Goal: Information Seeking & Learning: Learn about a topic

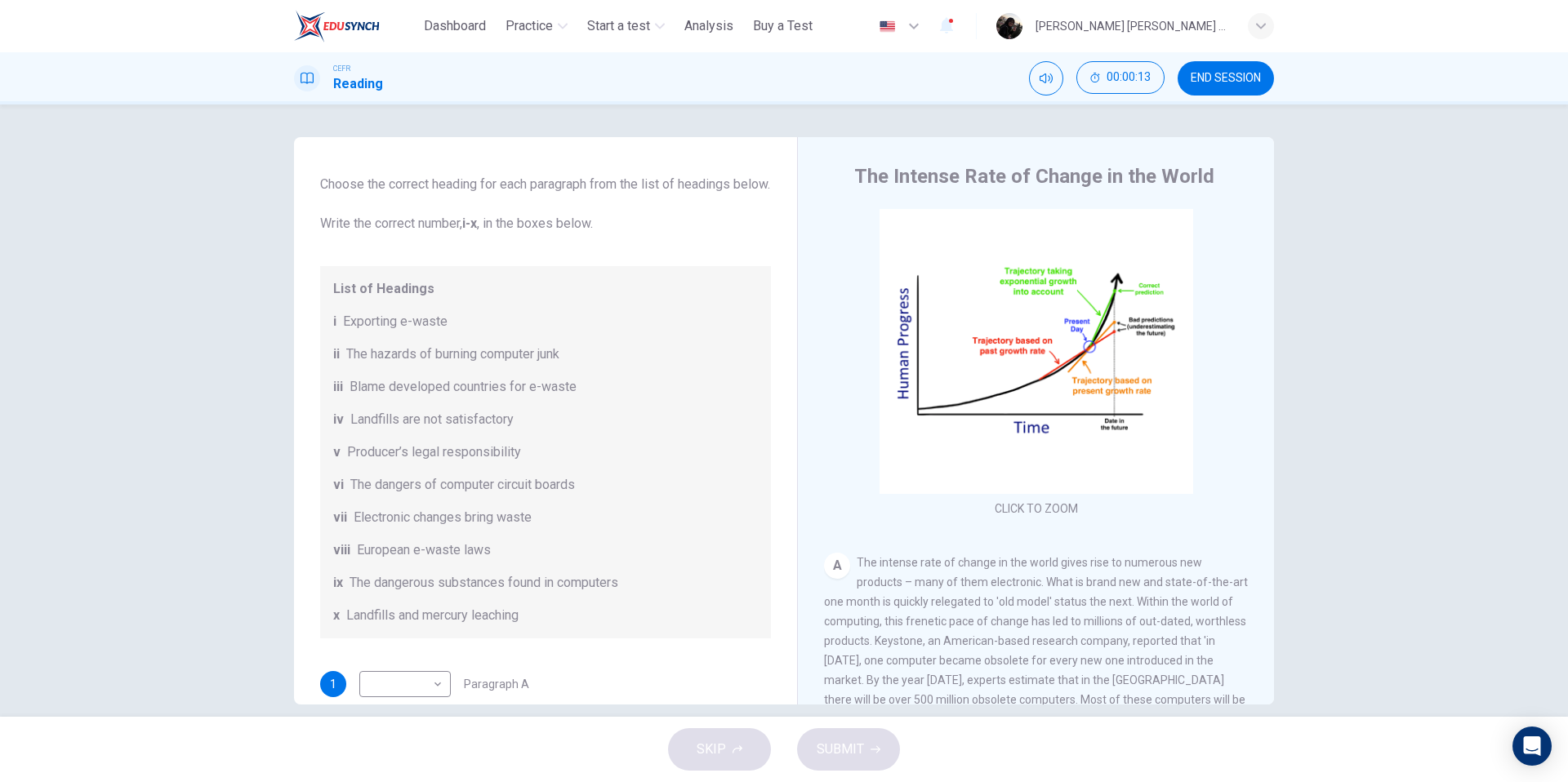
scroll to position [86, 0]
drag, startPoint x: 344, startPoint y: 338, endPoint x: 388, endPoint y: 337, distance: 44.0
click at [397, 326] on span "Exporting e-waste" at bounding box center [395, 316] width 104 height 20
drag, startPoint x: 344, startPoint y: 334, endPoint x: 380, endPoint y: 335, distance: 36.0
click at [380, 326] on span "Exporting e-waste" at bounding box center [395, 316] width 104 height 20
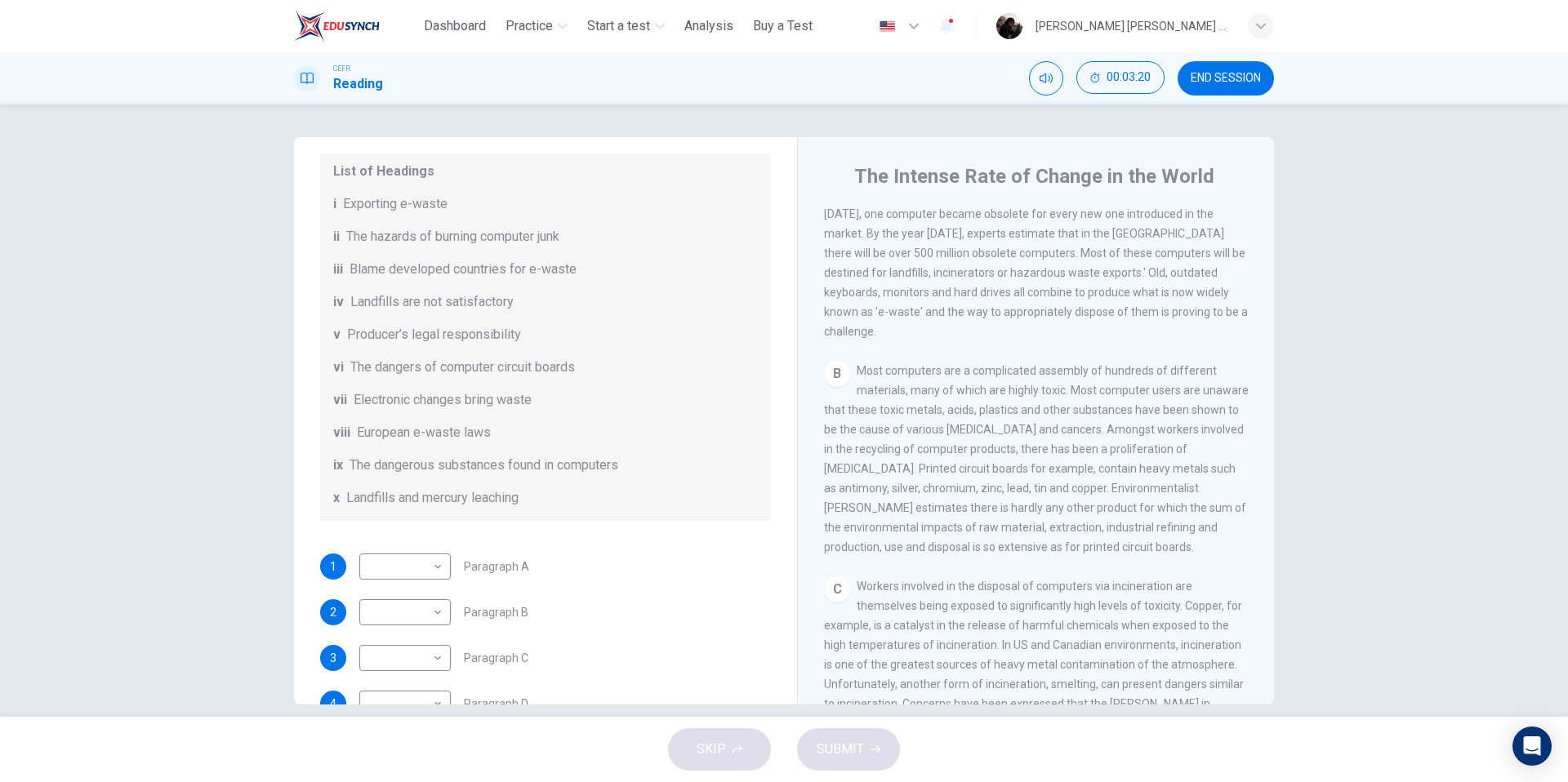
scroll to position [202, 0]
click at [427, 627] on body "This site uses cookies, as explained in our Privacy Policy . If you agree to th…" at bounding box center [784, 391] width 1568 height 782
click at [433, 645] on li "vi" at bounding box center [405, 652] width 91 height 26
type input "**"
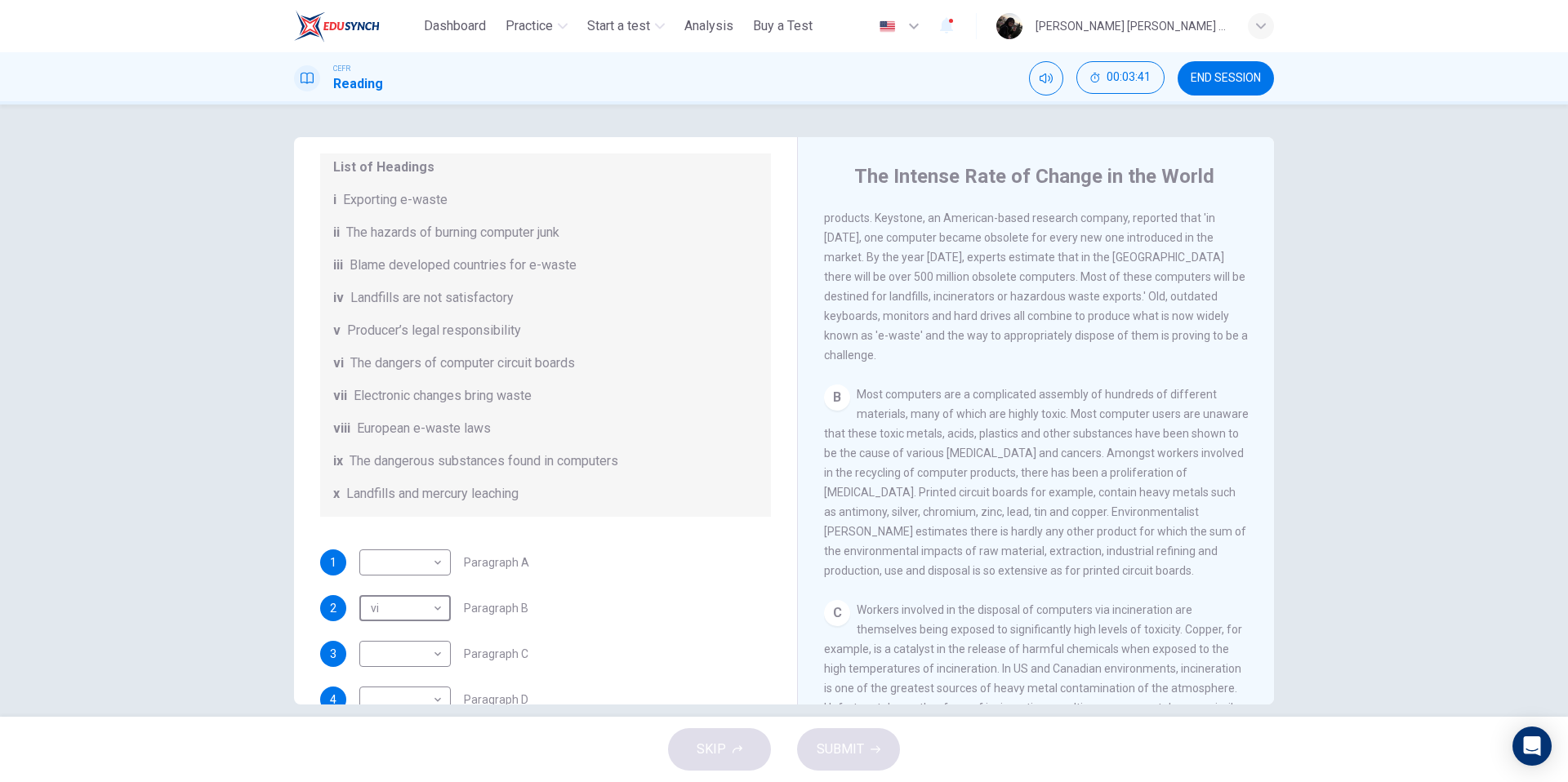
scroll to position [559, 0]
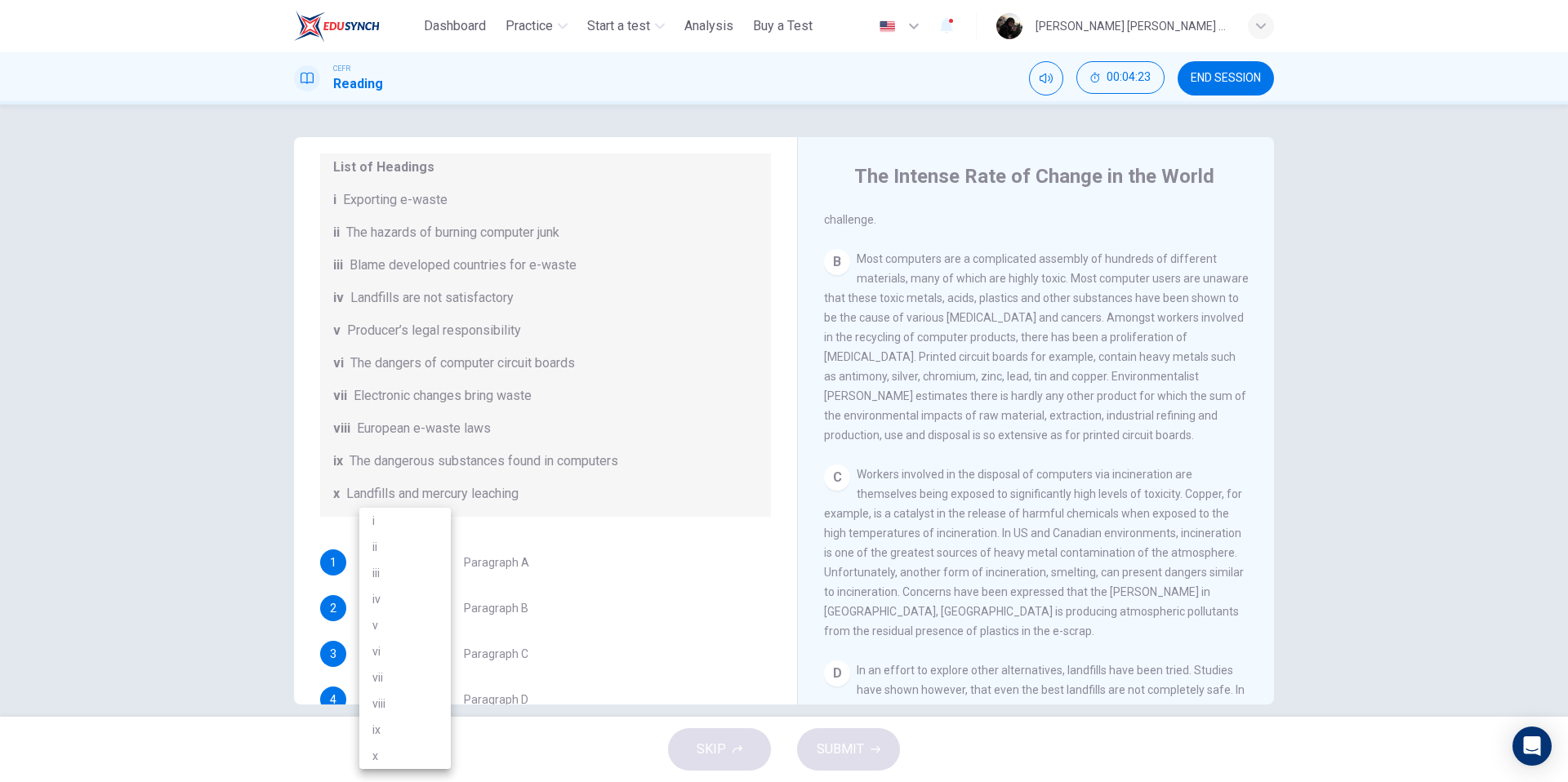
click at [426, 670] on body "This site uses cookies, as explained in our Privacy Policy . If you agree to th…" at bounding box center [784, 391] width 1568 height 782
click at [418, 552] on li "ii" at bounding box center [405, 547] width 91 height 26
type input "**"
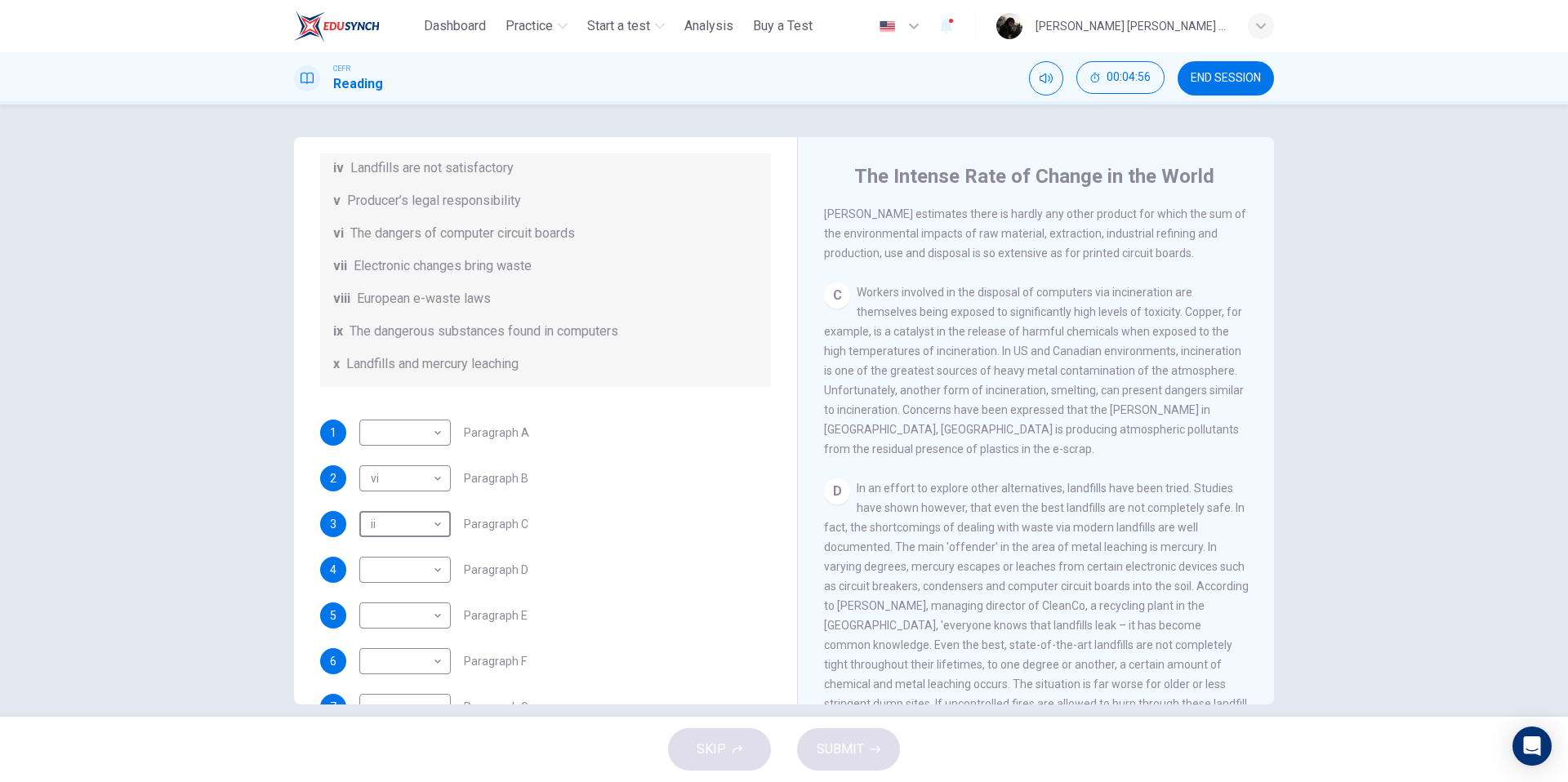
scroll to position [337, 0]
click at [438, 584] on body "This site uses cookies, as explained in our Privacy Policy . If you agree to th…" at bounding box center [784, 391] width 1568 height 782
click at [435, 594] on li "iv" at bounding box center [405, 600] width 91 height 26
type input "**"
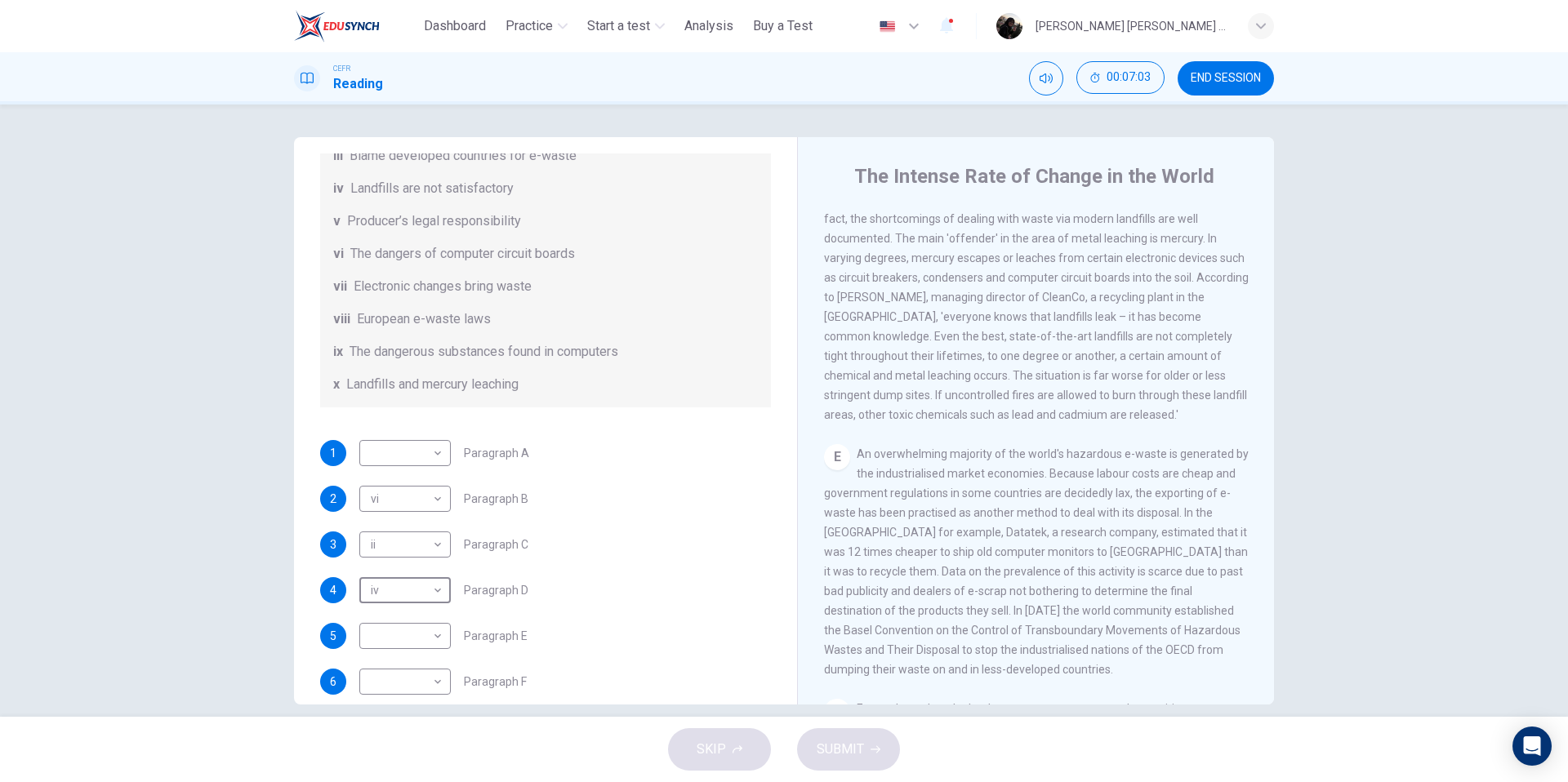
scroll to position [317, 0]
click at [440, 646] on body "This site uses cookies, as explained in our Privacy Policy . If you agree to th…" at bounding box center [784, 391] width 1568 height 782
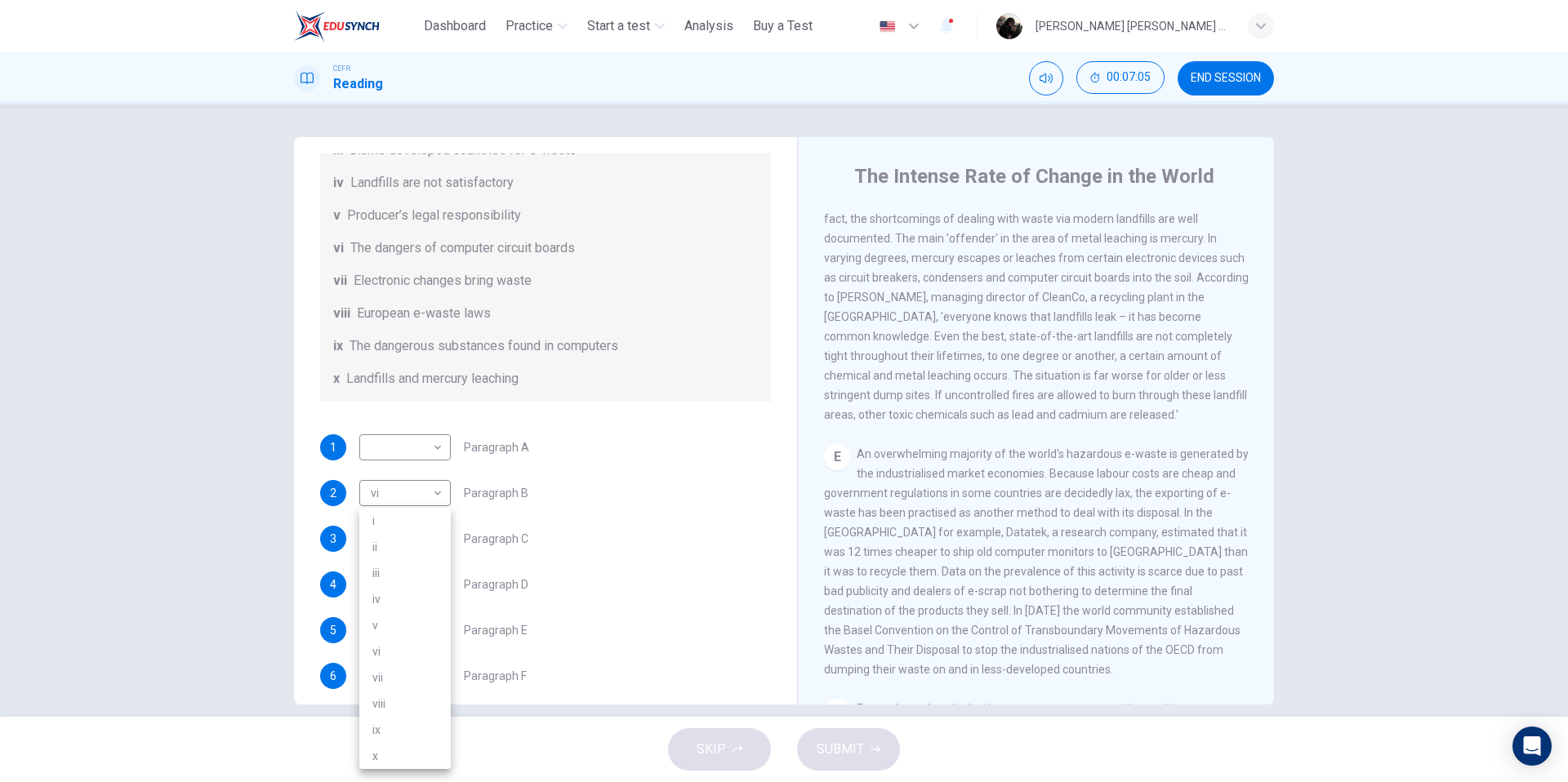
click at [417, 582] on li "iii" at bounding box center [405, 573] width 91 height 26
type input "***"
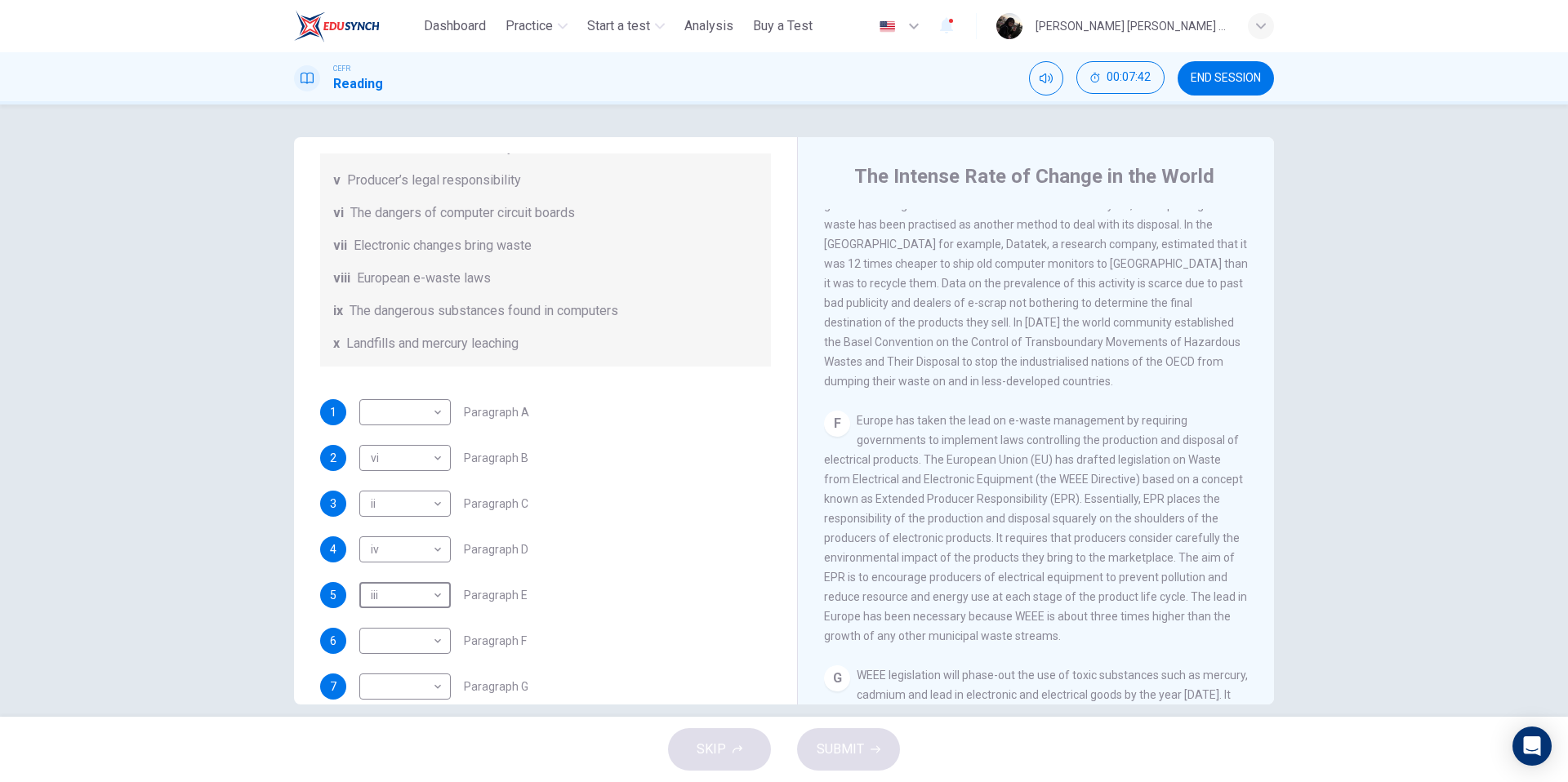
scroll to position [361, 0]
click at [409, 644] on body "This site uses cookies, as explained in our Privacy Policy . If you agree to th…" at bounding box center [784, 391] width 1568 height 782
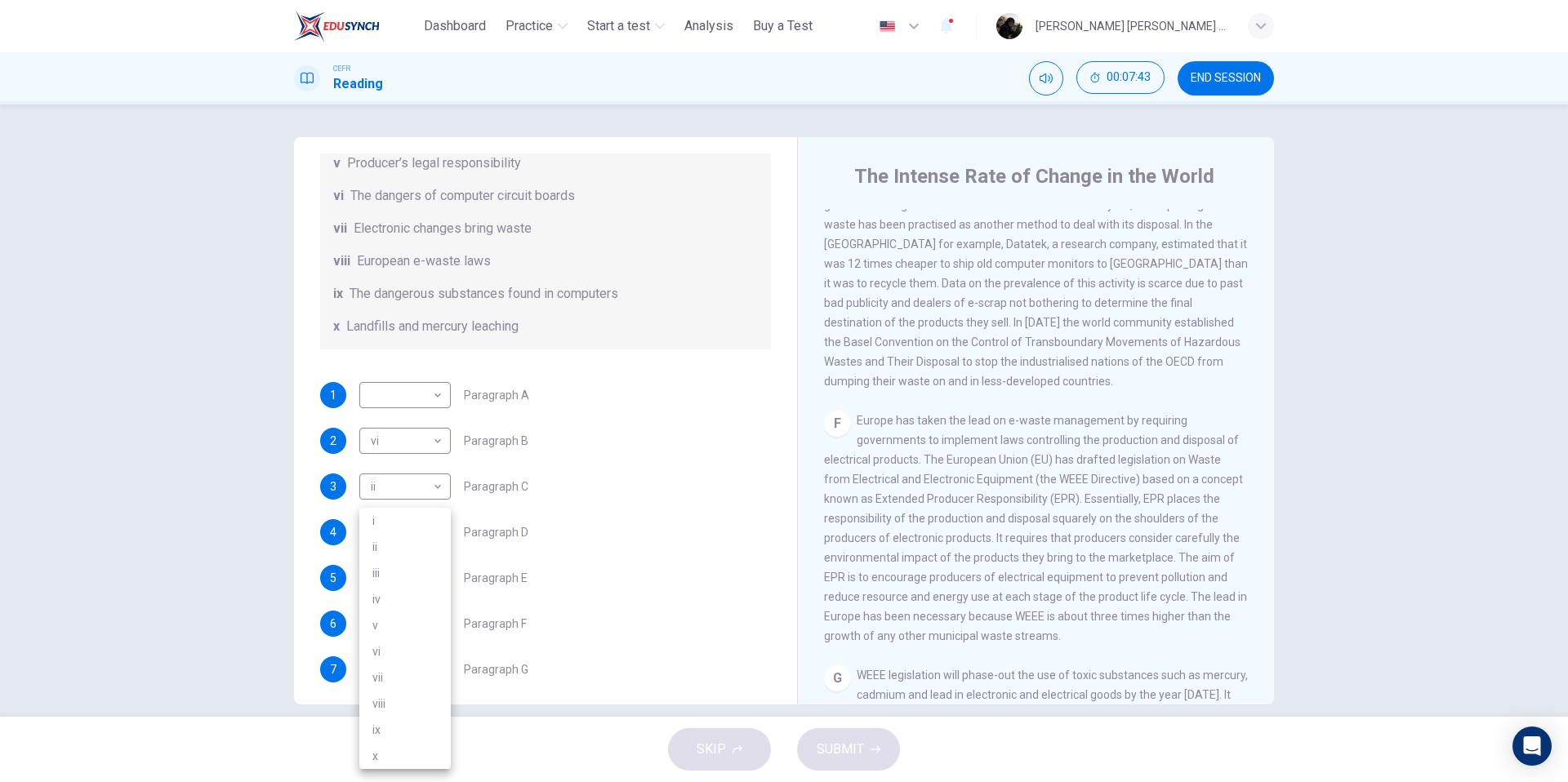
scroll to position [371, 0]
click at [406, 697] on li "viii" at bounding box center [405, 704] width 91 height 26
type input "****"
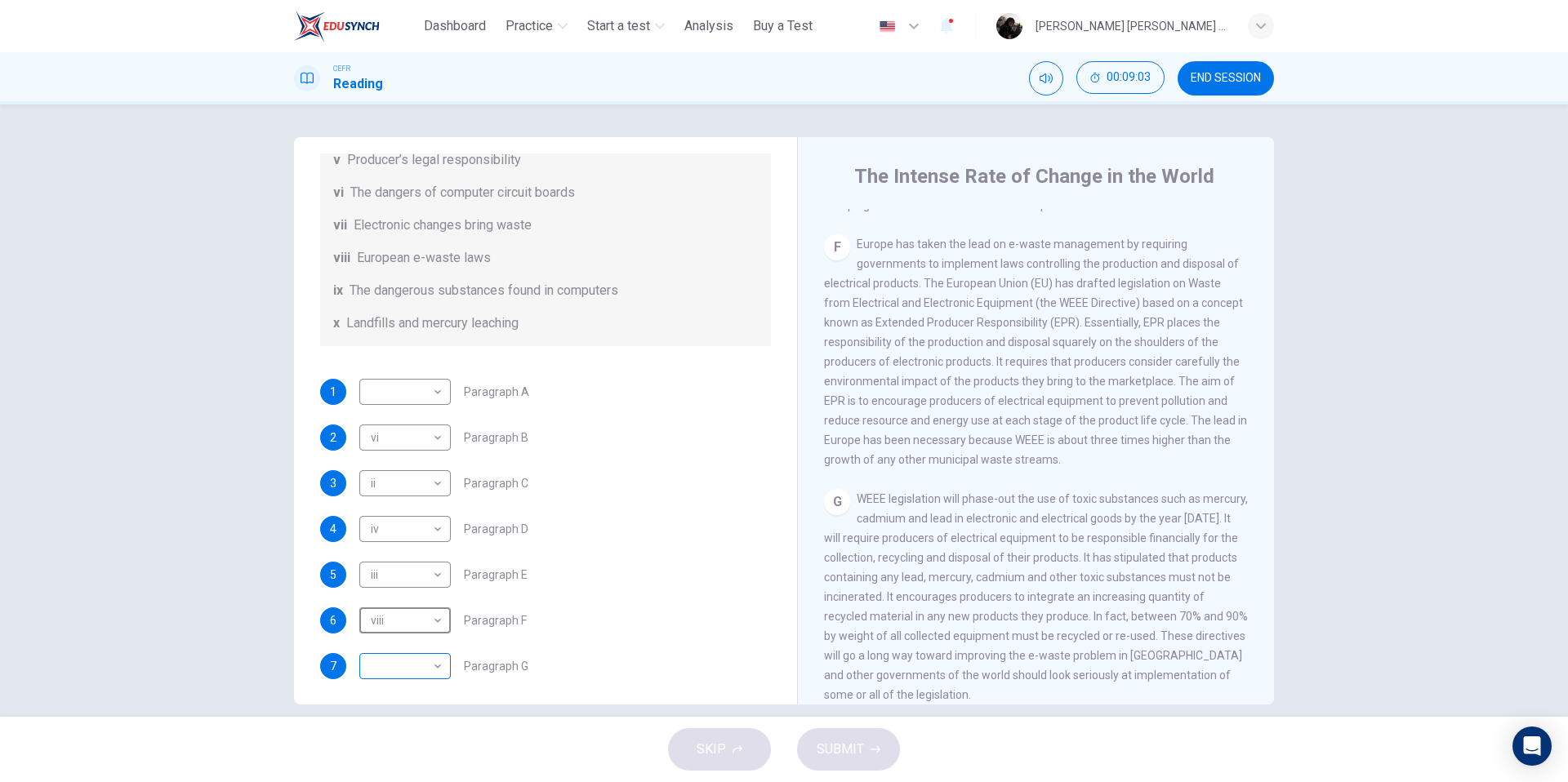
scroll to position [377, 0]
click at [418, 680] on body "This site uses cookies, as explained in our Privacy Policy . If you agree to th…" at bounding box center [784, 391] width 1568 height 782
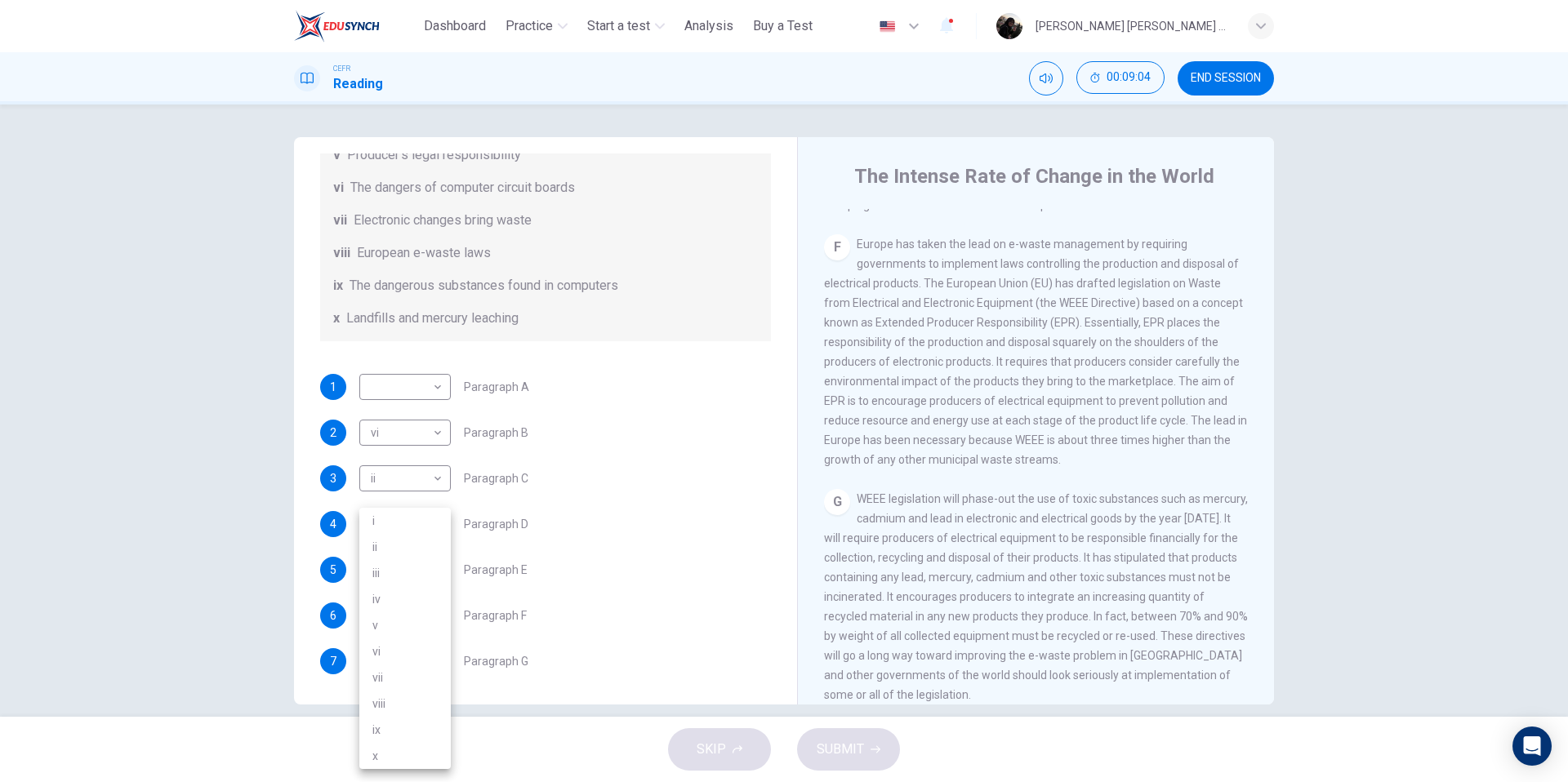
click at [422, 632] on li "v" at bounding box center [405, 626] width 91 height 26
type input "*"
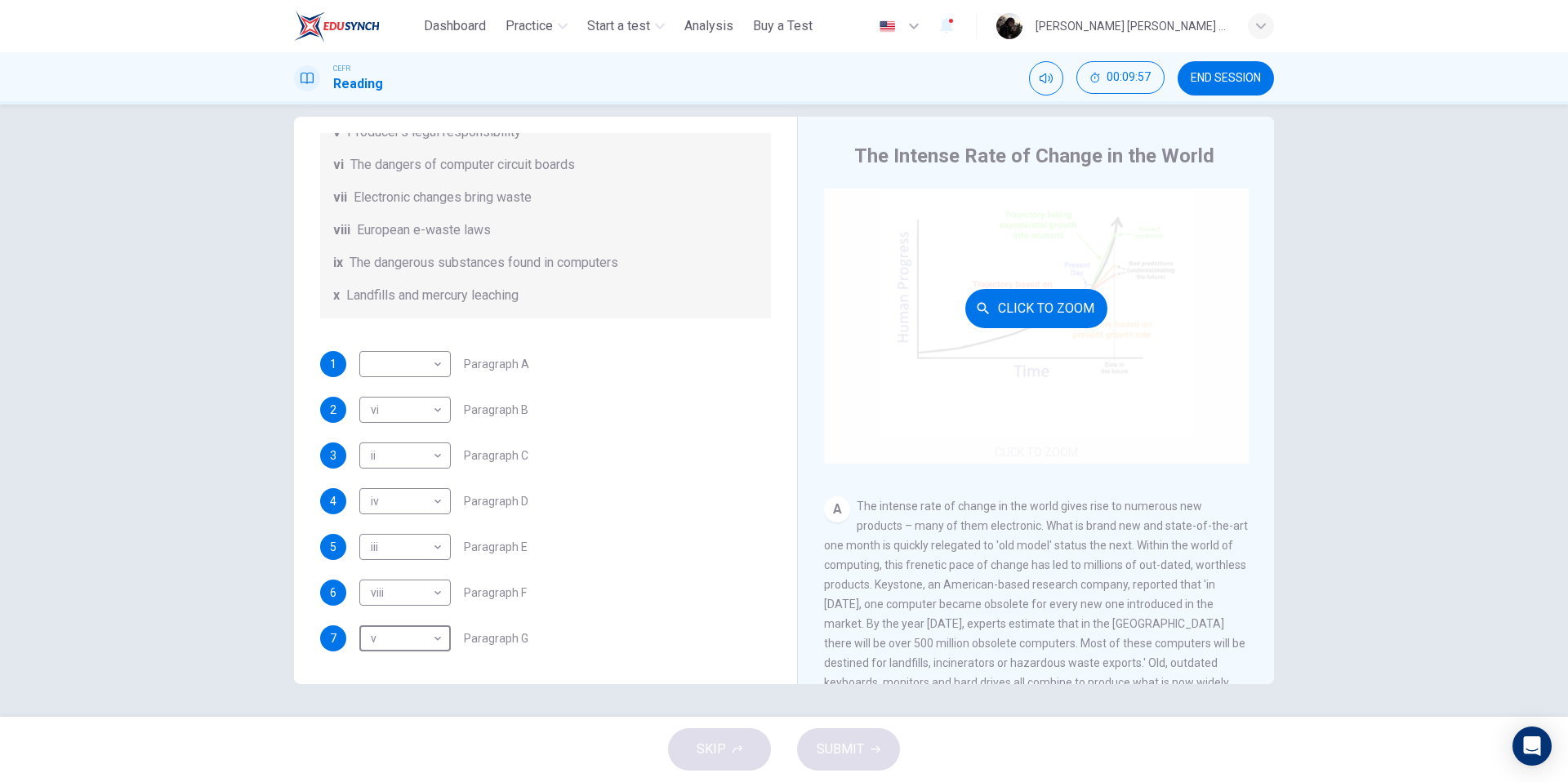
scroll to position [40, 0]
click at [1009, 351] on div "Click to Zoom" at bounding box center [1036, 304] width 425 height 311
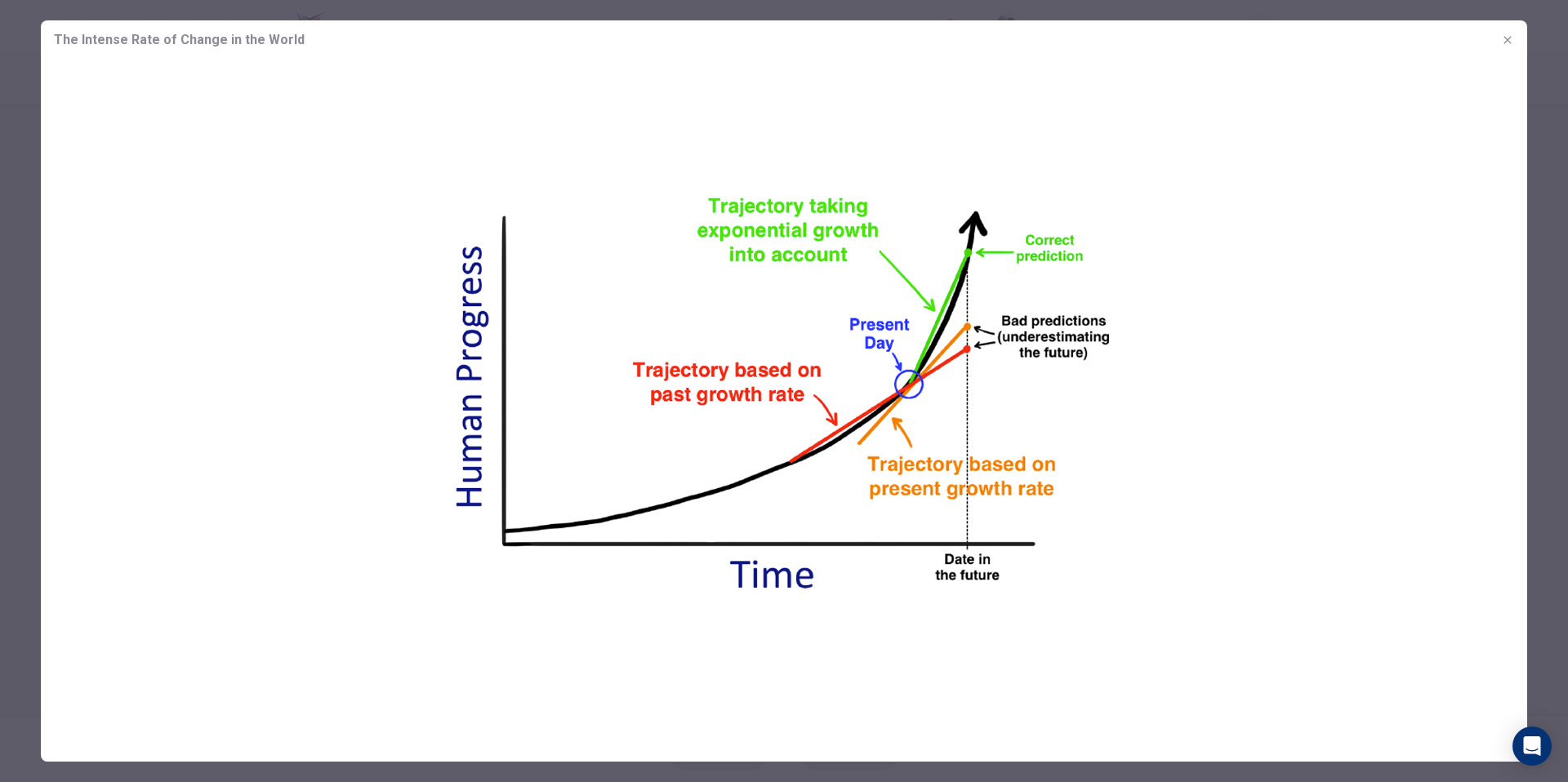
click at [1288, 434] on img at bounding box center [784, 396] width 1487 height 672
click at [1505, 34] on icon "button" at bounding box center [1507, 40] width 13 height 13
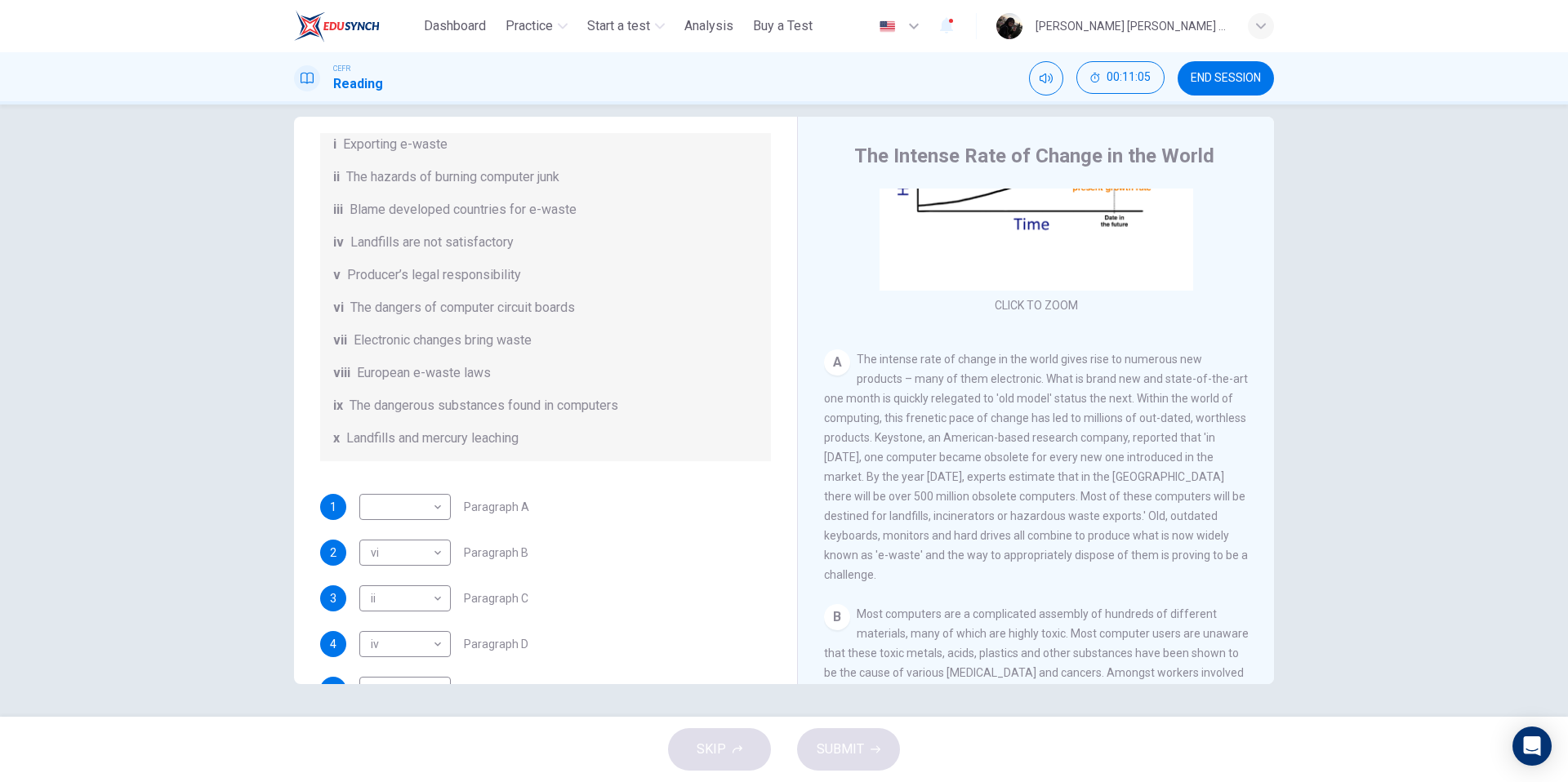
scroll to position [238, 0]
click at [429, 522] on body "This site uses cookies, as explained in our Privacy Policy . If you agree to th…" at bounding box center [784, 391] width 1568 height 782
click at [403, 676] on li "vii" at bounding box center [405, 678] width 91 height 26
type input "***"
click at [831, 759] on span "SUBMIT" at bounding box center [840, 749] width 47 height 23
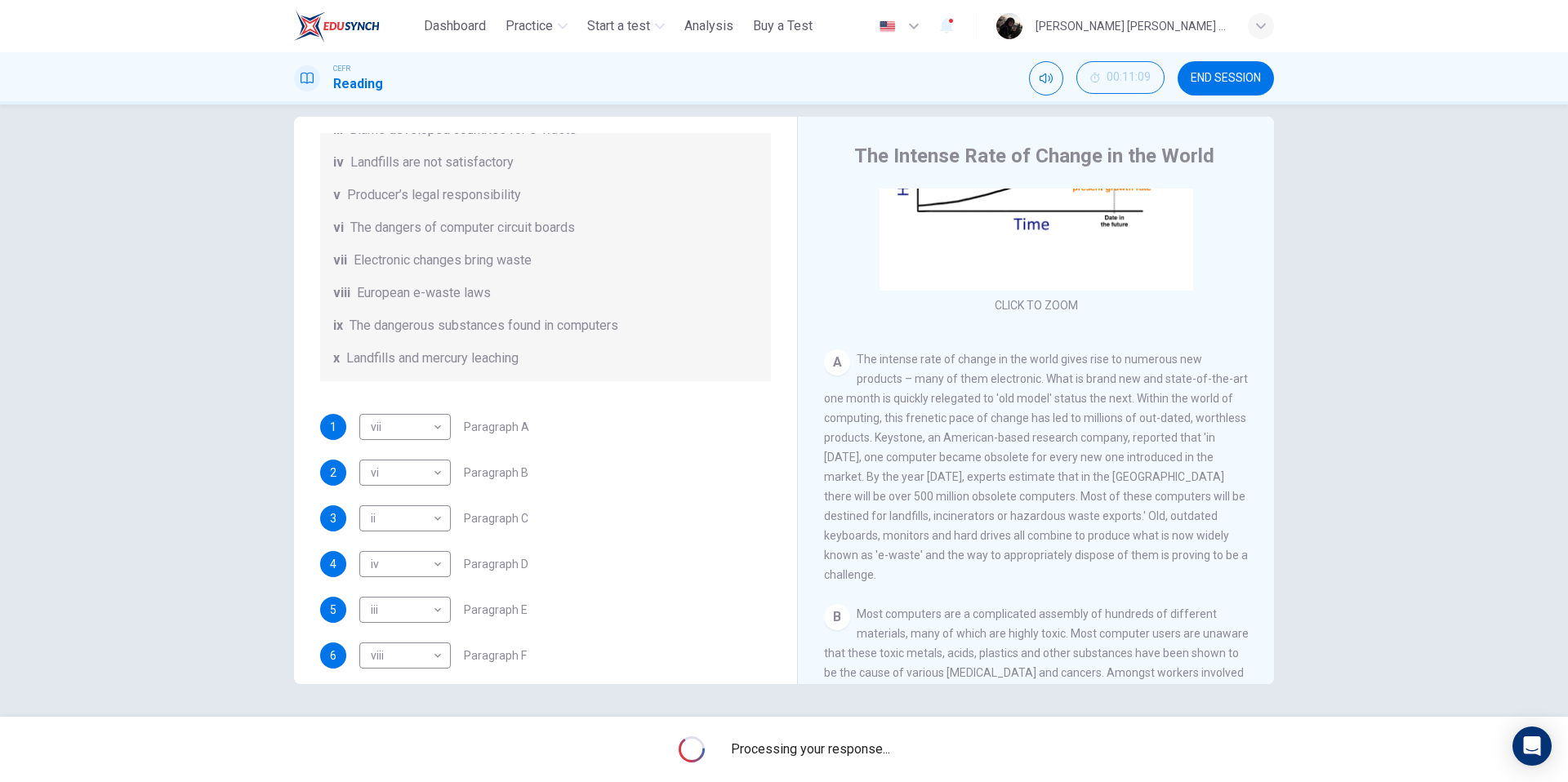
scroll to position [399, 0]
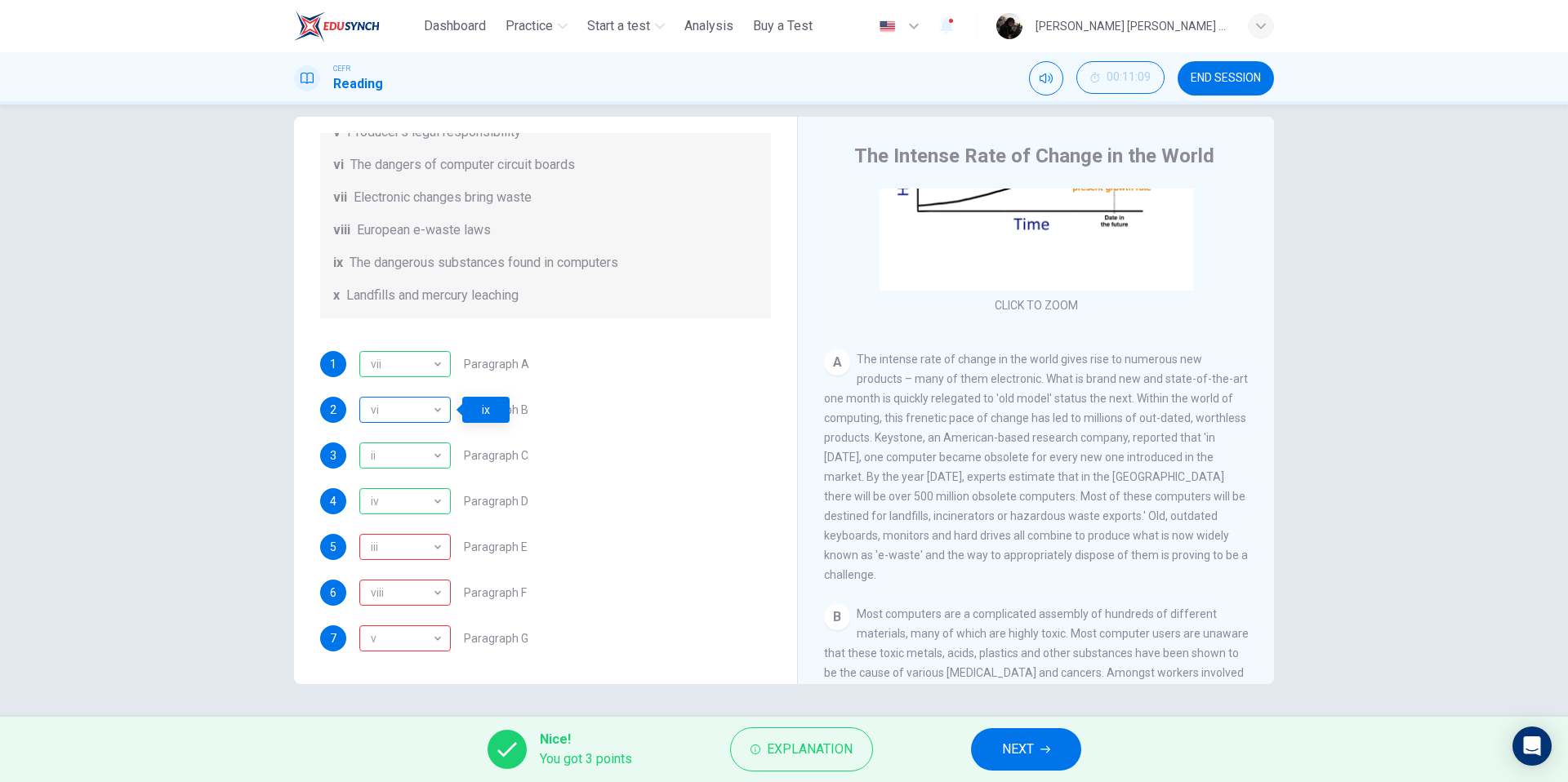
click at [439, 413] on div "vi" at bounding box center [402, 411] width 86 height 47
click at [447, 411] on div "vi ** ​" at bounding box center [405, 410] width 91 height 26
click at [442, 411] on div "vi" at bounding box center [402, 411] width 86 height 47
click at [803, 738] on span "Explanation" at bounding box center [810, 749] width 86 height 23
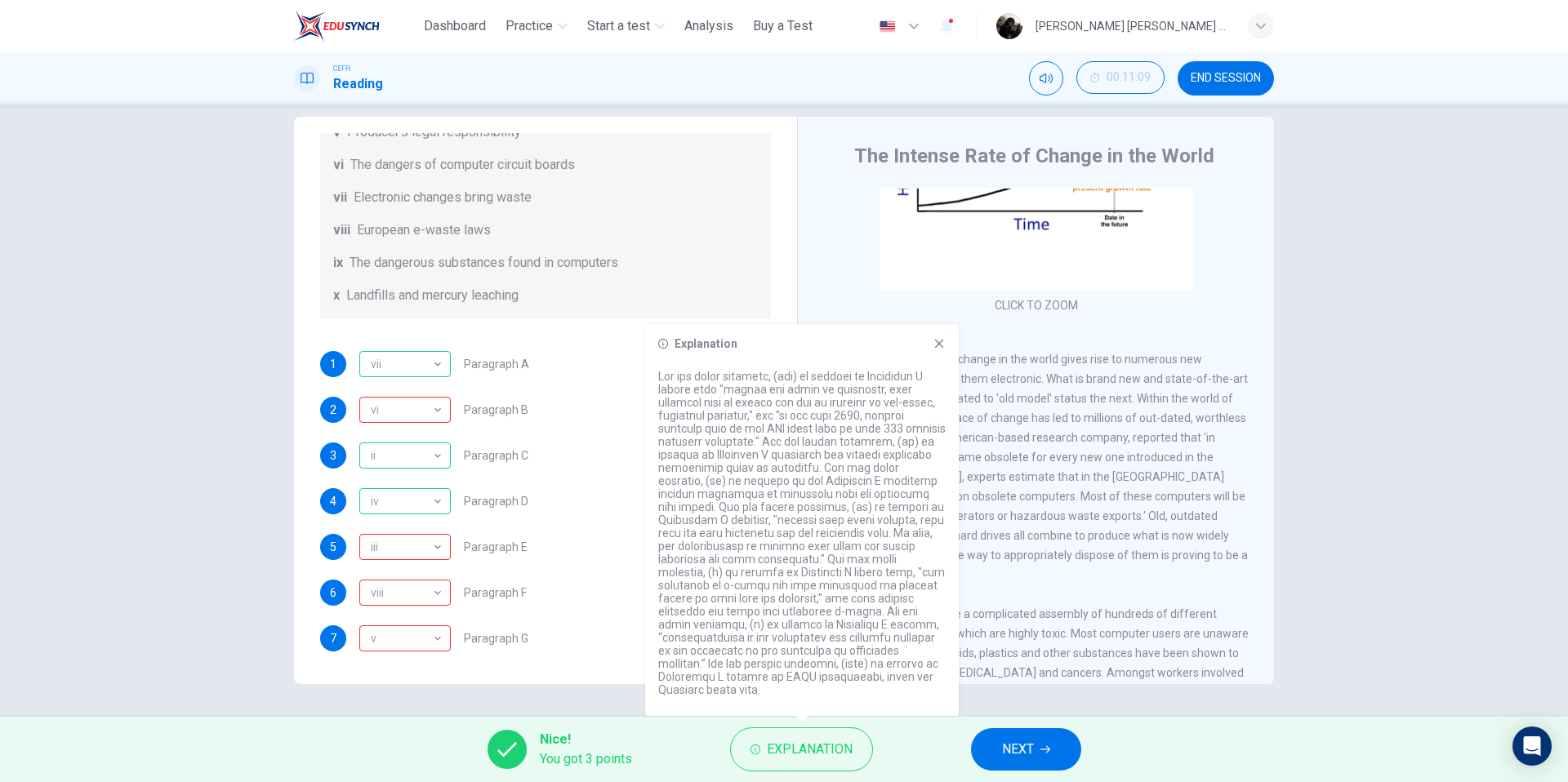
click at [939, 349] on icon at bounding box center [939, 344] width 13 height 13
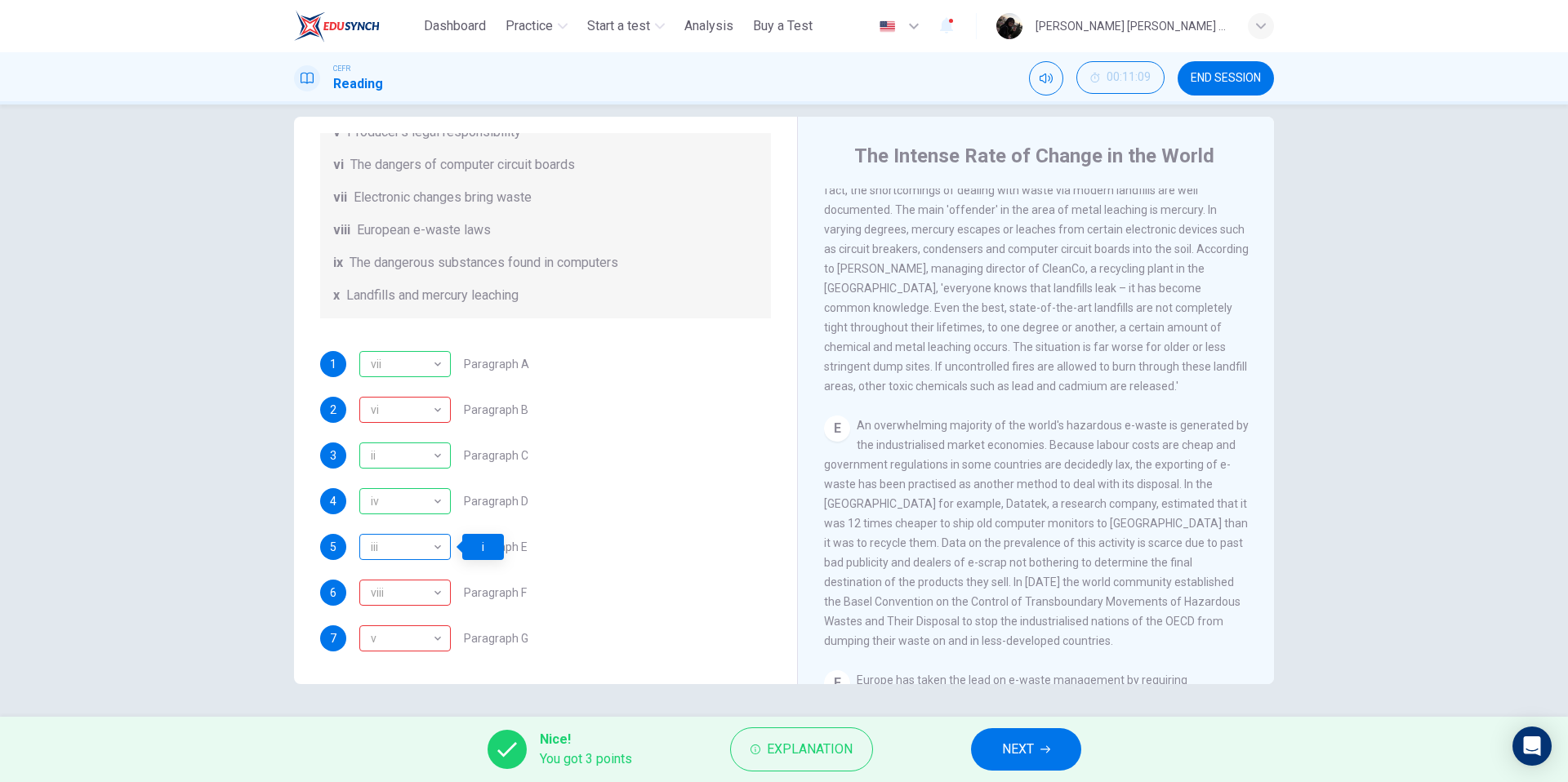
click at [438, 554] on div "iii" at bounding box center [402, 547] width 86 height 47
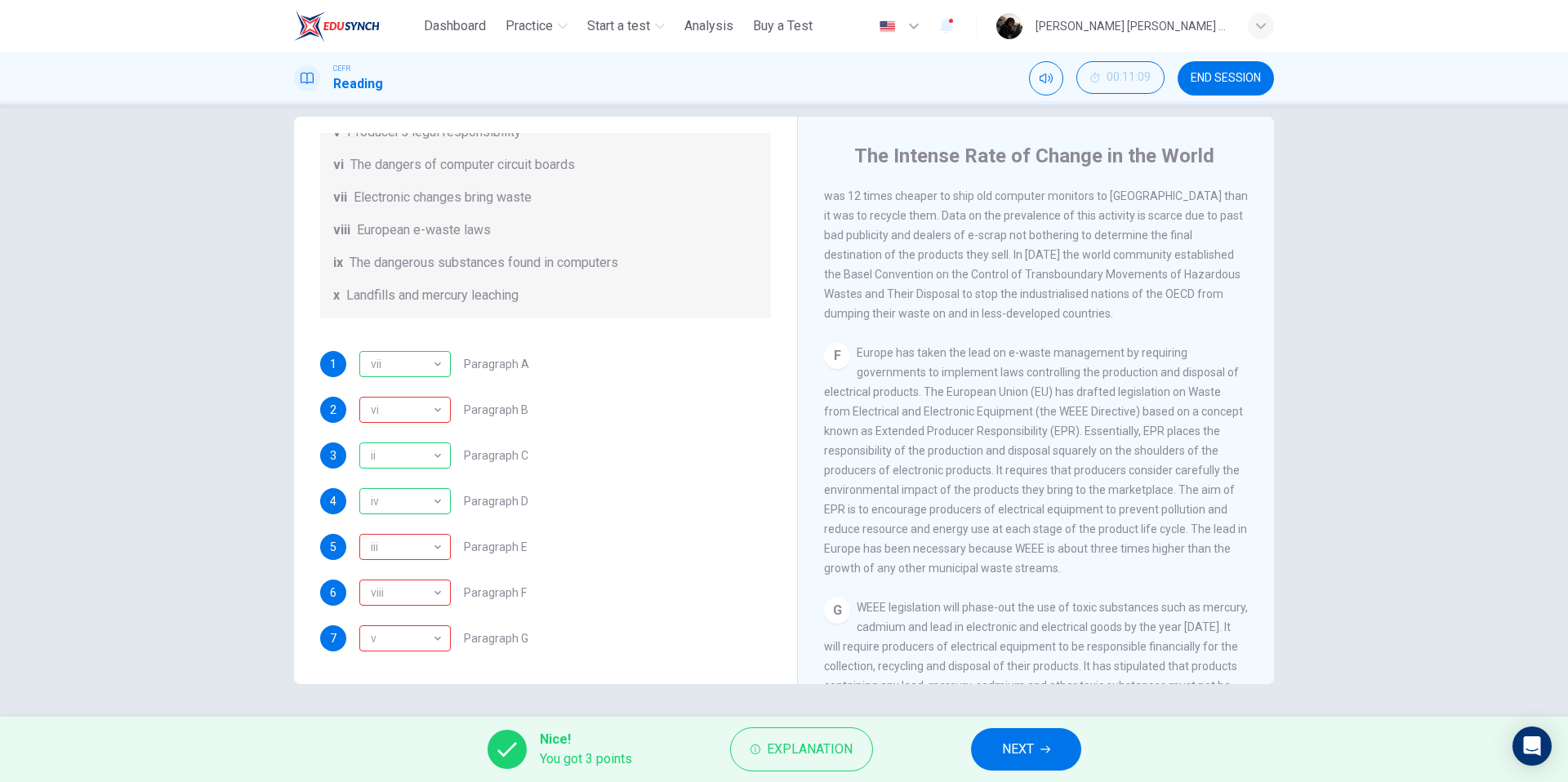
scroll to position [1514, 0]
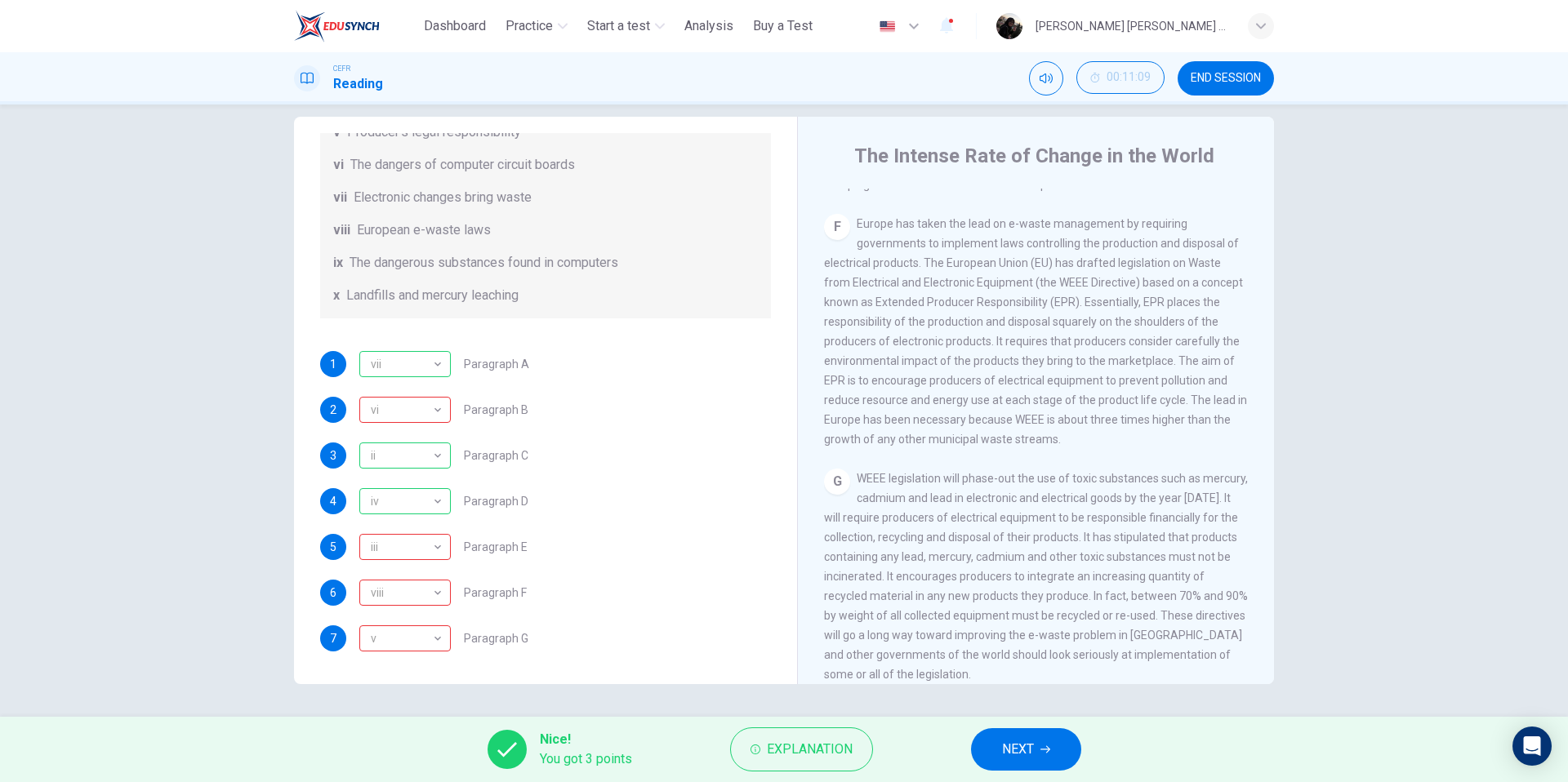
click at [1041, 737] on button "NEXT" at bounding box center [1026, 750] width 110 height 43
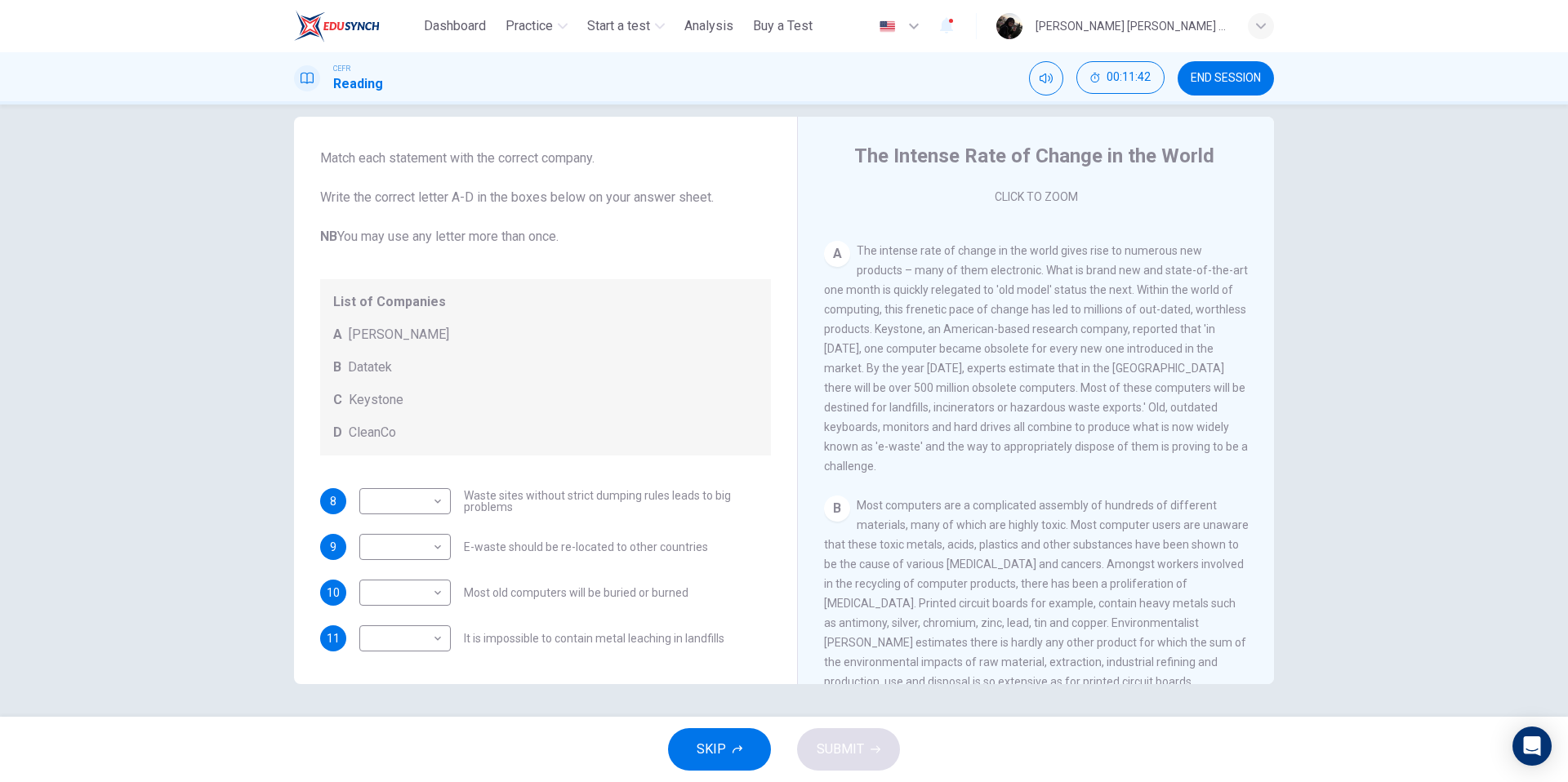
scroll to position [675, 0]
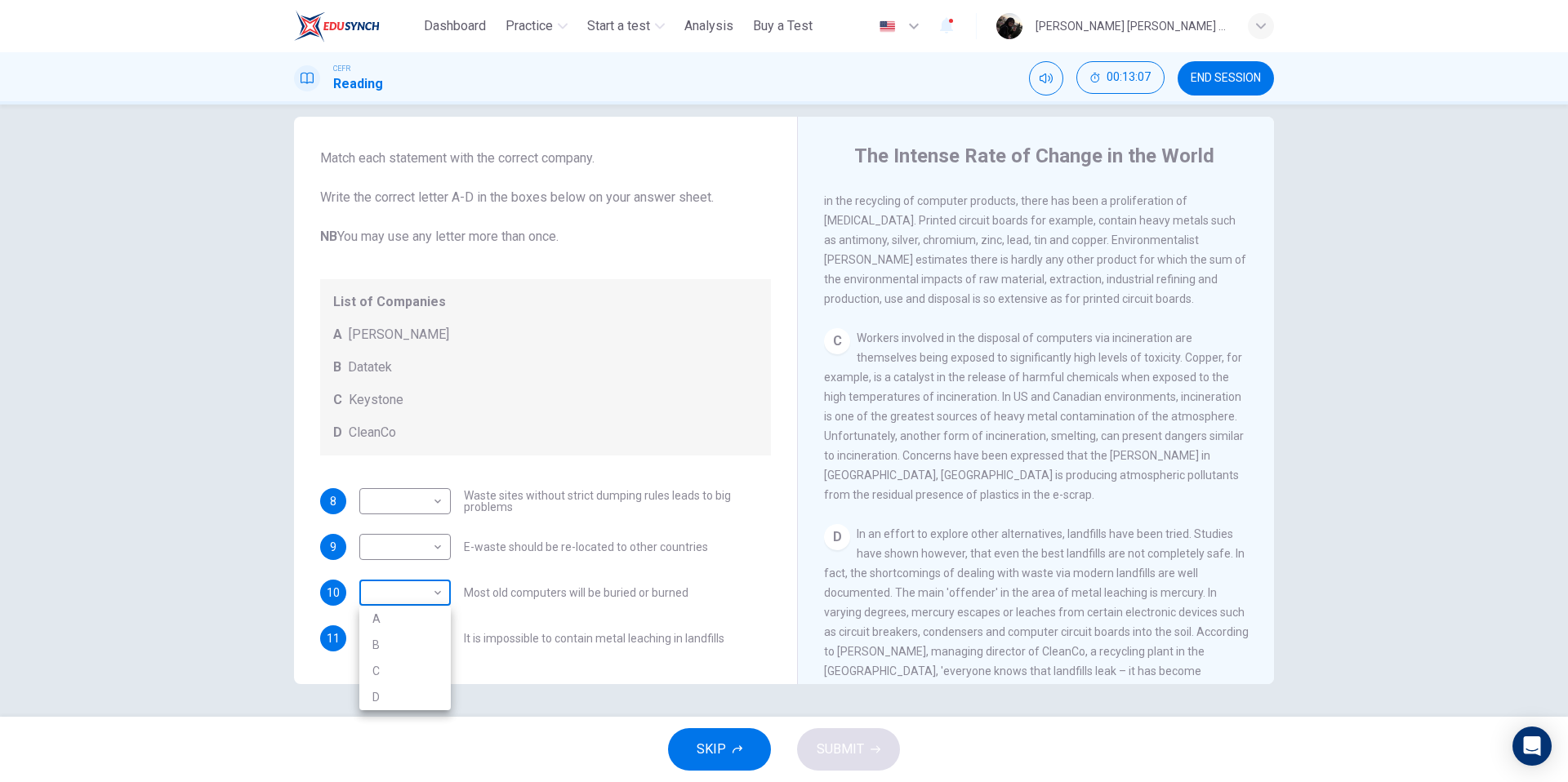
click at [440, 590] on body "This site uses cookies, as explained in our Privacy Policy . If you agree to th…" at bounding box center [784, 391] width 1568 height 782
click at [426, 621] on li "A" at bounding box center [405, 619] width 91 height 26
type input "*"
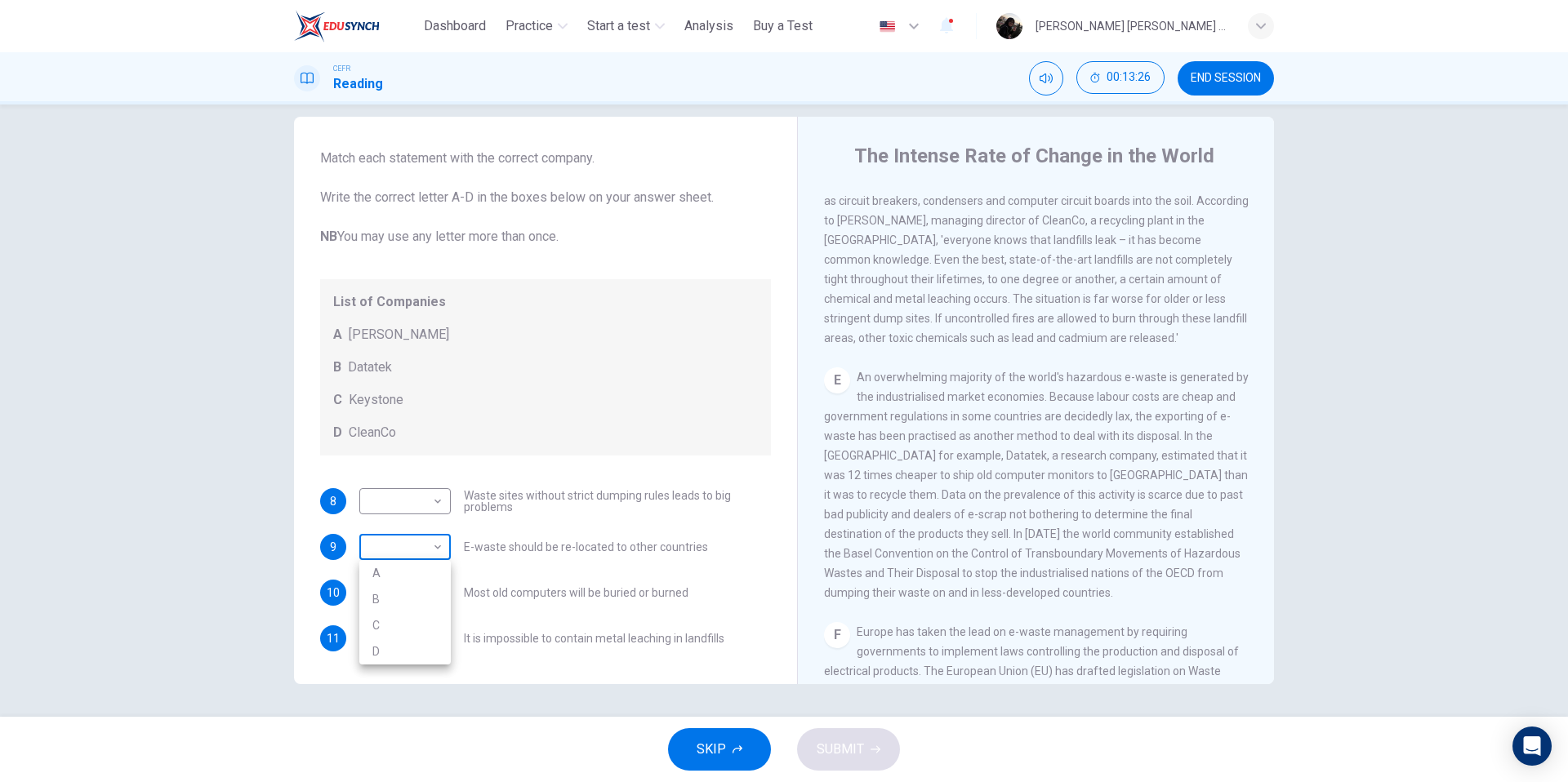
click at [435, 549] on body "This site uses cookies, as explained in our Privacy Policy . If you agree to th…" at bounding box center [784, 391] width 1568 height 782
click at [421, 600] on li "B" at bounding box center [405, 600] width 91 height 26
type input "*"
click at [416, 507] on body "This site uses cookies, as explained in our Privacy Policy . If you agree to th…" at bounding box center [784, 391] width 1568 height 782
click at [410, 553] on li "B" at bounding box center [405, 554] width 91 height 26
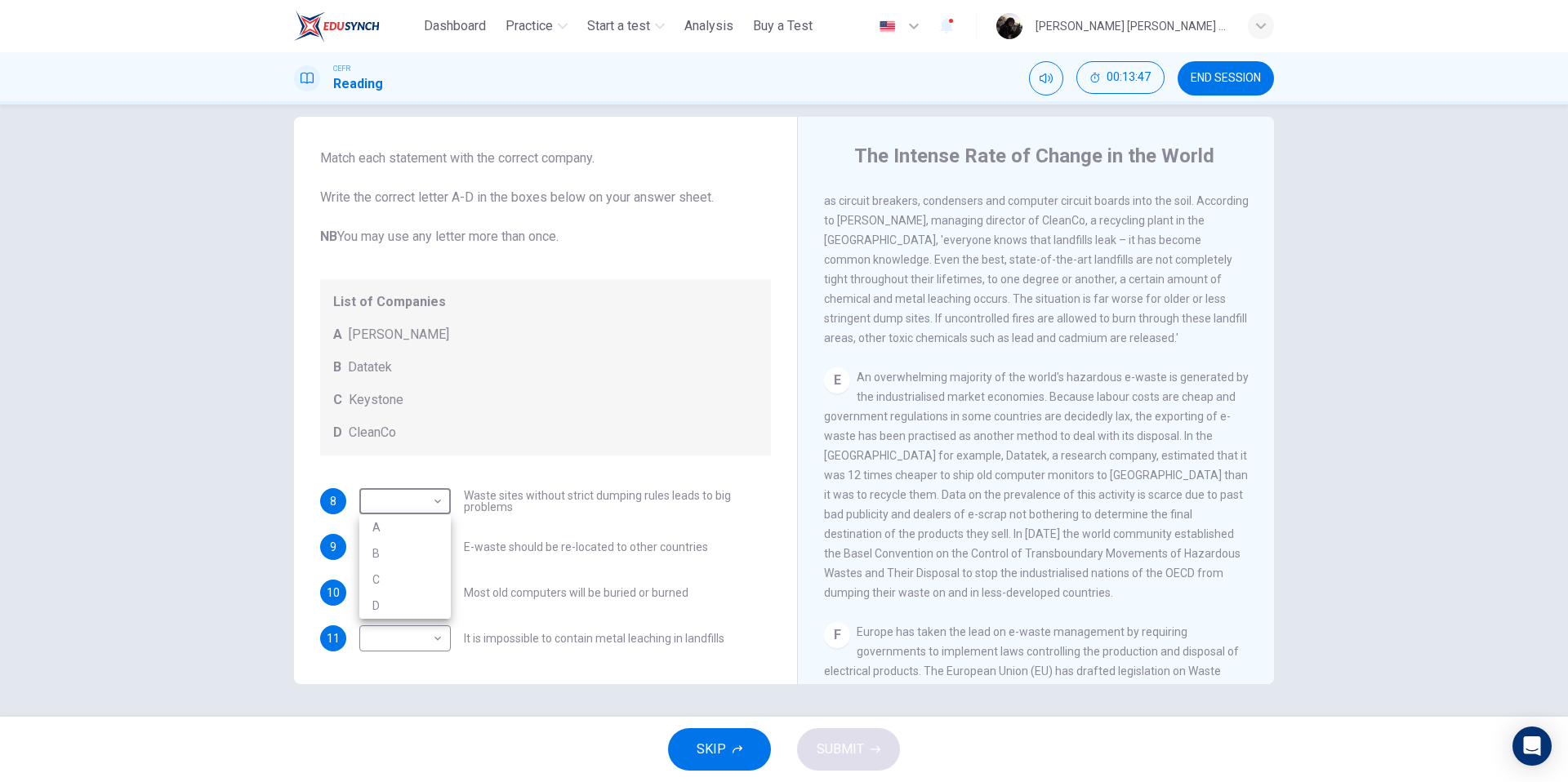
type input "*"
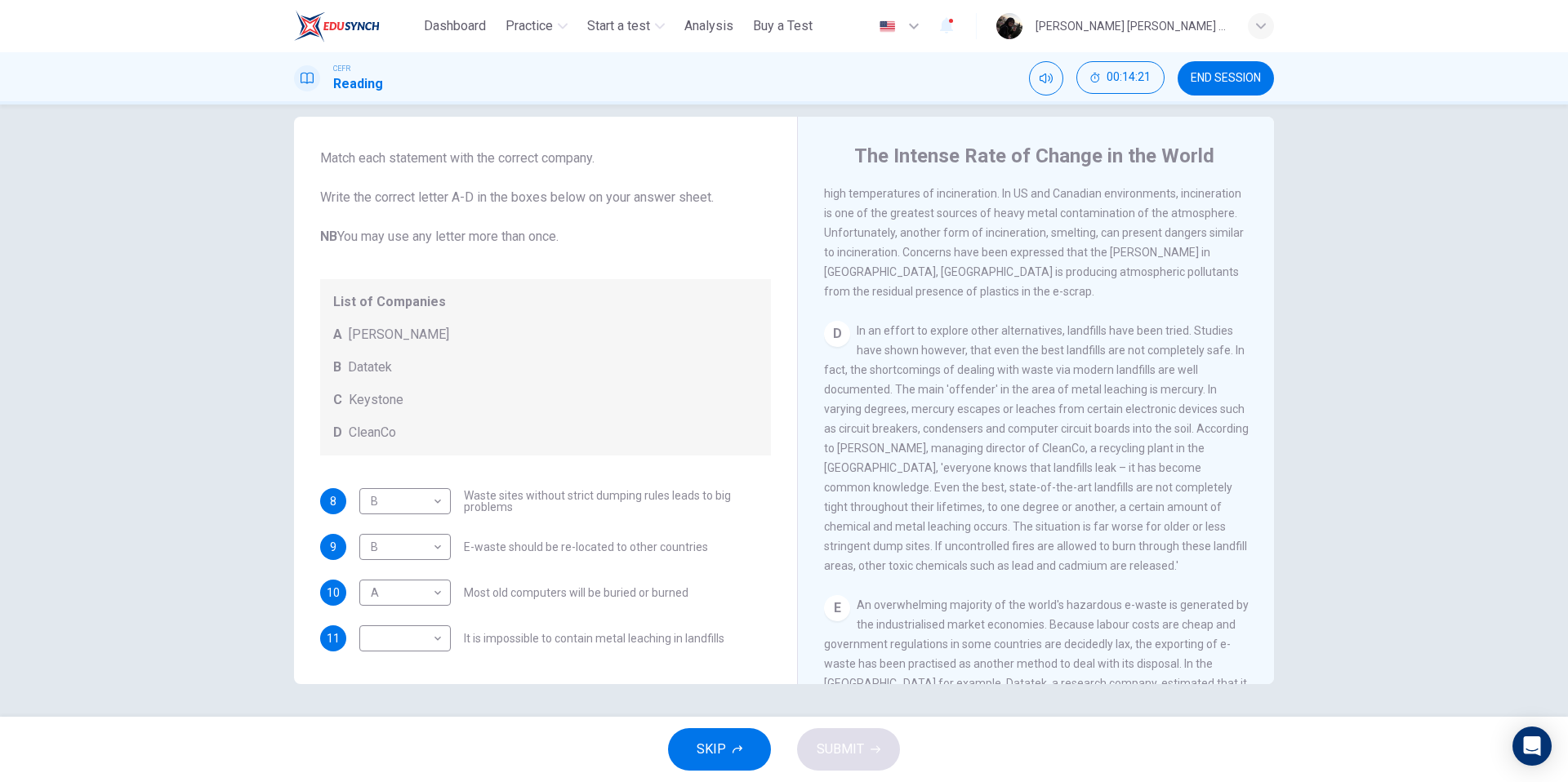
scroll to position [882, 0]
click at [423, 647] on body "This site uses cookies, as explained in our Privacy Policy . If you agree to th…" at bounding box center [784, 391] width 1568 height 782
click at [410, 747] on li "D" at bounding box center [405, 743] width 91 height 26
type input "*"
click at [887, 750] on button "SUBMIT" at bounding box center [848, 750] width 103 height 43
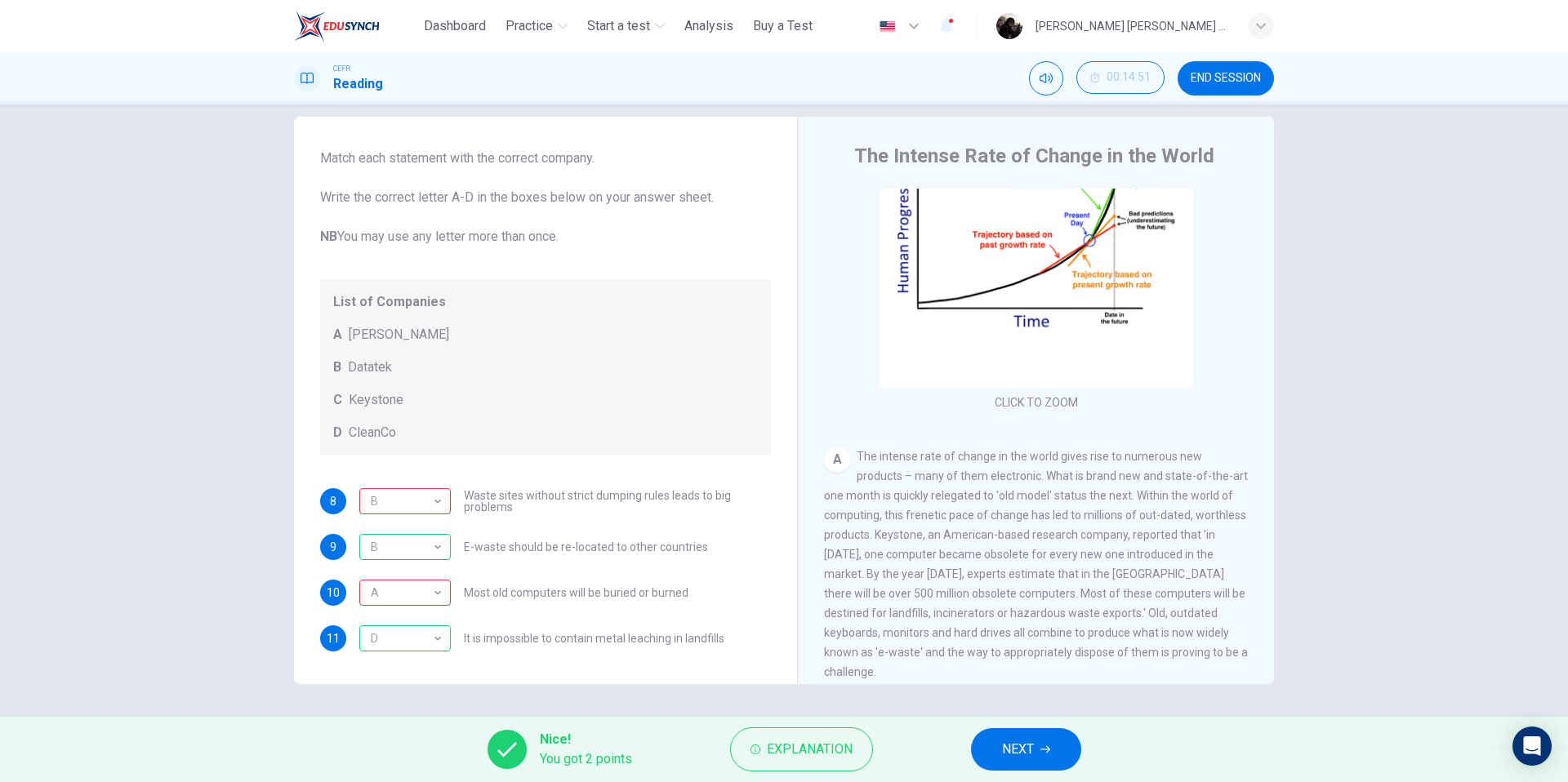
scroll to position [72, 0]
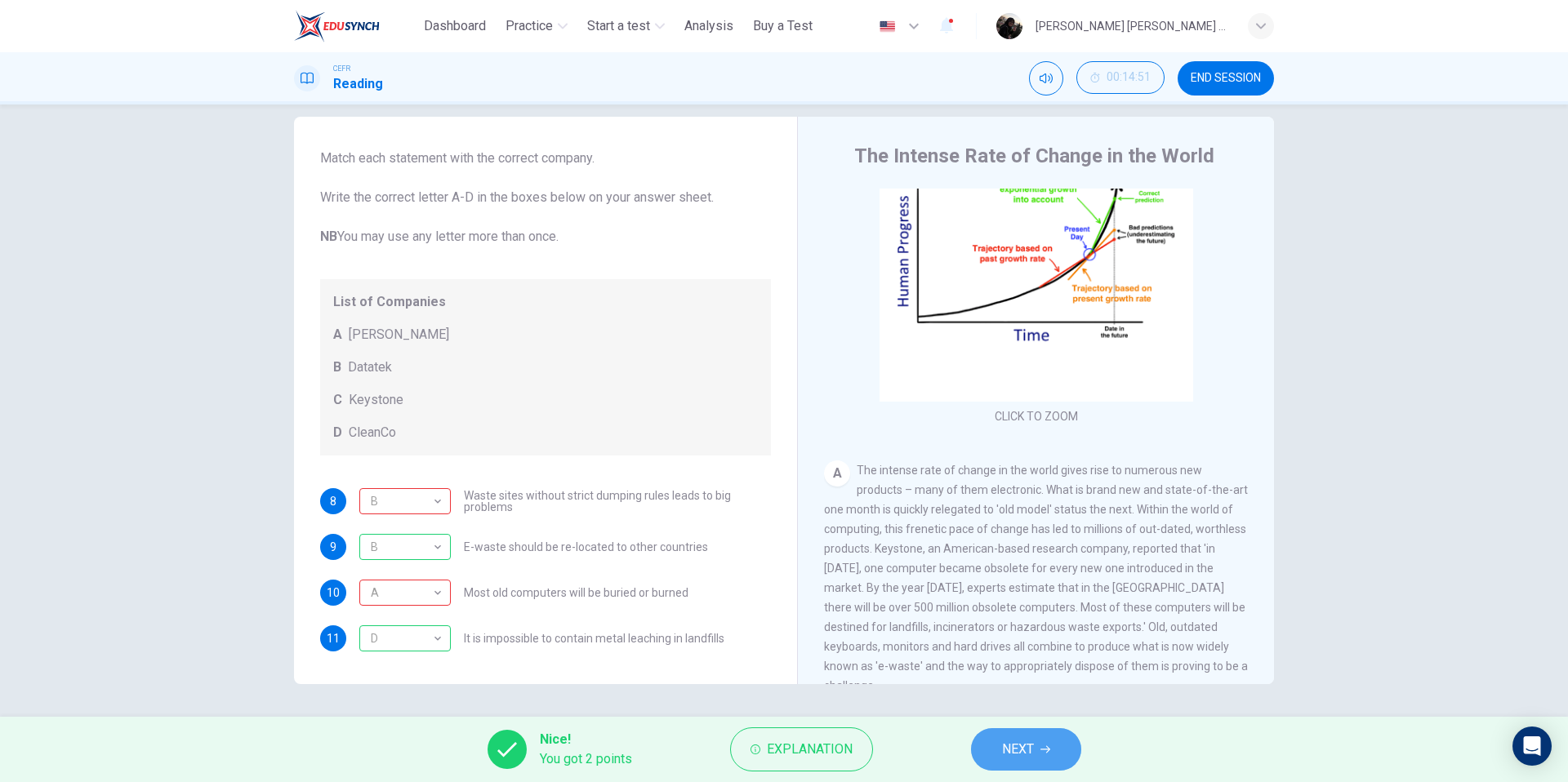
click at [1025, 754] on span "NEXT" at bounding box center [1018, 749] width 32 height 23
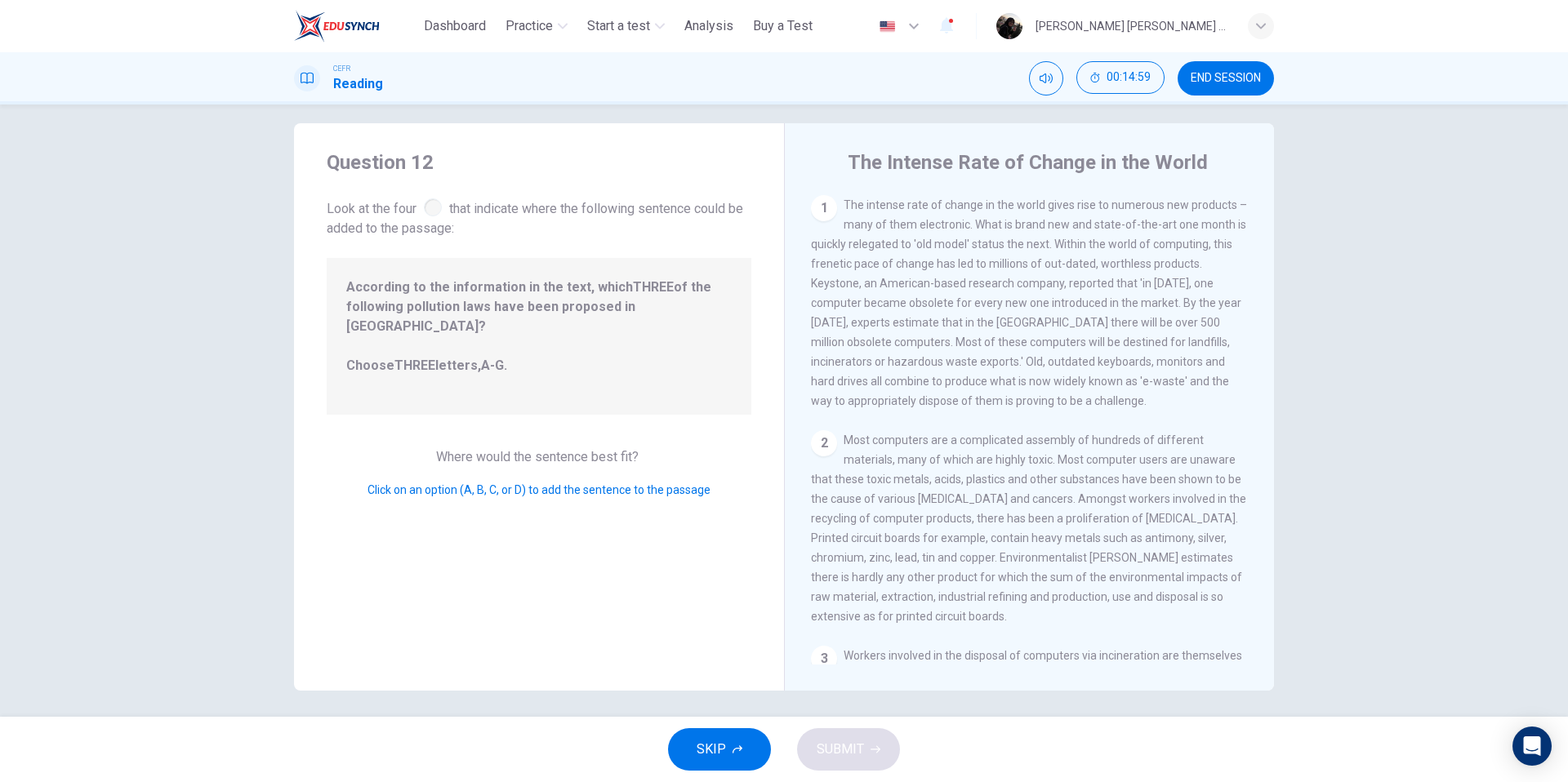
click at [498, 483] on span "Click on an option (A, B, C, or D) to add the sentence to the passage" at bounding box center [539, 490] width 343 height 13
click at [531, 450] on span "Where would the sentence best fit?" at bounding box center [538, 457] width 206 height 16
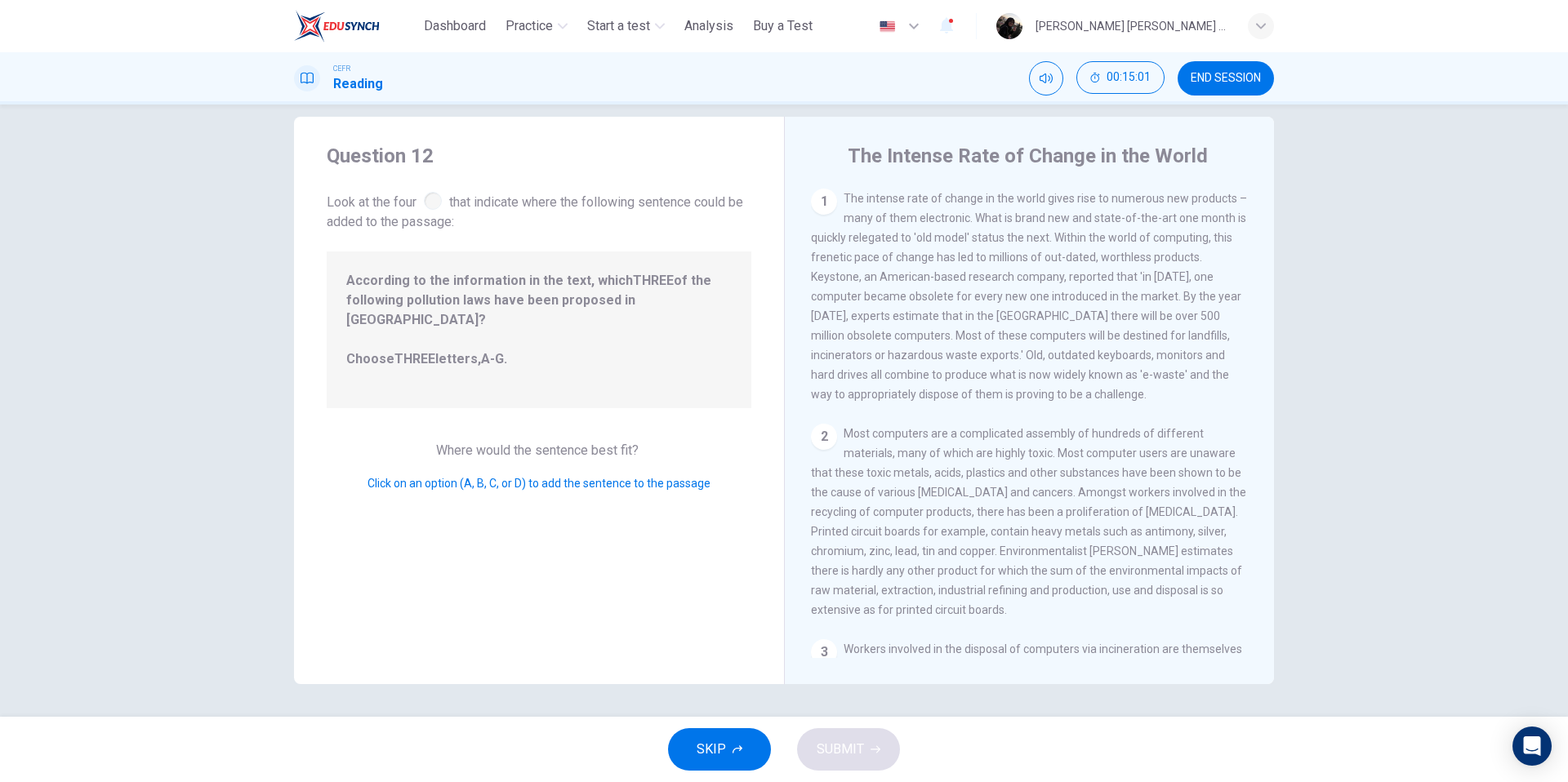
click at [432, 209] on div at bounding box center [432, 200] width 18 height 18
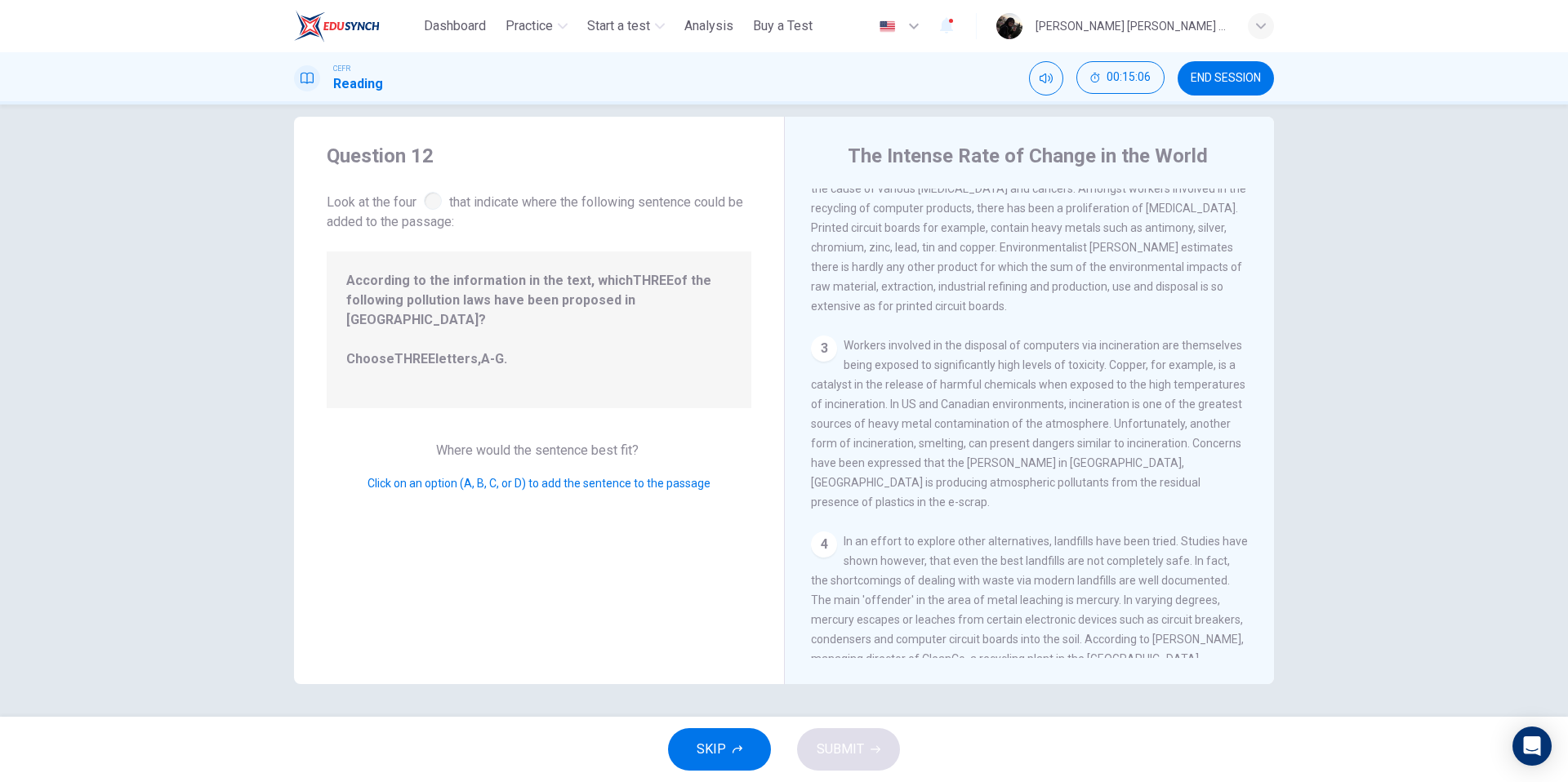
scroll to position [0, 0]
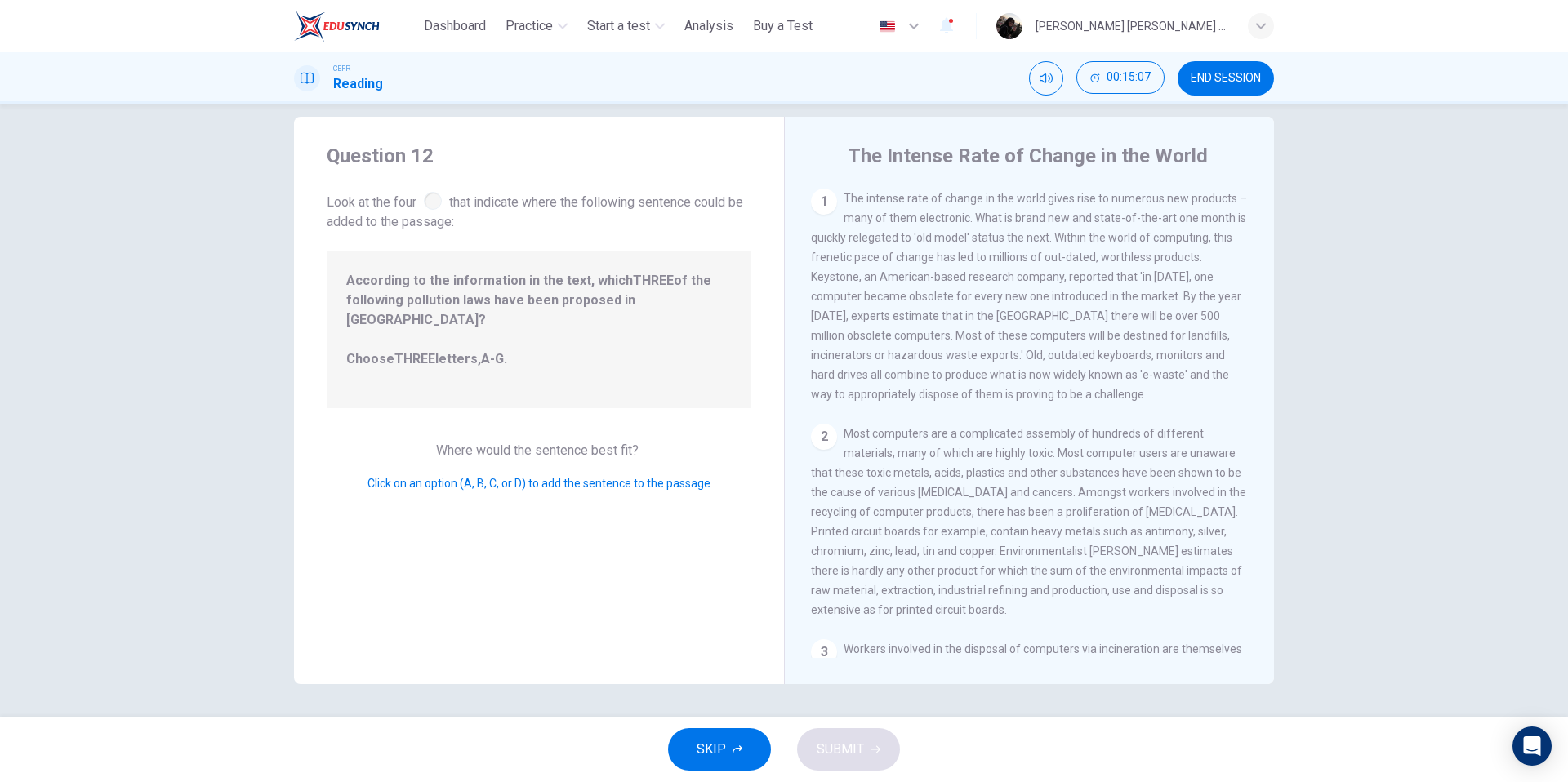
click at [513, 477] on span "Click on an option (A, B, C, or D) to add the sentence to the passage" at bounding box center [539, 483] width 343 height 13
click at [857, 217] on span "The intense rate of change in the world gives rise to numerous new products – m…" at bounding box center [1029, 296] width 436 height 209
click at [895, 353] on span "The intense rate of change in the world gives rise to numerous new products – m…" at bounding box center [1029, 296] width 436 height 209
drag, startPoint x: 564, startPoint y: 304, endPoint x: 517, endPoint y: 308, distance: 47.2
click at [558, 304] on span "According to the information in the text, which THREE of the following pollutio…" at bounding box center [539, 330] width 385 height 117
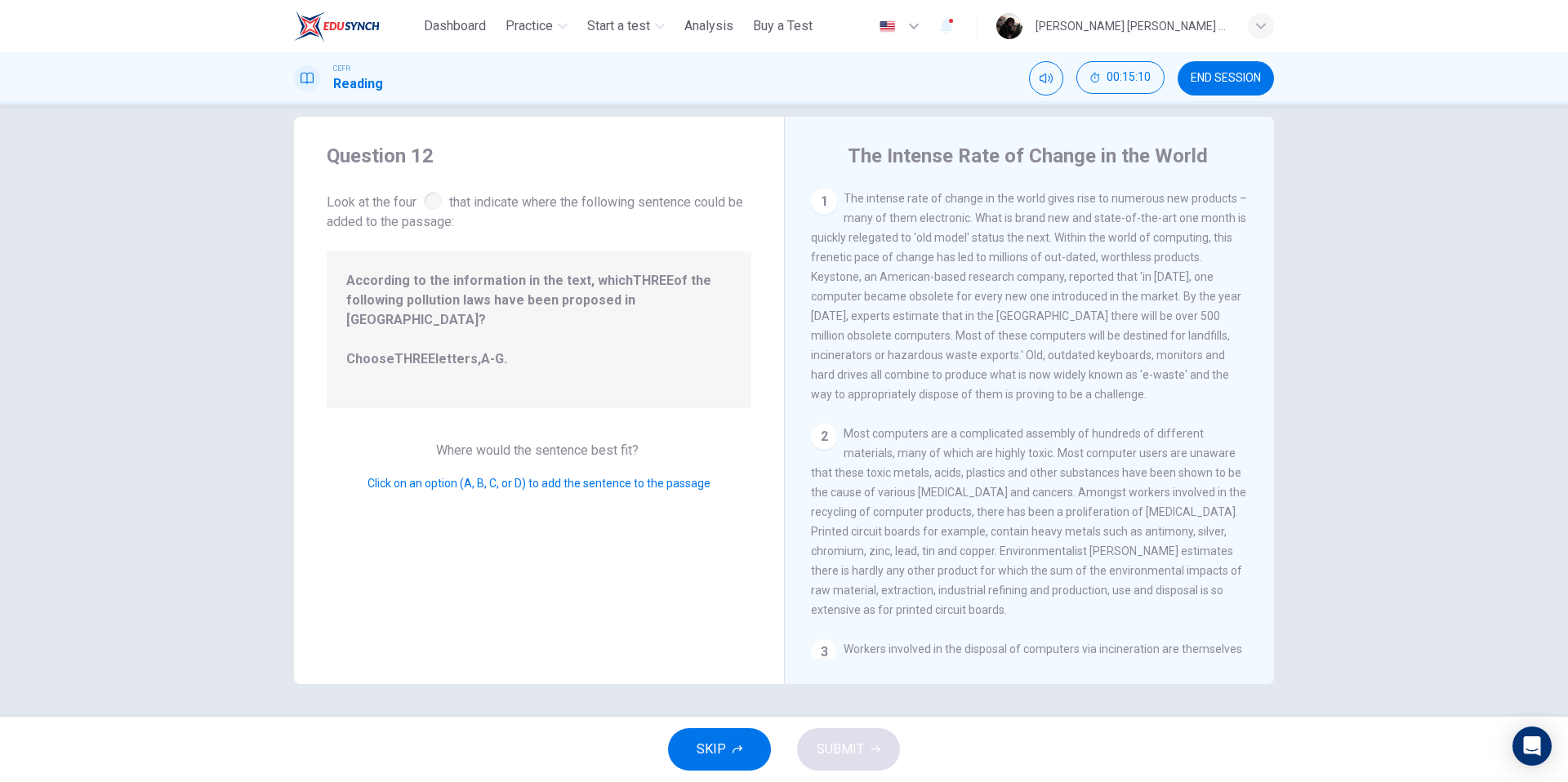
click at [443, 330] on span "According to the information in the text, which THREE of the following pollutio…" at bounding box center [539, 330] width 385 height 117
click at [724, 743] on span "SKIP" at bounding box center [711, 749] width 30 height 23
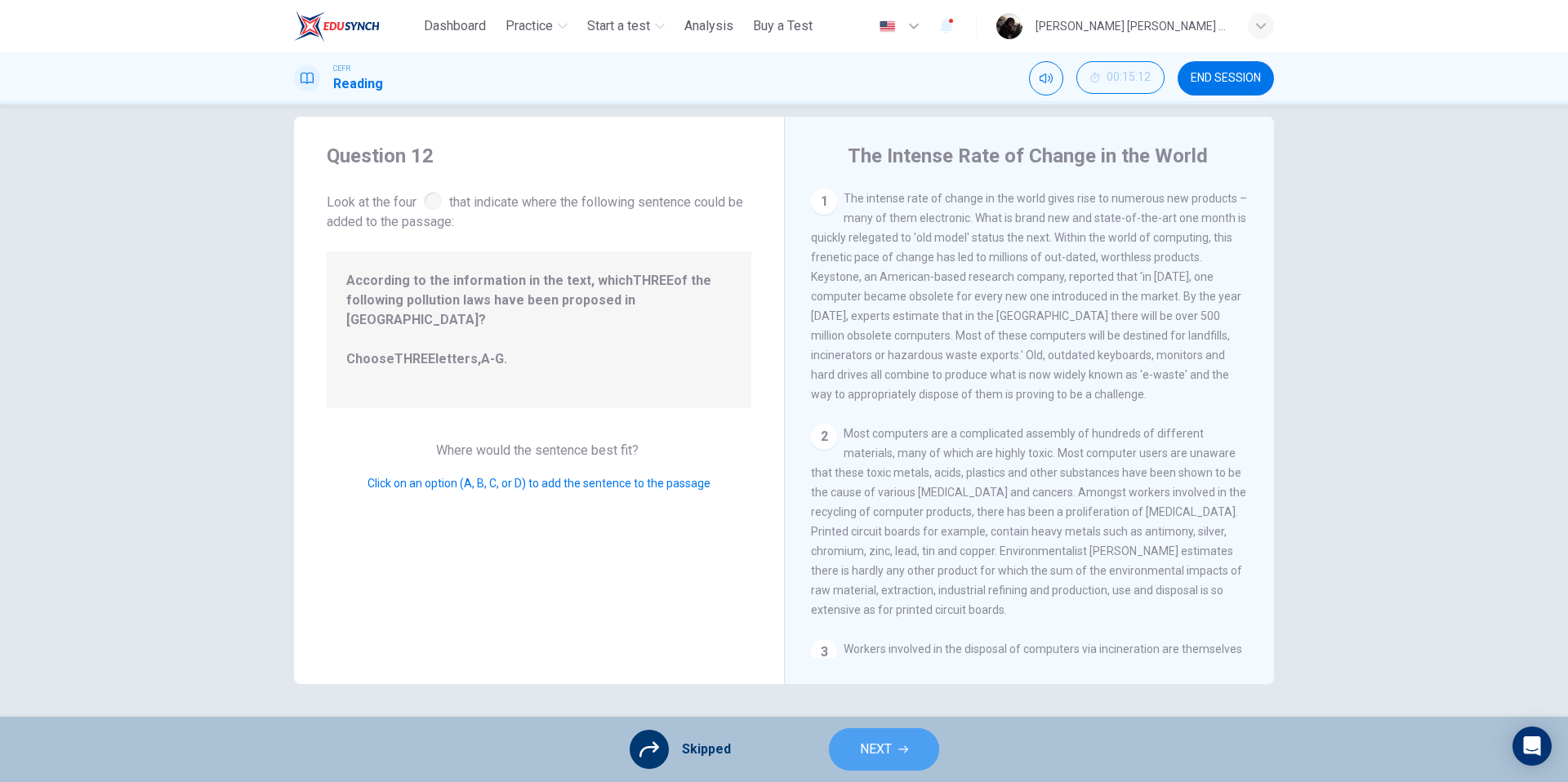
click at [835, 750] on button "NEXT" at bounding box center [884, 750] width 110 height 43
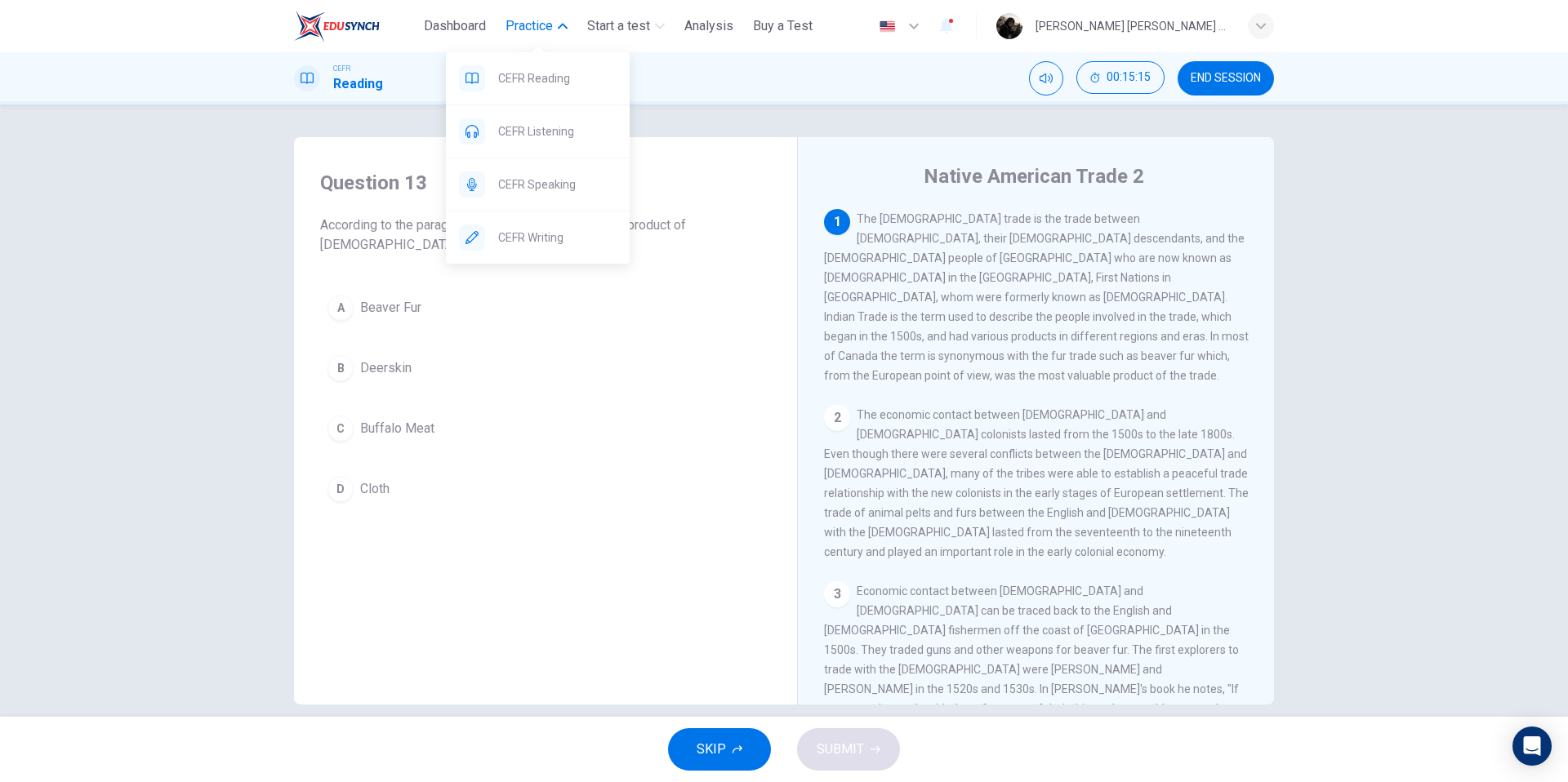
click at [559, 30] on button "Practice" at bounding box center [536, 26] width 75 height 30
click at [558, 96] on div "CEFR Reading" at bounding box center [537, 78] width 183 height 52
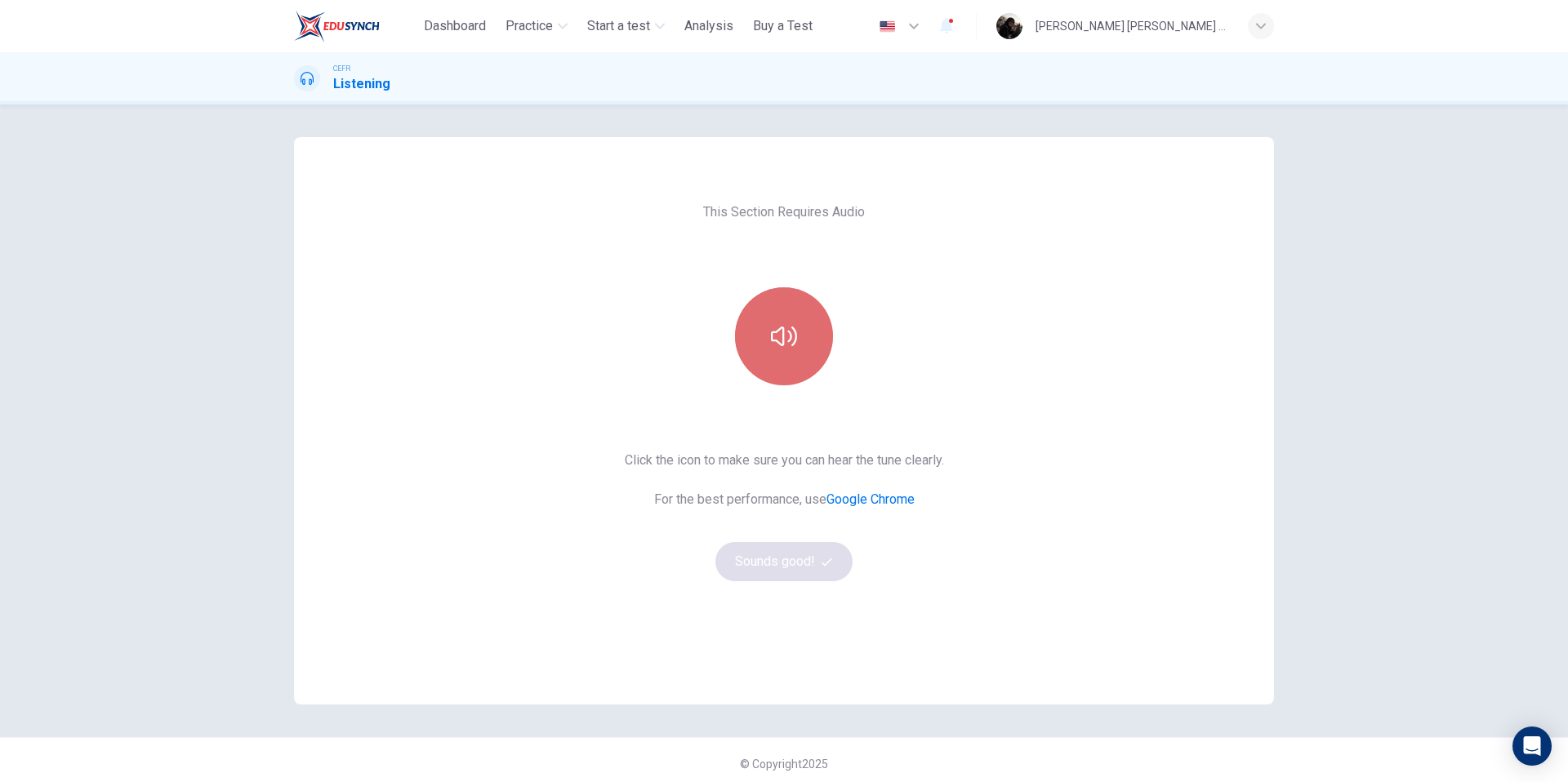
click at [822, 336] on button "button" at bounding box center [784, 336] width 98 height 98
click at [824, 549] on button "Sounds good!" at bounding box center [784, 562] width 137 height 39
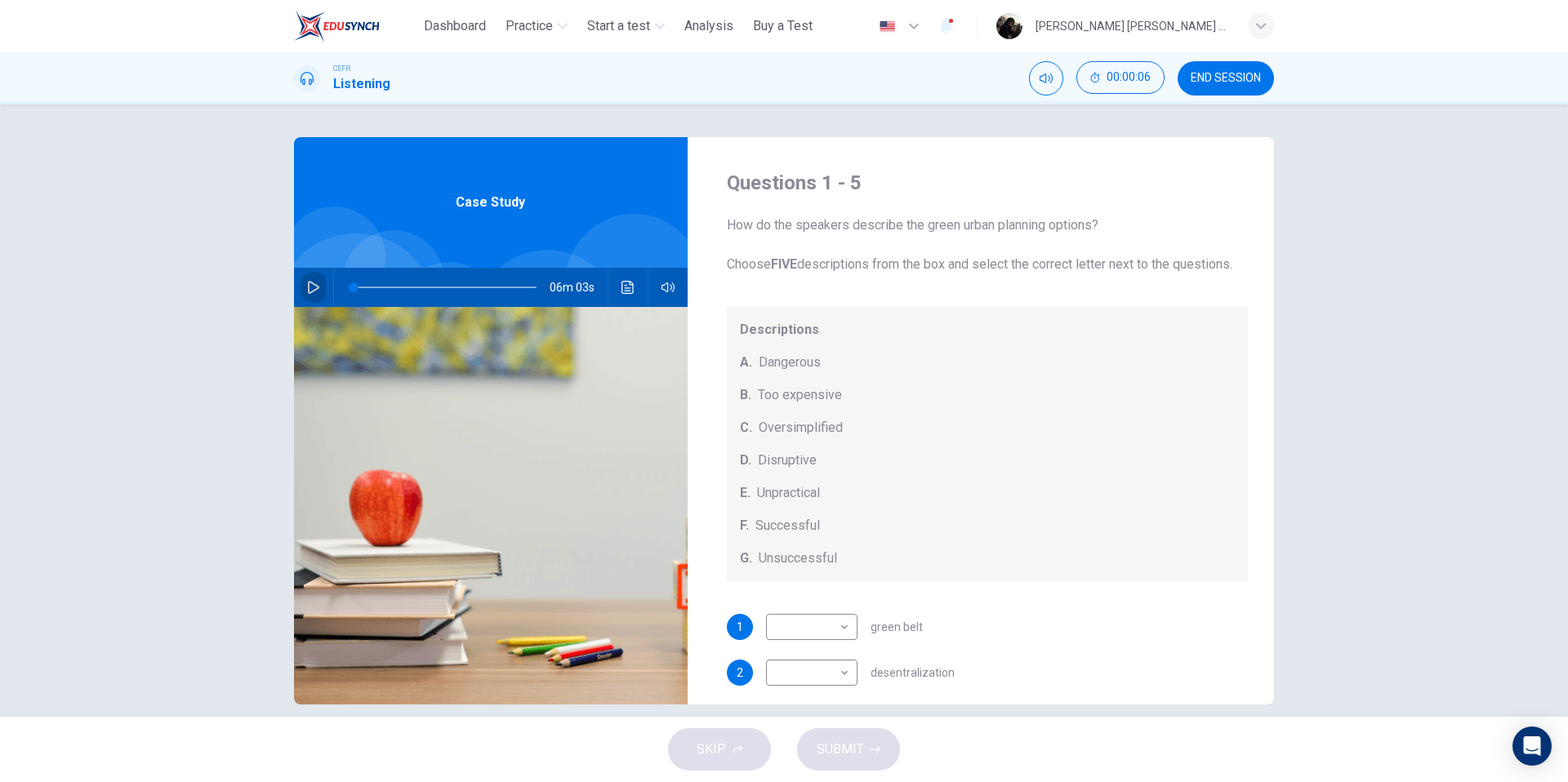
click at [322, 285] on button "button" at bounding box center [314, 288] width 26 height 39
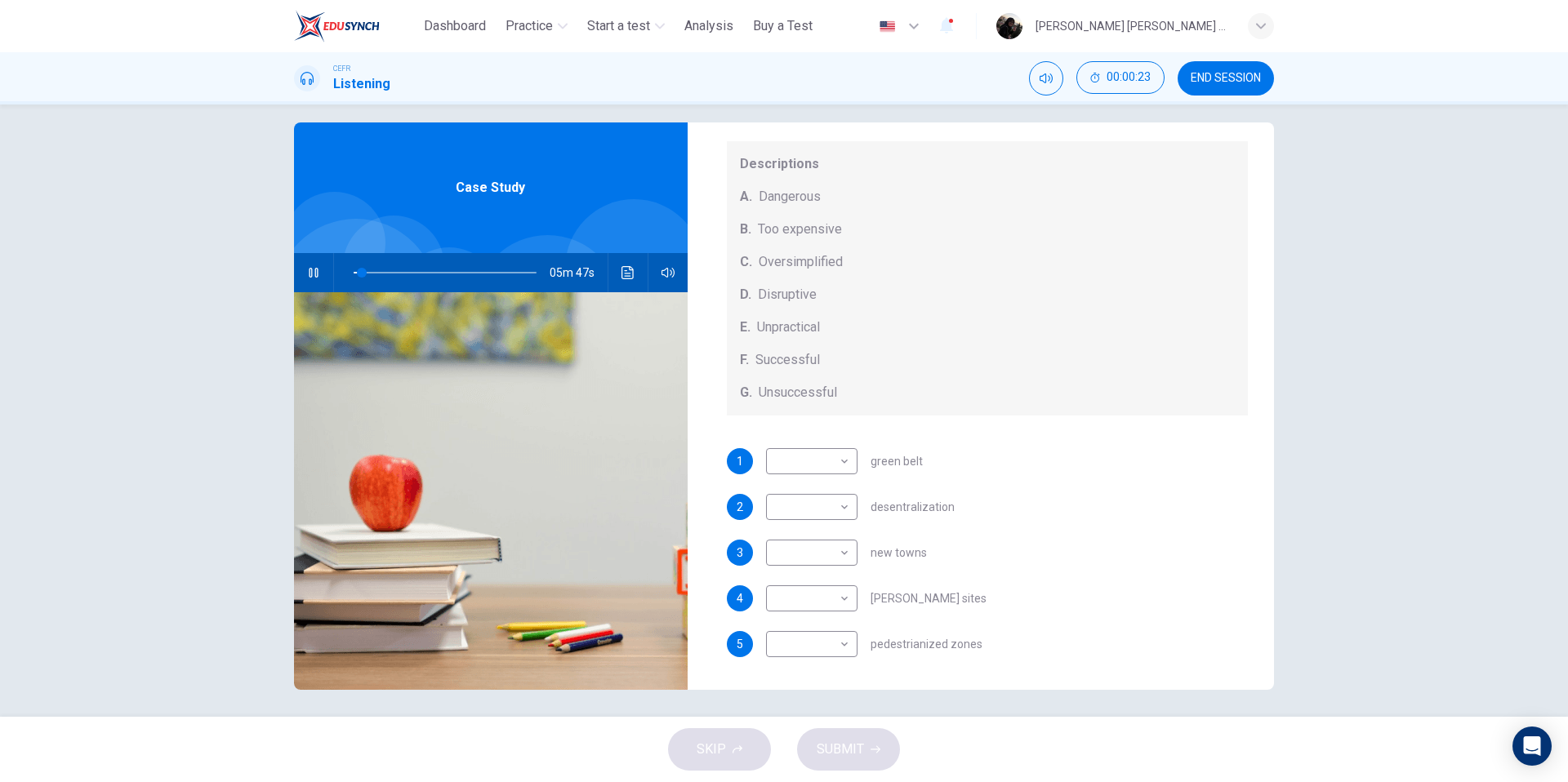
scroll to position [20, 0]
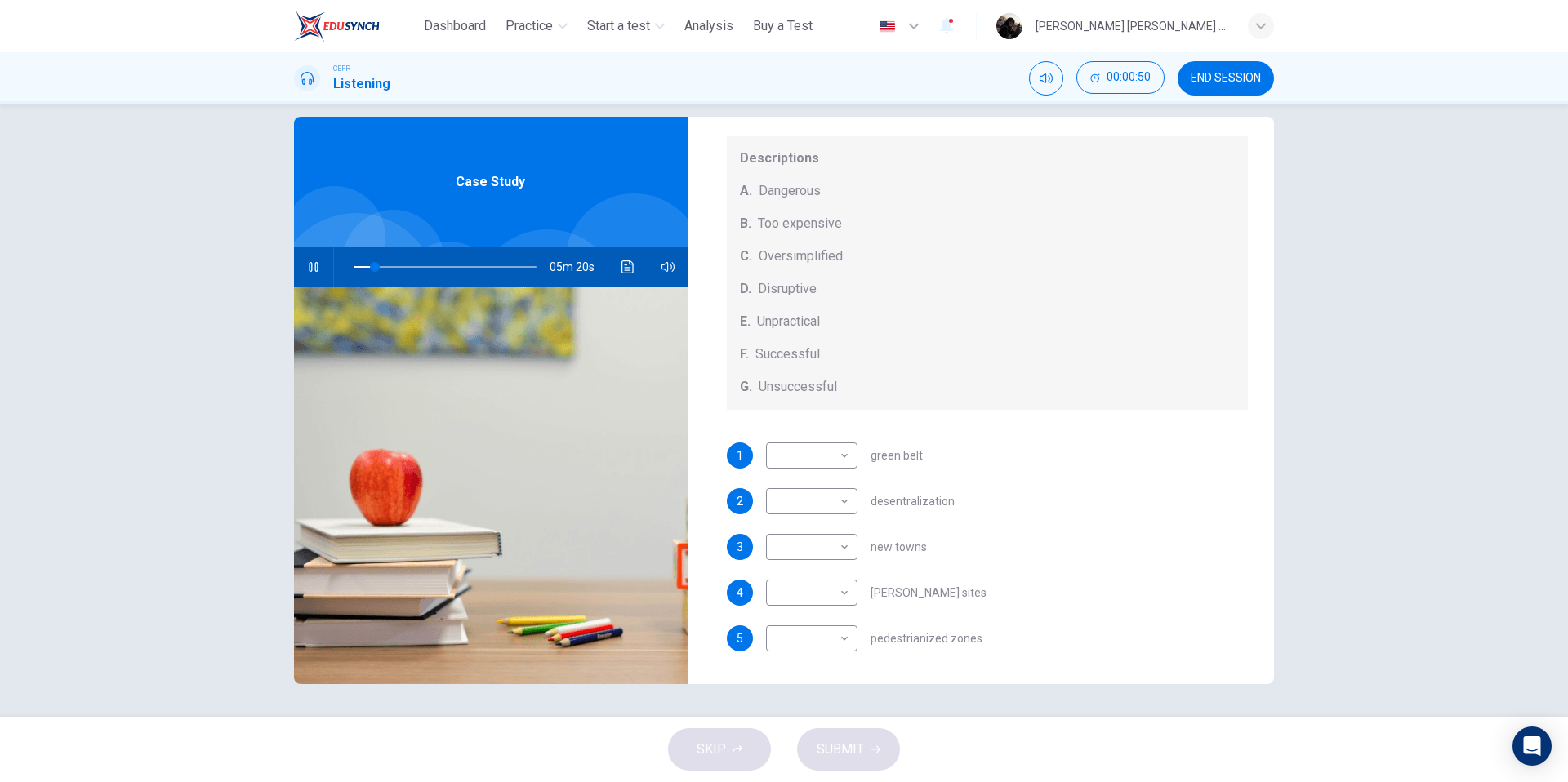
click at [943, 465] on div "1 ​ ​ green belt" at bounding box center [988, 455] width 522 height 26
click at [848, 460] on body "This site uses cookies, as explained in our Privacy Policy . If you agree to th…" at bounding box center [784, 391] width 1568 height 782
type input "**"
click at [822, 527] on li "C" at bounding box center [812, 534] width 91 height 26
type input "*"
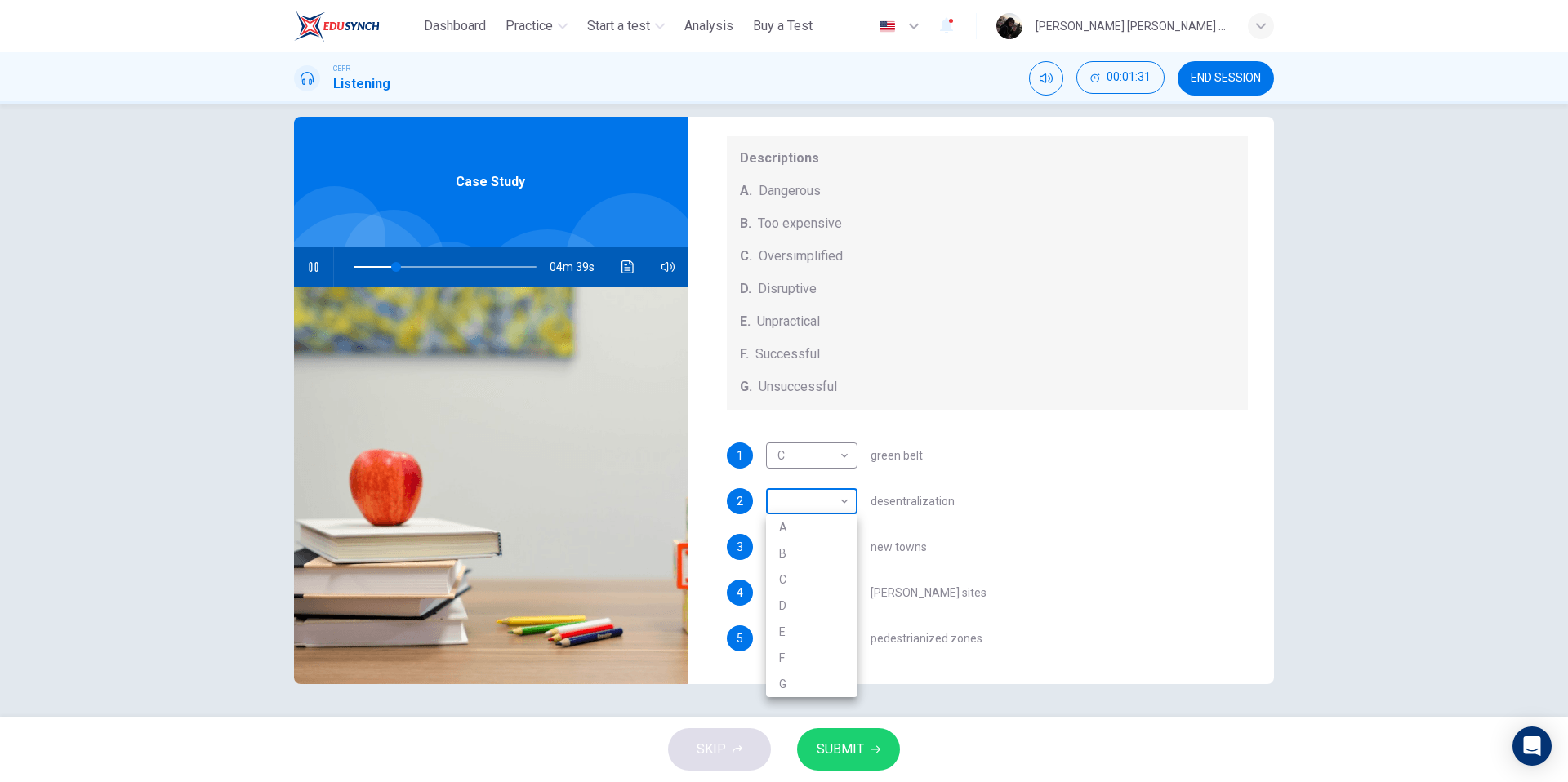
click at [848, 508] on body "This site uses cookies, as explained in our Privacy Policy . If you agree to th…" at bounding box center [784, 391] width 1568 height 782
type input "**"
click at [812, 629] on li "E" at bounding box center [812, 632] width 91 height 26
type input "*"
click at [835, 553] on body "This site uses cookies, as explained in our Privacy Policy . If you agree to th…" at bounding box center [784, 391] width 1568 height 782
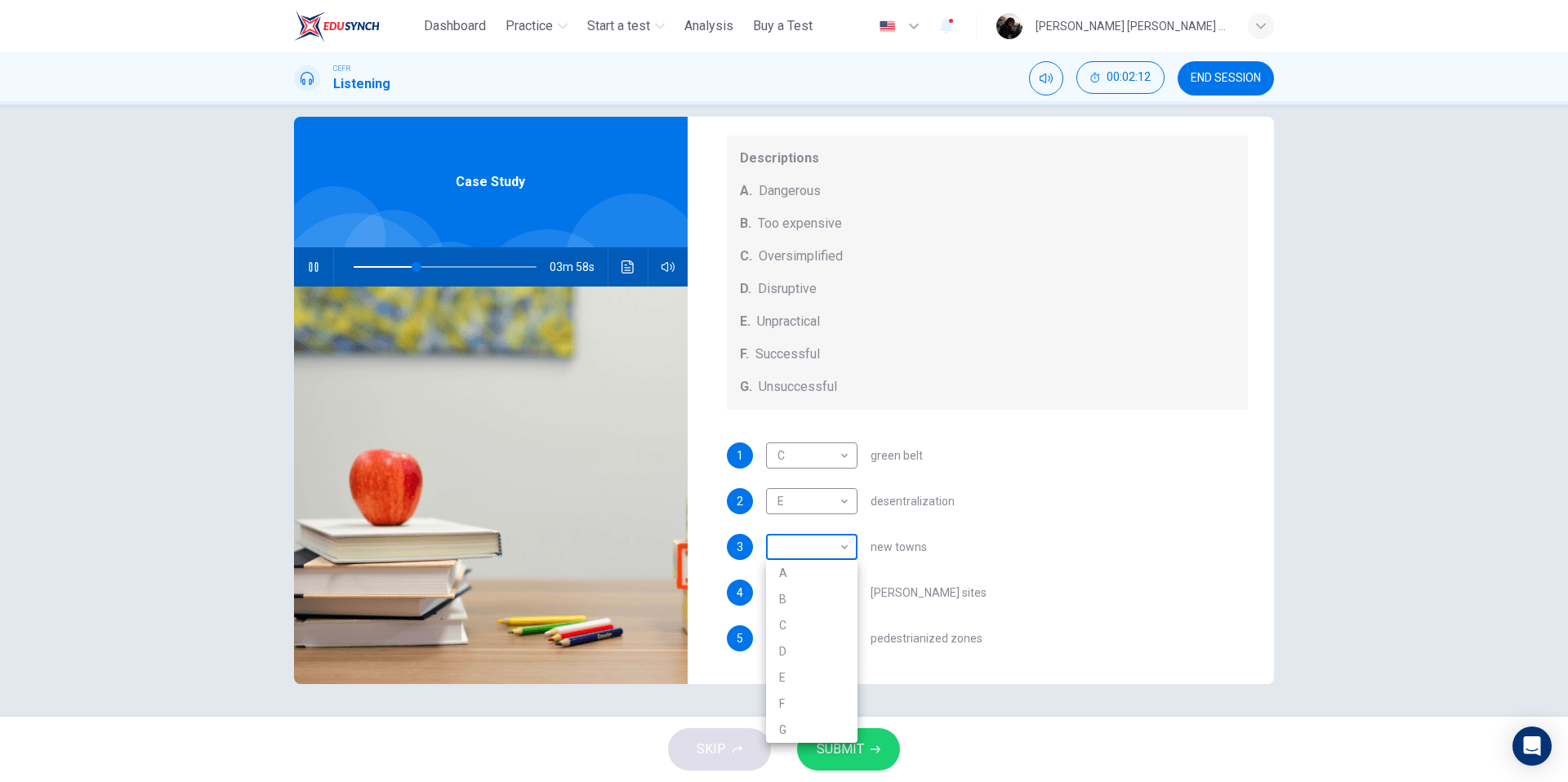
type input "**"
click at [818, 596] on li "B" at bounding box center [812, 600] width 91 height 26
type input "*"
click at [827, 589] on body "This site uses cookies, as explained in our Privacy Policy . If you agree to th…" at bounding box center [784, 391] width 1568 height 782
type input "**"
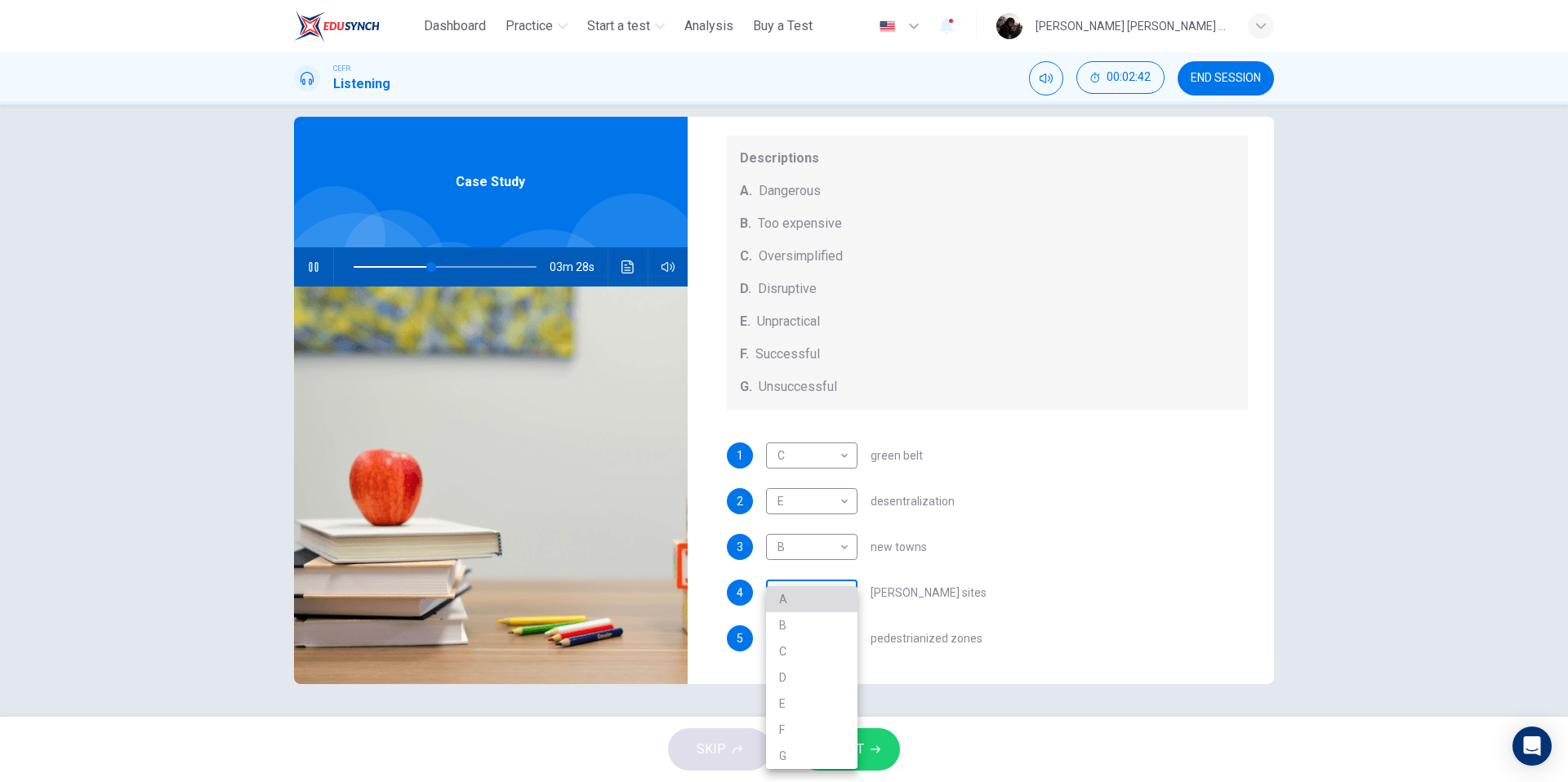
click at [827, 589] on li "A" at bounding box center [812, 600] width 91 height 26
type input "*"
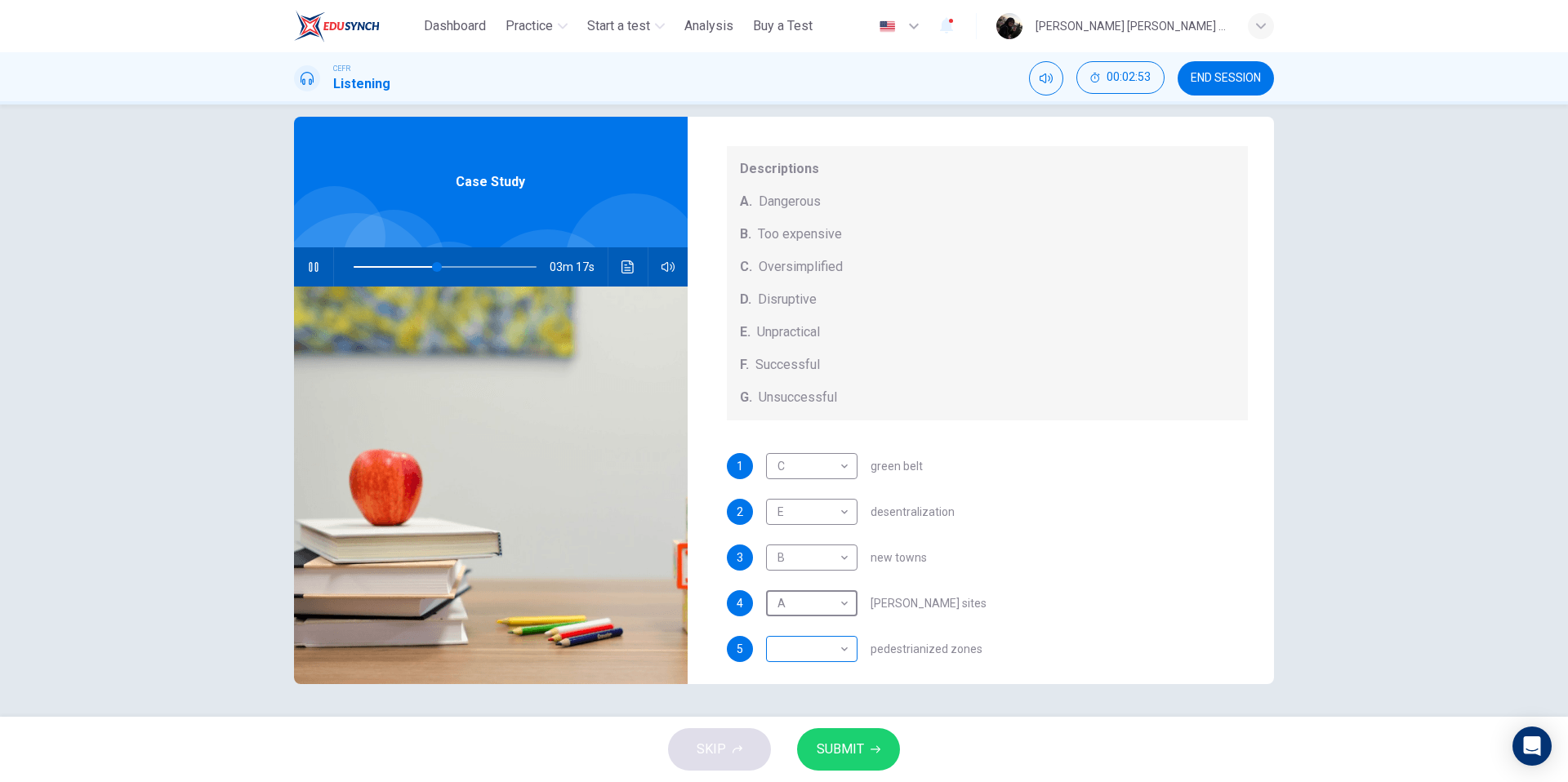
scroll to position [151, 0]
click at [835, 643] on body "This site uses cookies, as explained in our Privacy Policy . If you agree to th…" at bounding box center [784, 391] width 1568 height 782
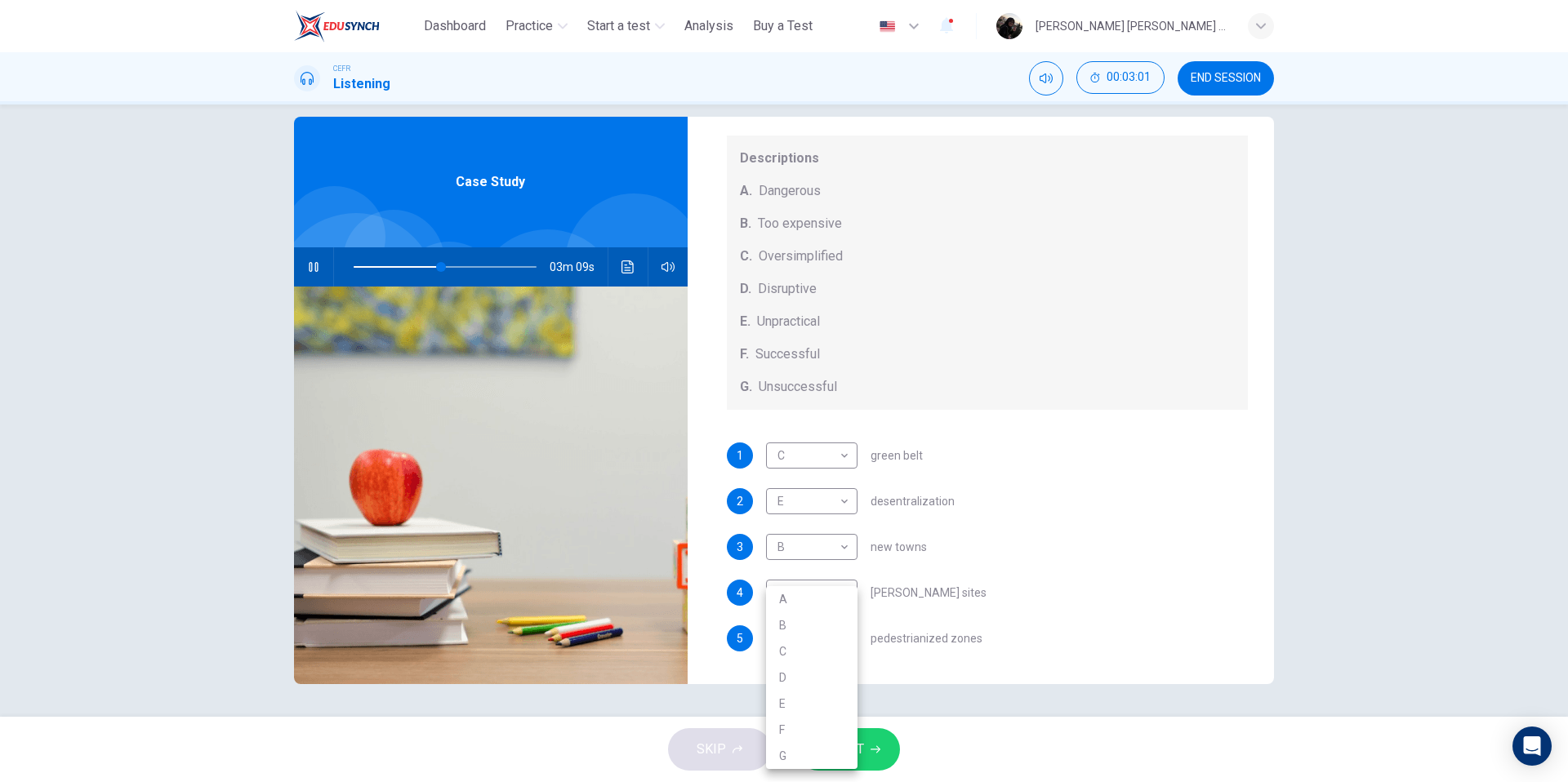
click at [434, 270] on div at bounding box center [784, 391] width 1568 height 782
click at [437, 269] on span at bounding box center [438, 267] width 10 height 10
click at [435, 270] on span at bounding box center [436, 267] width 10 height 10
click at [841, 640] on body "This site uses cookies, as explained in our Privacy Policy . If you agree to th…" at bounding box center [784, 391] width 1568 height 782
type input "**"
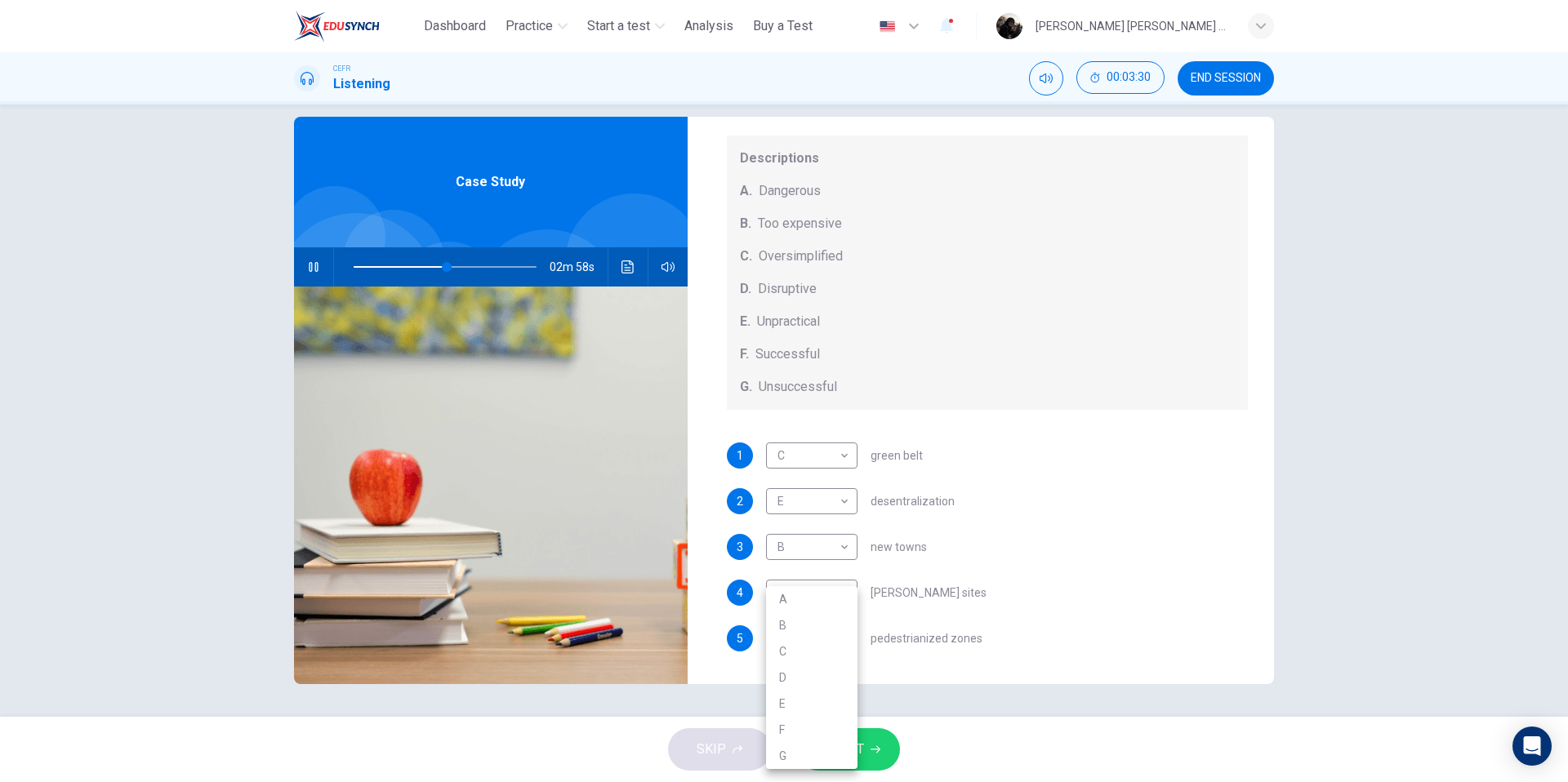
click at [826, 668] on li "D" at bounding box center [812, 678] width 91 height 26
type input "*"
click at [854, 748] on span "SUBMIT" at bounding box center [840, 749] width 47 height 23
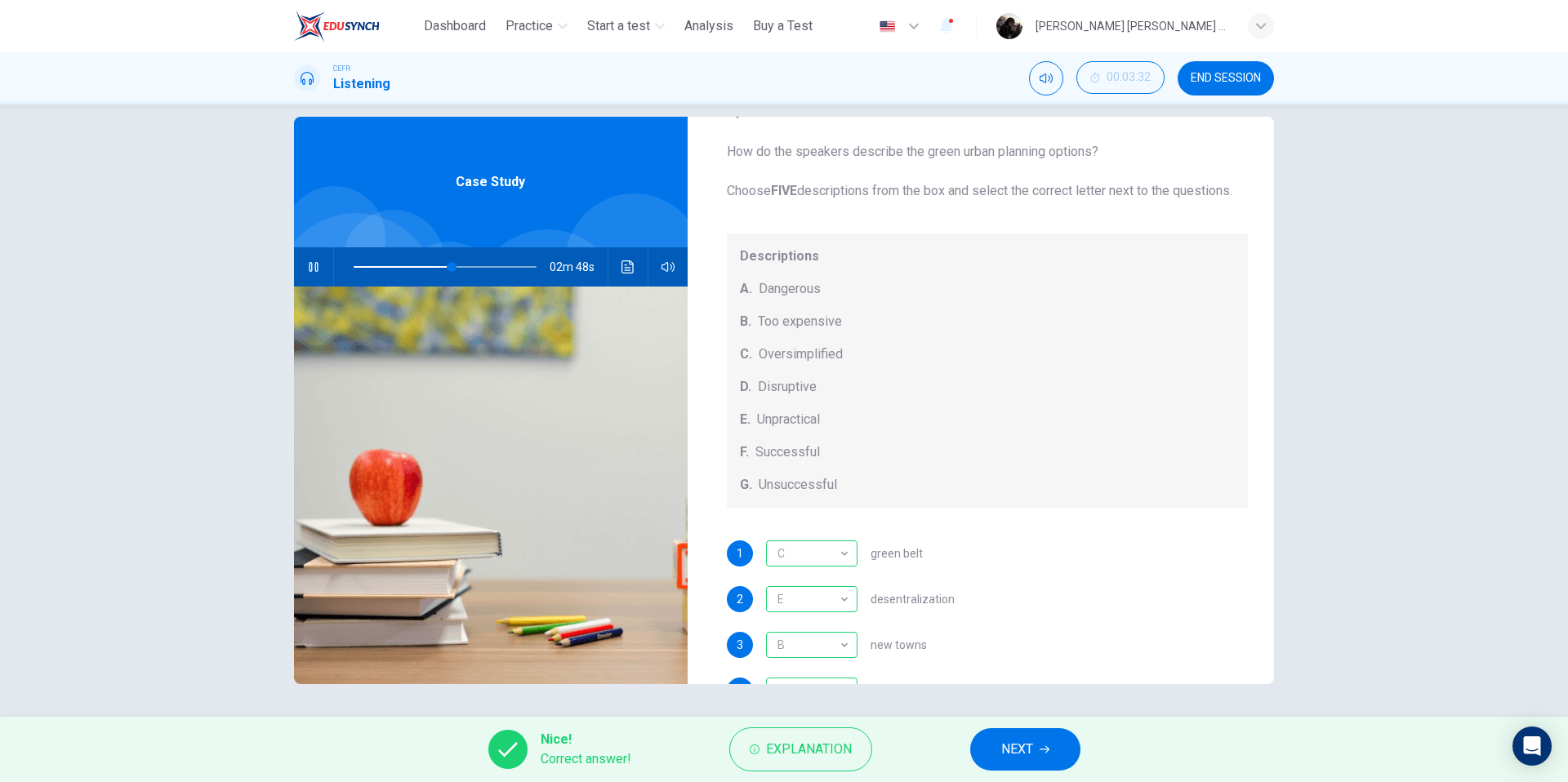
scroll to position [0, 0]
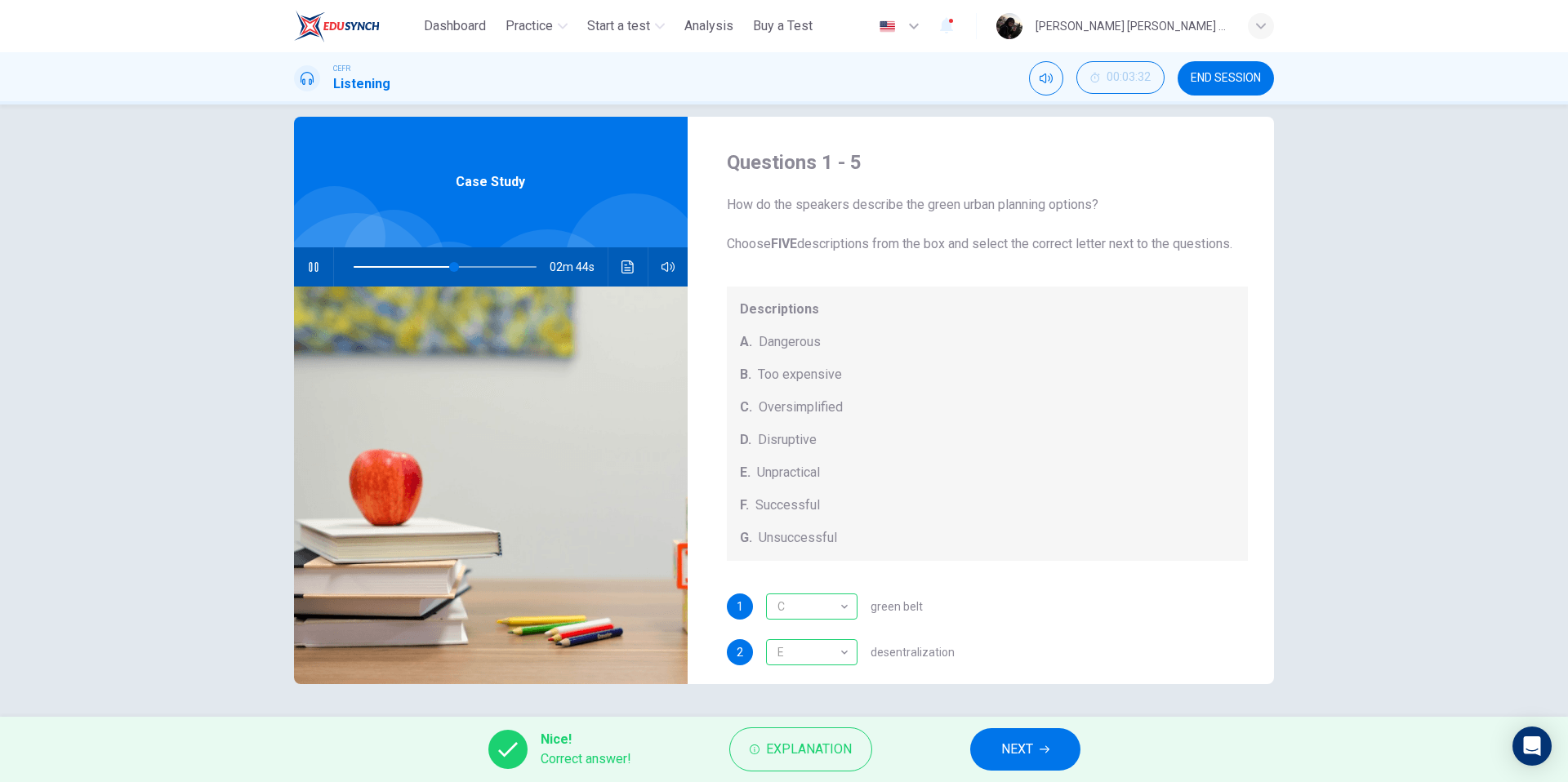
click at [1017, 754] on span "NEXT" at bounding box center [1018, 749] width 32 height 23
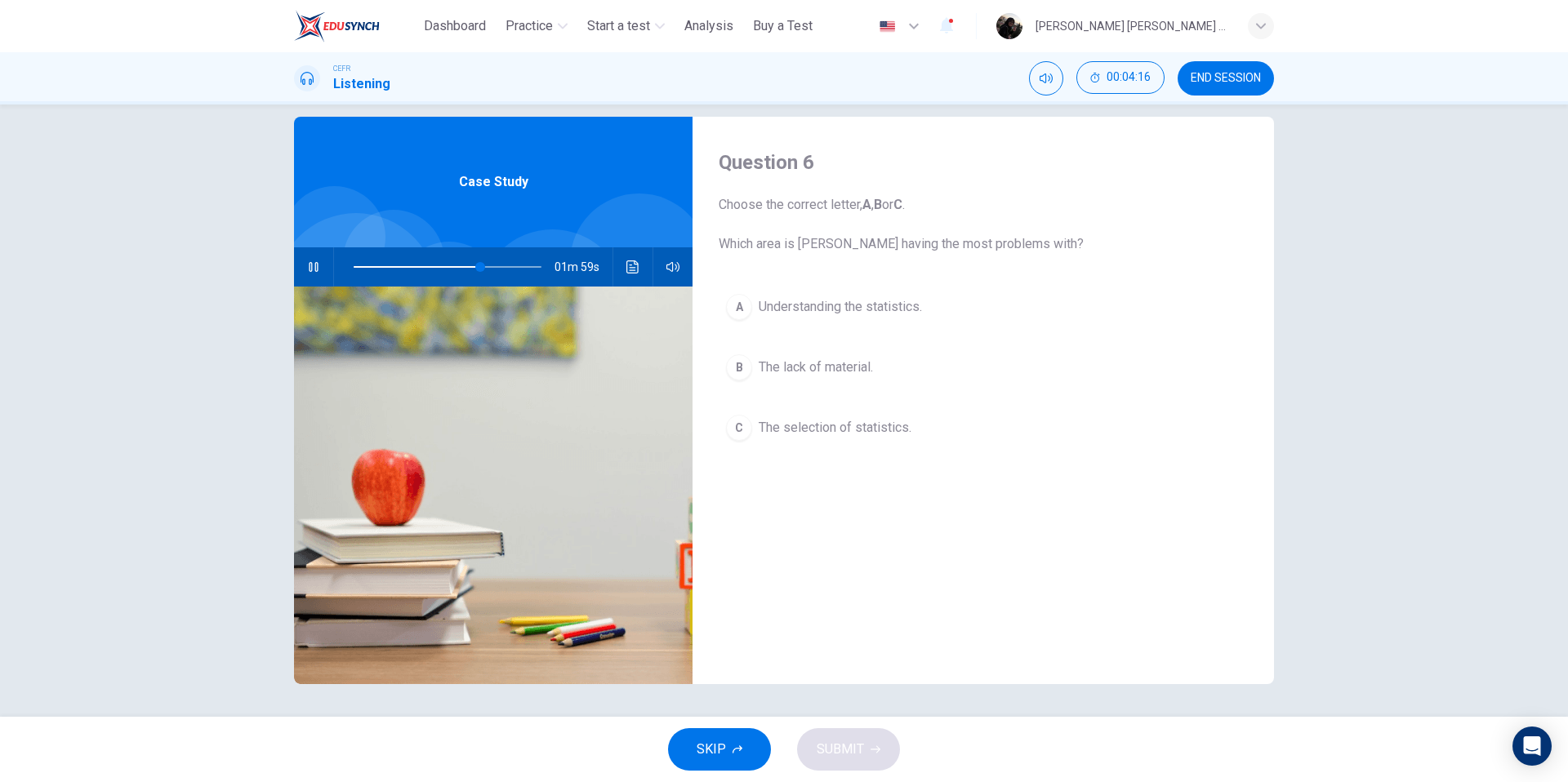
click at [770, 426] on span "The selection of statistics." at bounding box center [835, 427] width 153 height 20
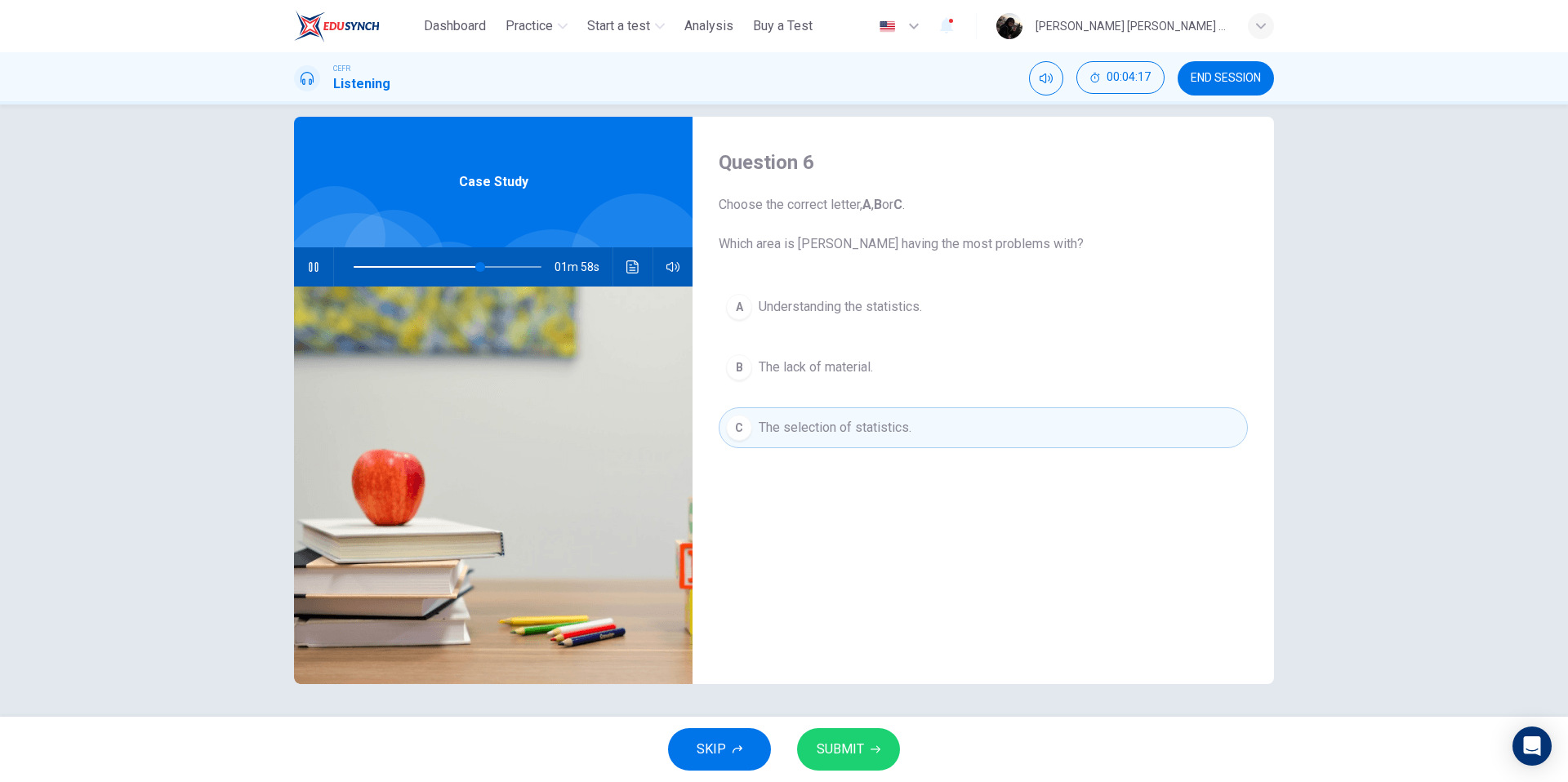
click at [862, 755] on span "SUBMIT" at bounding box center [840, 749] width 47 height 23
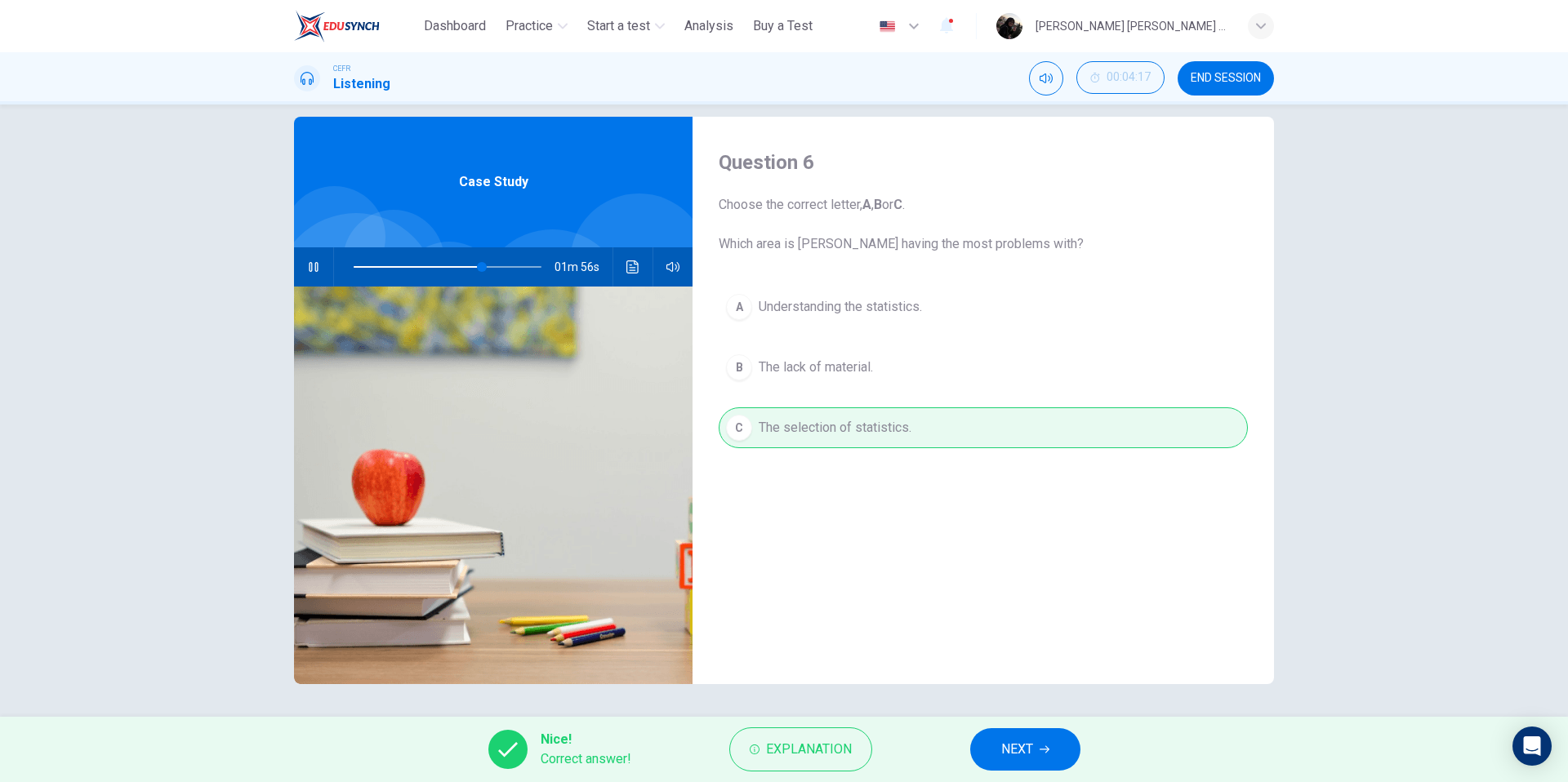
click at [1002, 744] on span "NEXT" at bounding box center [1018, 749] width 32 height 23
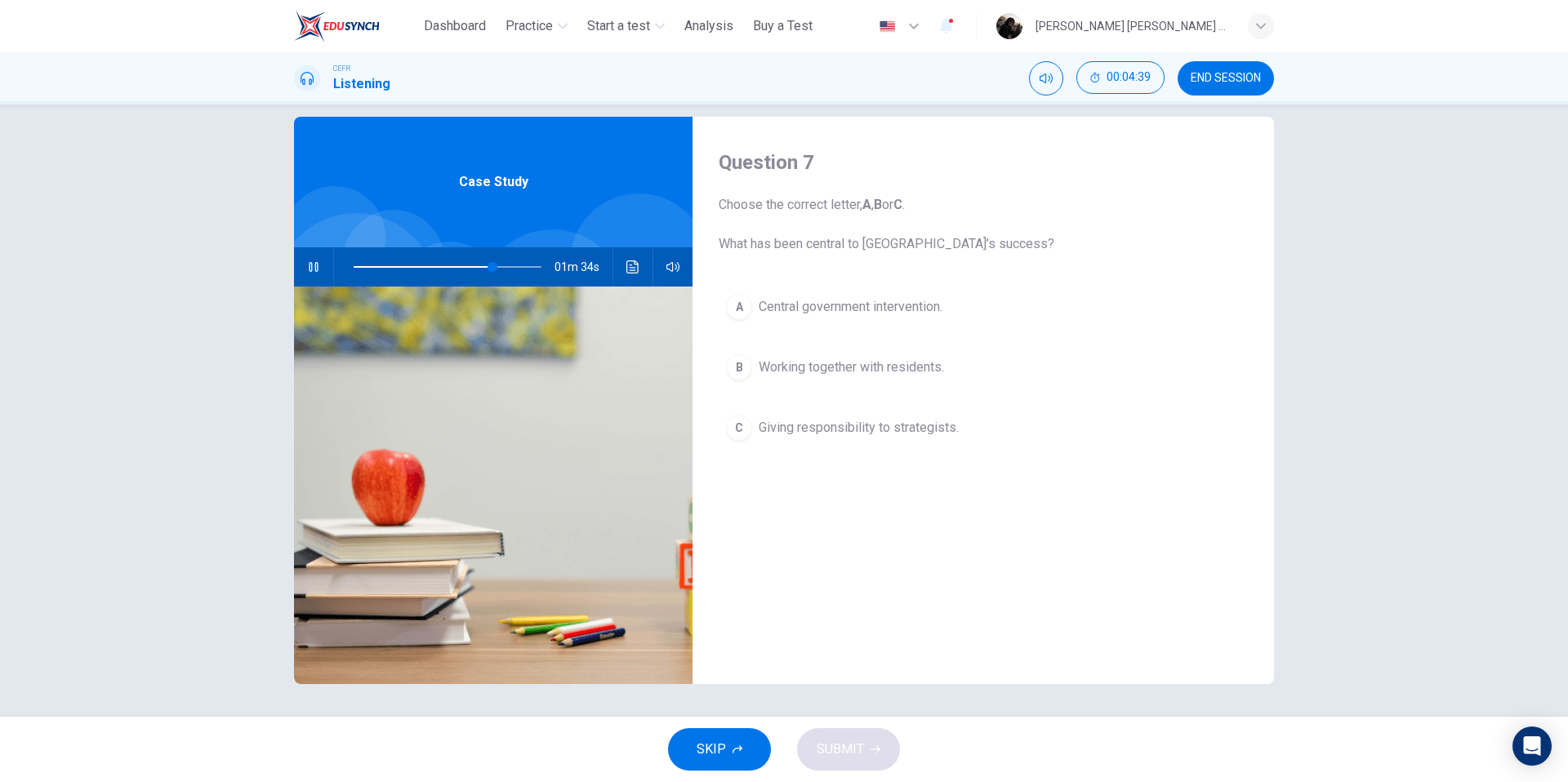
click at [837, 376] on span "Working together with residents." at bounding box center [851, 367] width 185 height 20
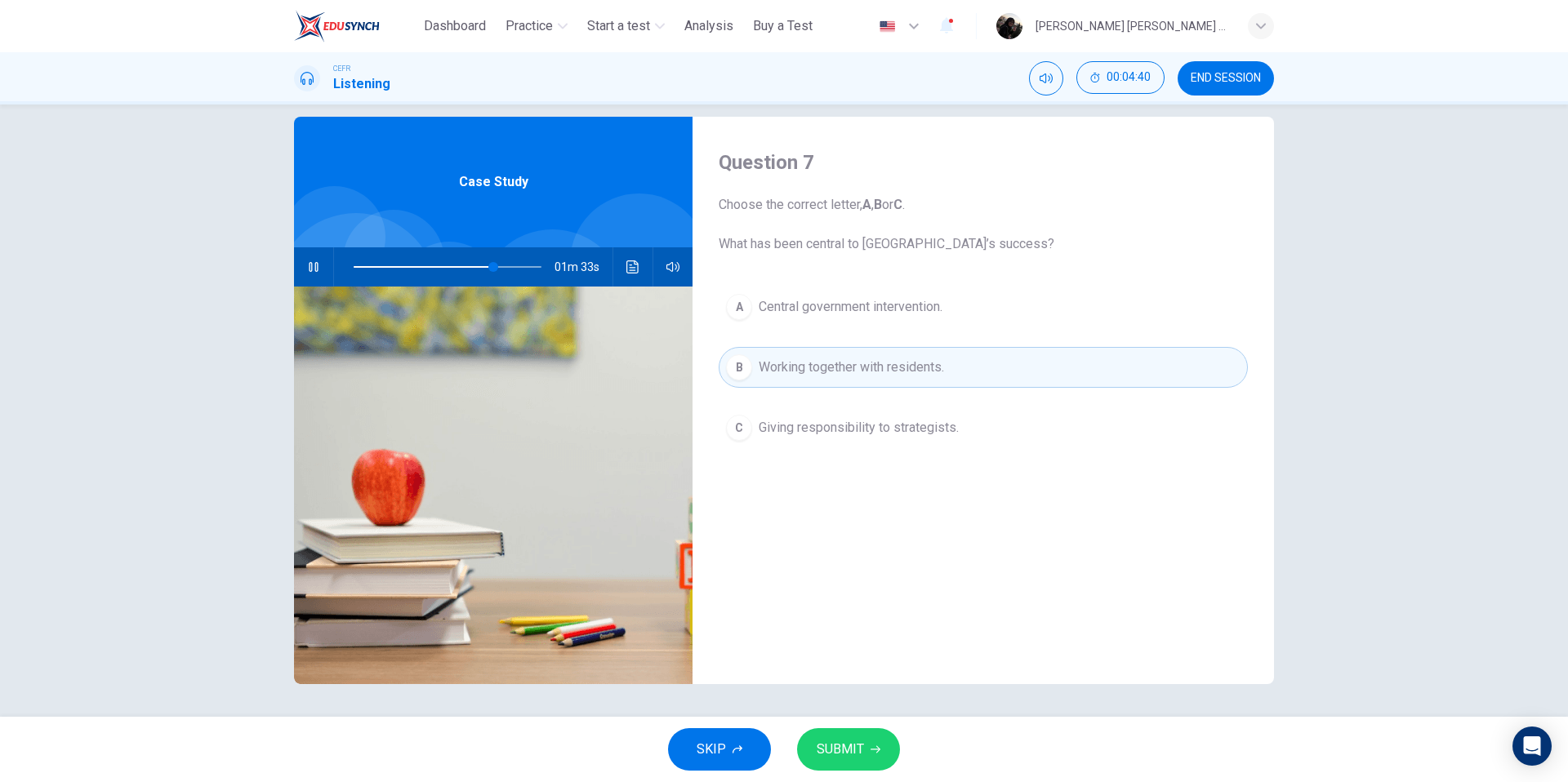
click at [845, 756] on span "SUBMIT" at bounding box center [840, 749] width 47 height 23
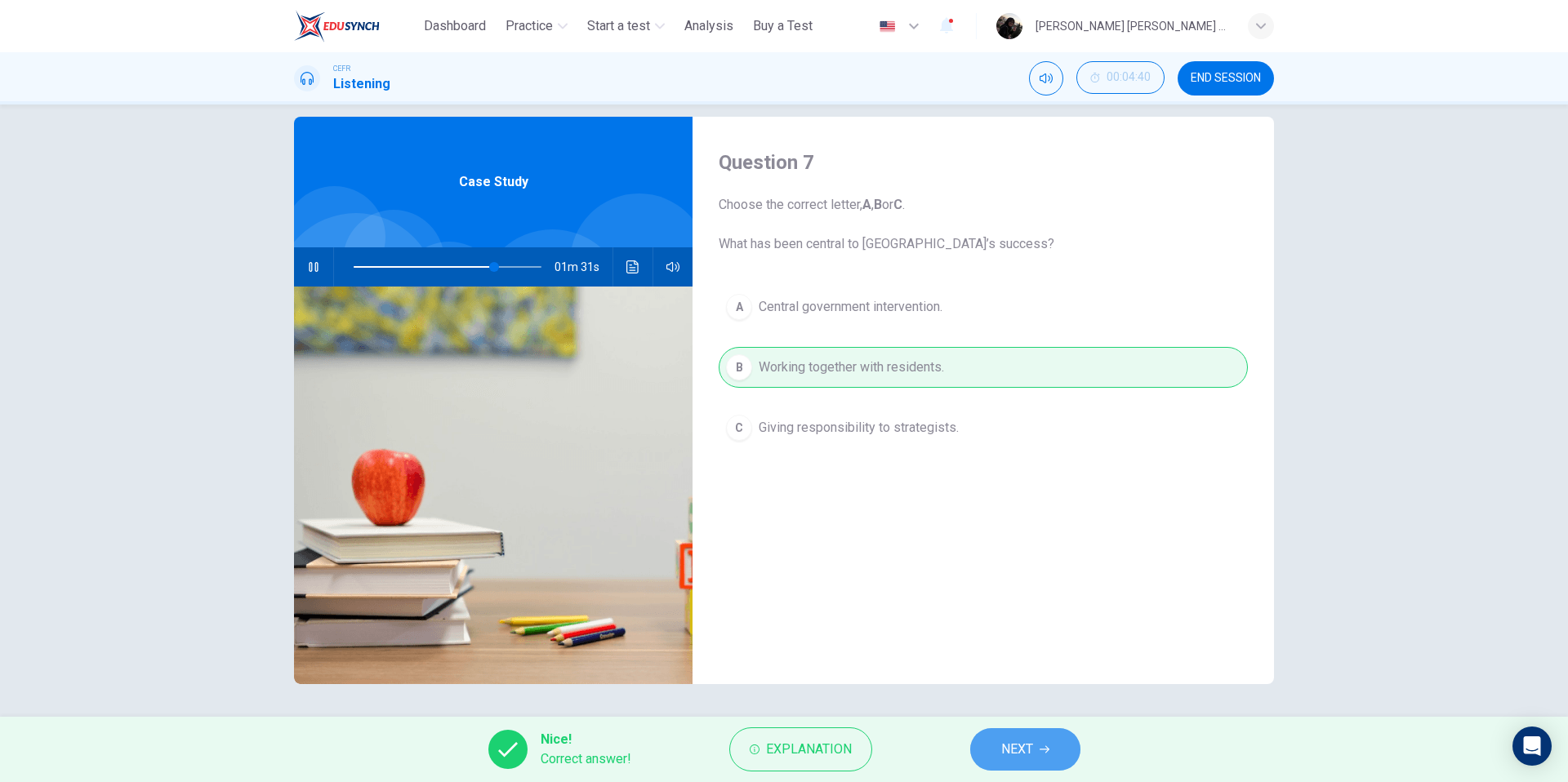
click at [1040, 762] on button "NEXT" at bounding box center [1025, 750] width 110 height 43
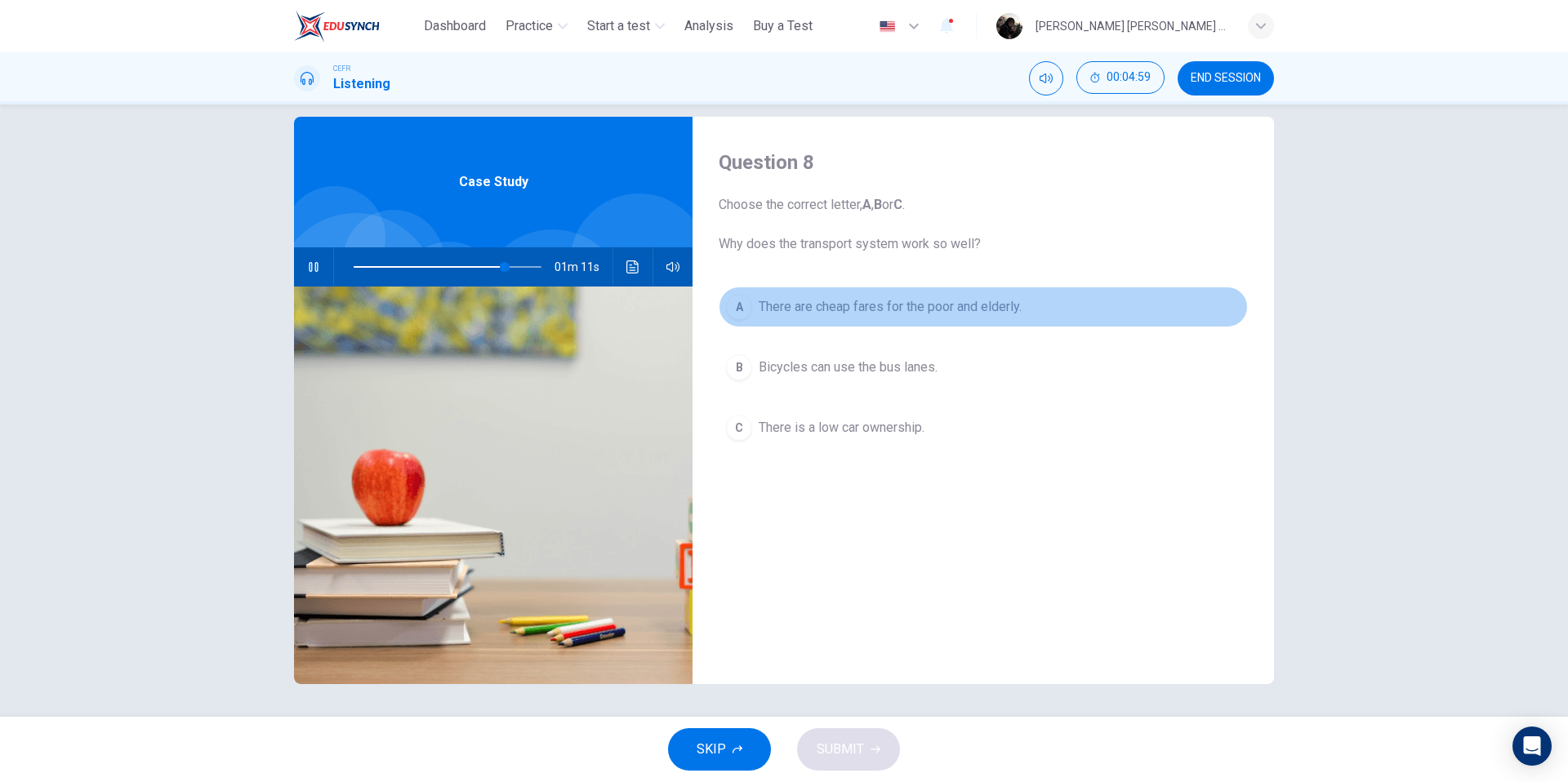
click at [893, 308] on span "There are cheap fares for the poor and elderly." at bounding box center [890, 306] width 263 height 20
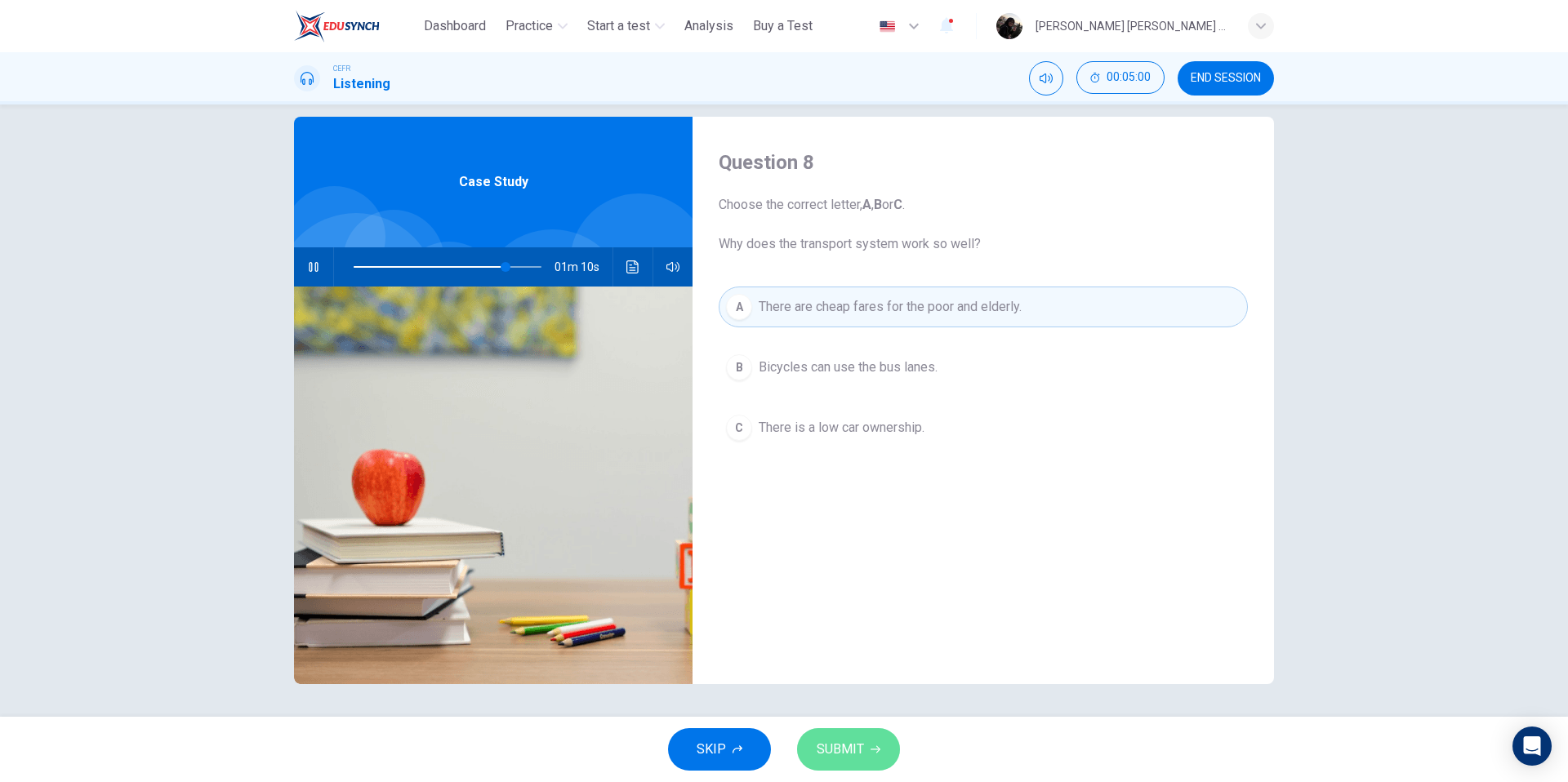
click at [858, 758] on span "SUBMIT" at bounding box center [840, 749] width 47 height 23
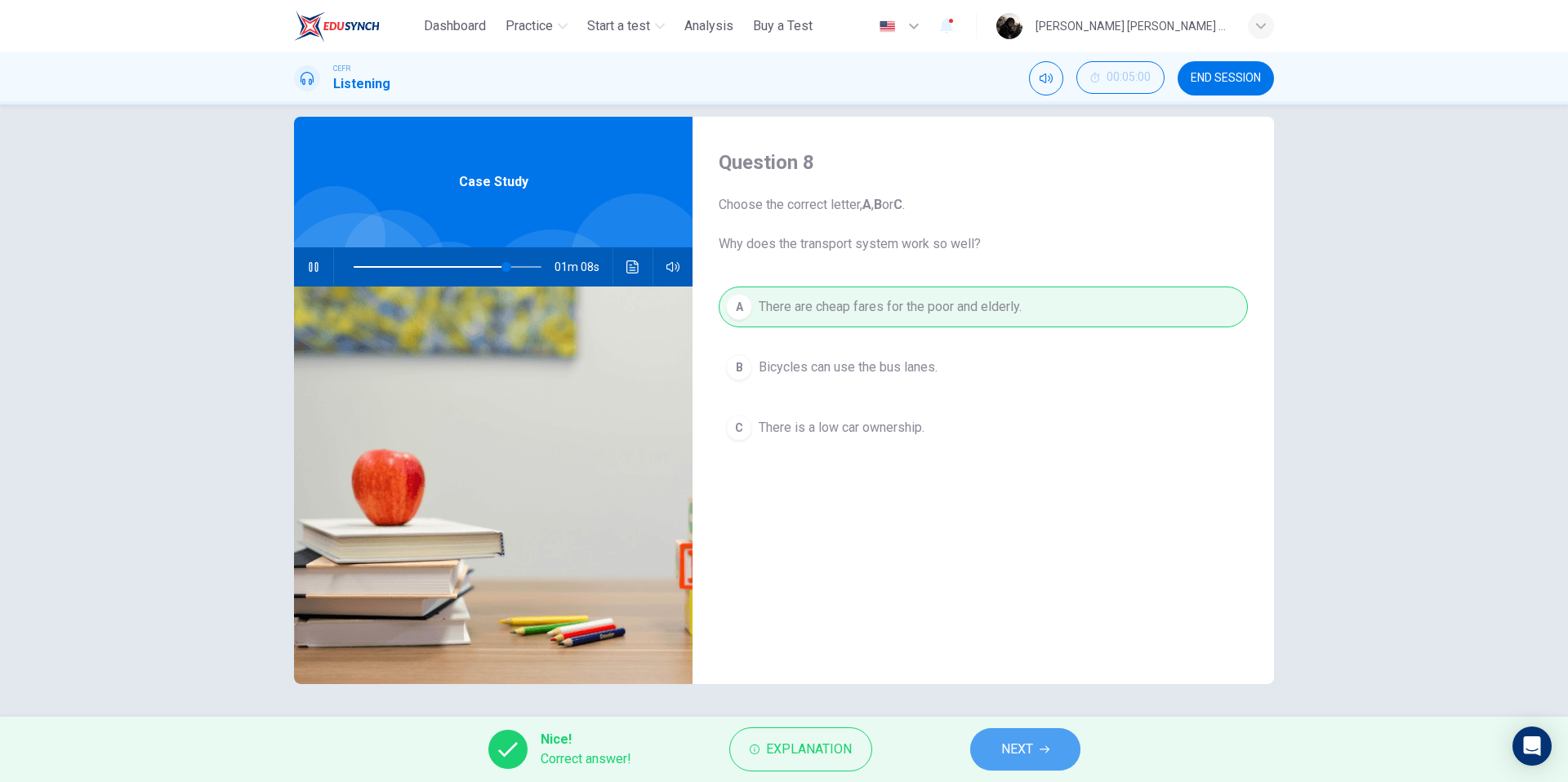
click at [1021, 750] on span "NEXT" at bounding box center [1018, 749] width 32 height 23
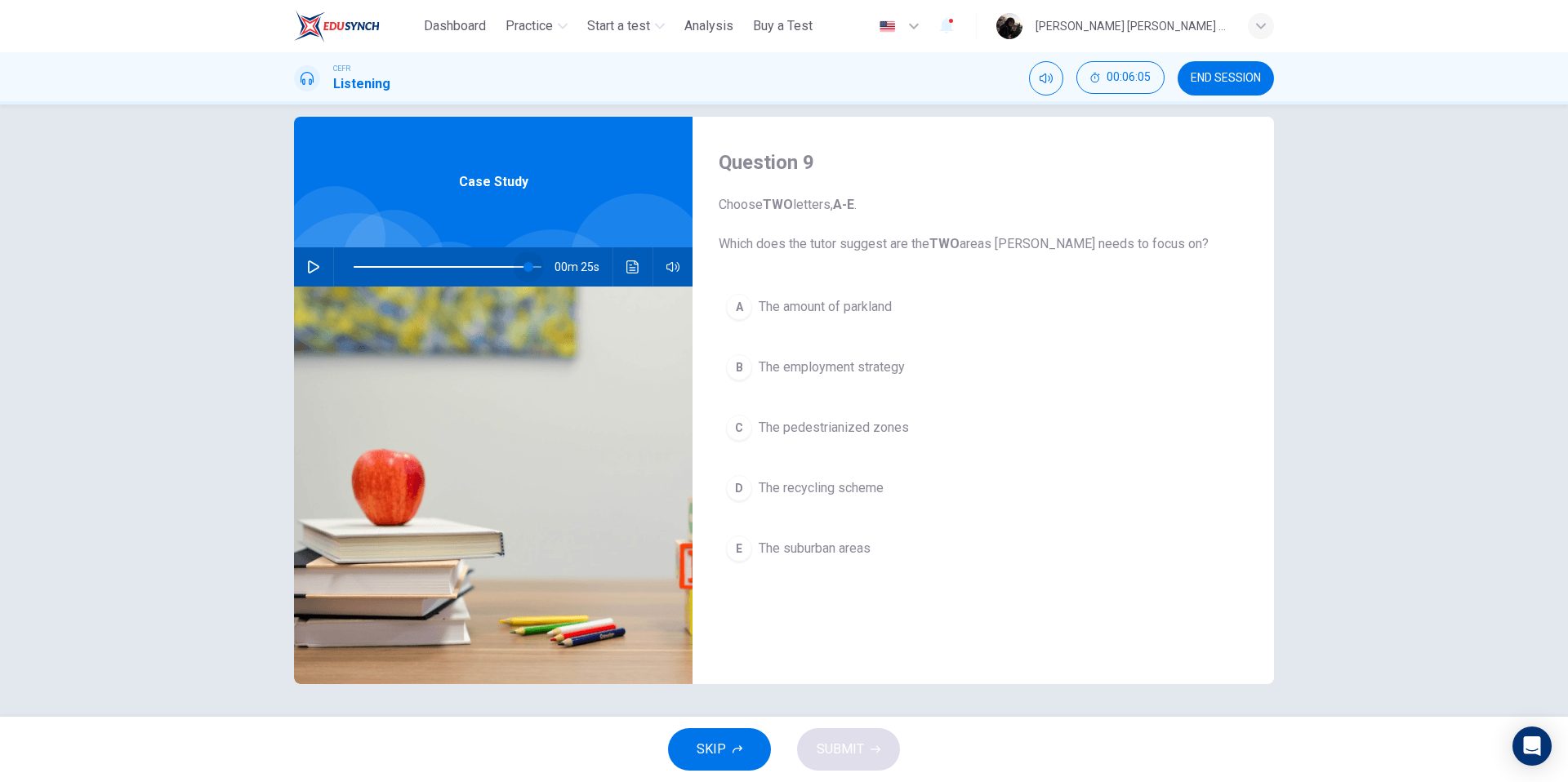
drag, startPoint x: 543, startPoint y: 266, endPoint x: 529, endPoint y: 267, distance: 14.0
click at [529, 267] on span at bounding box center [528, 267] width 10 height 10
click at [325, 265] on button "button" at bounding box center [314, 267] width 26 height 39
drag, startPoint x: 532, startPoint y: 271, endPoint x: 521, endPoint y: 272, distance: 11.0
click at [521, 272] on span at bounding box center [520, 267] width 10 height 10
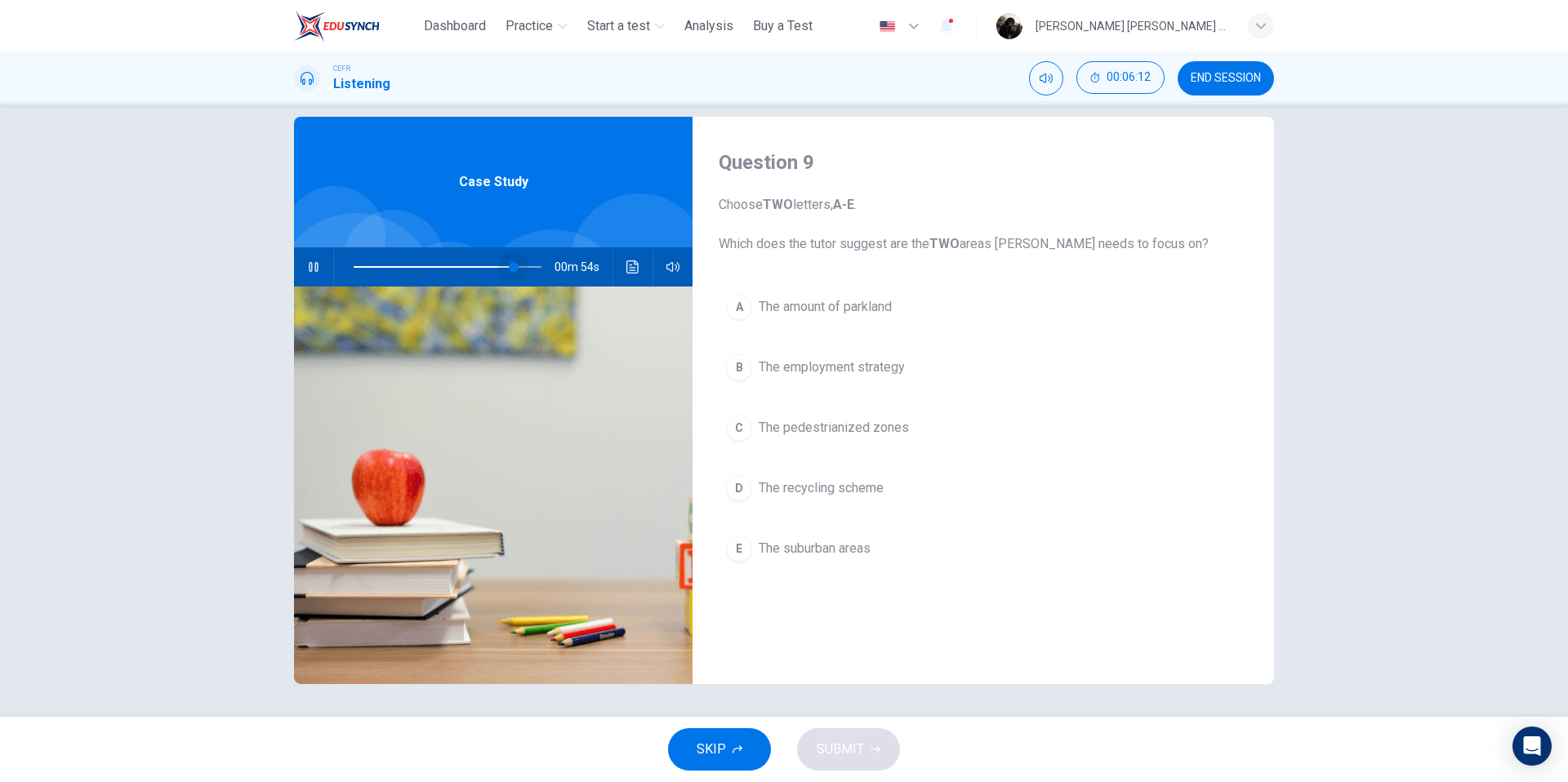
drag, startPoint x: 522, startPoint y: 268, endPoint x: 513, endPoint y: 271, distance: 9.5
click at [513, 271] on span at bounding box center [514, 267] width 10 height 10
drag, startPoint x: 513, startPoint y: 271, endPoint x: 503, endPoint y: 271, distance: 10.0
click at [503, 271] on span at bounding box center [502, 267] width 10 height 10
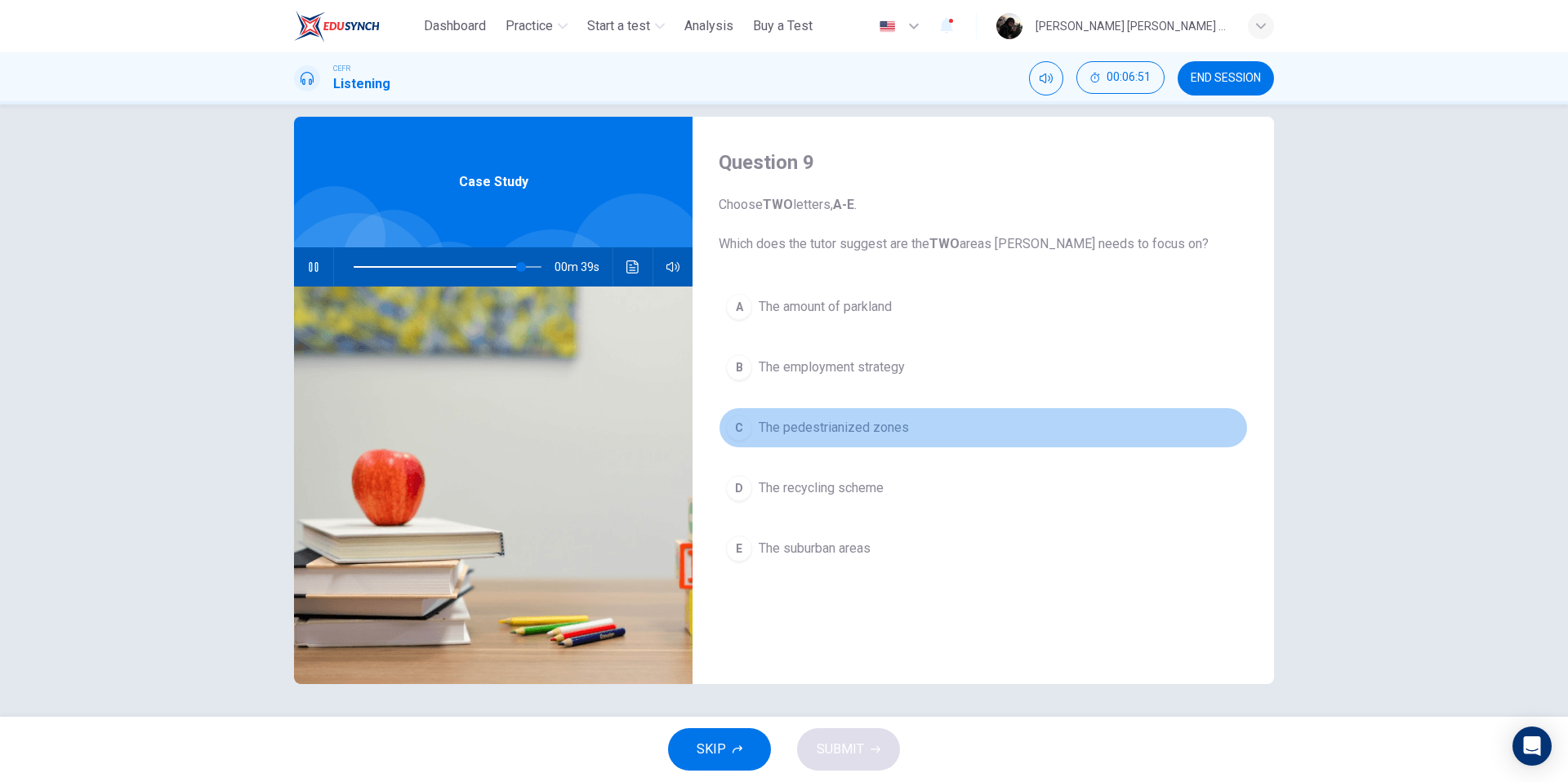
click at [902, 425] on span "The pedestrianized zones" at bounding box center [833, 427] width 150 height 20
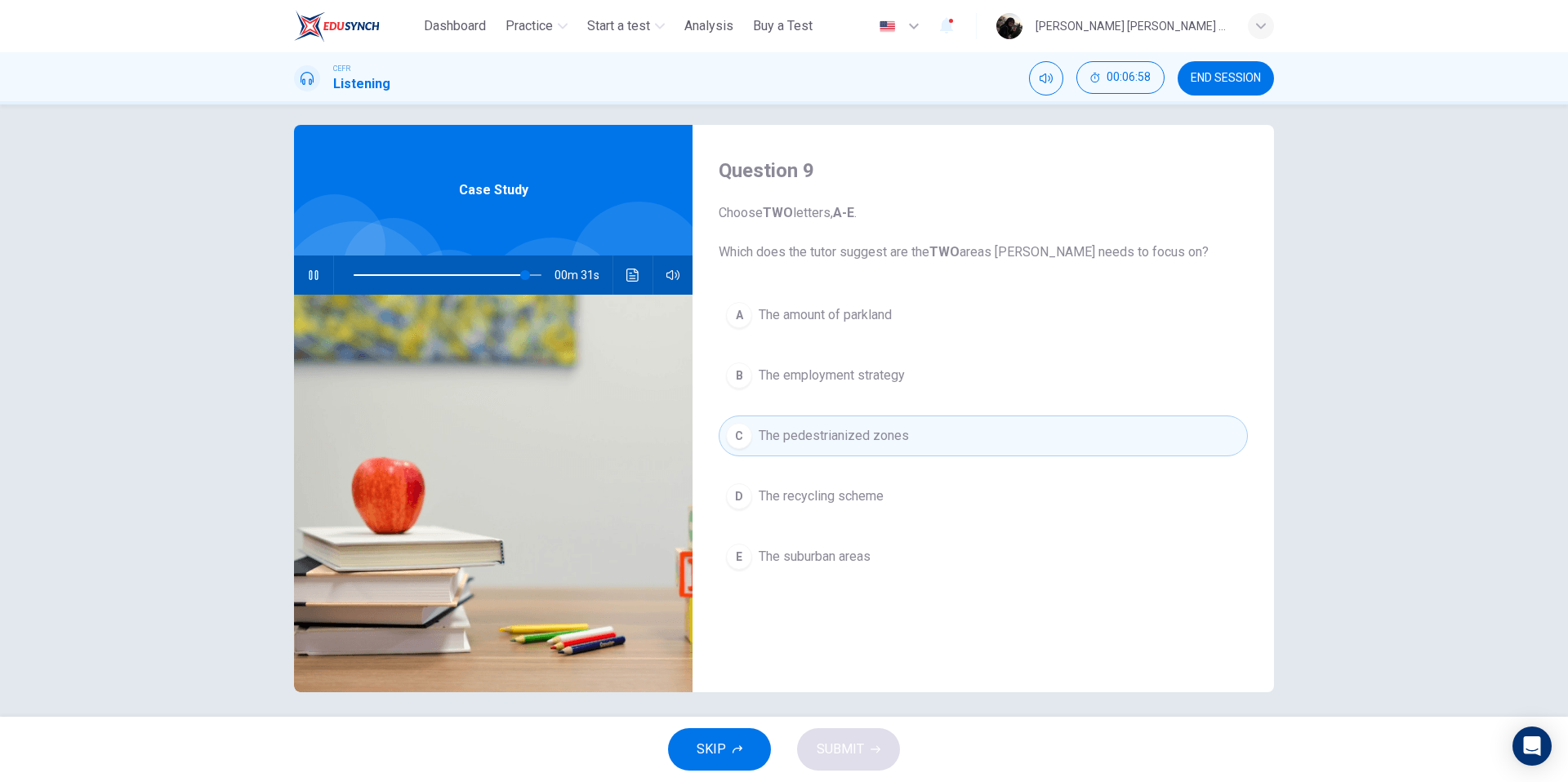
click at [810, 301] on button "A The amount of parkland" at bounding box center [983, 316] width 529 height 41
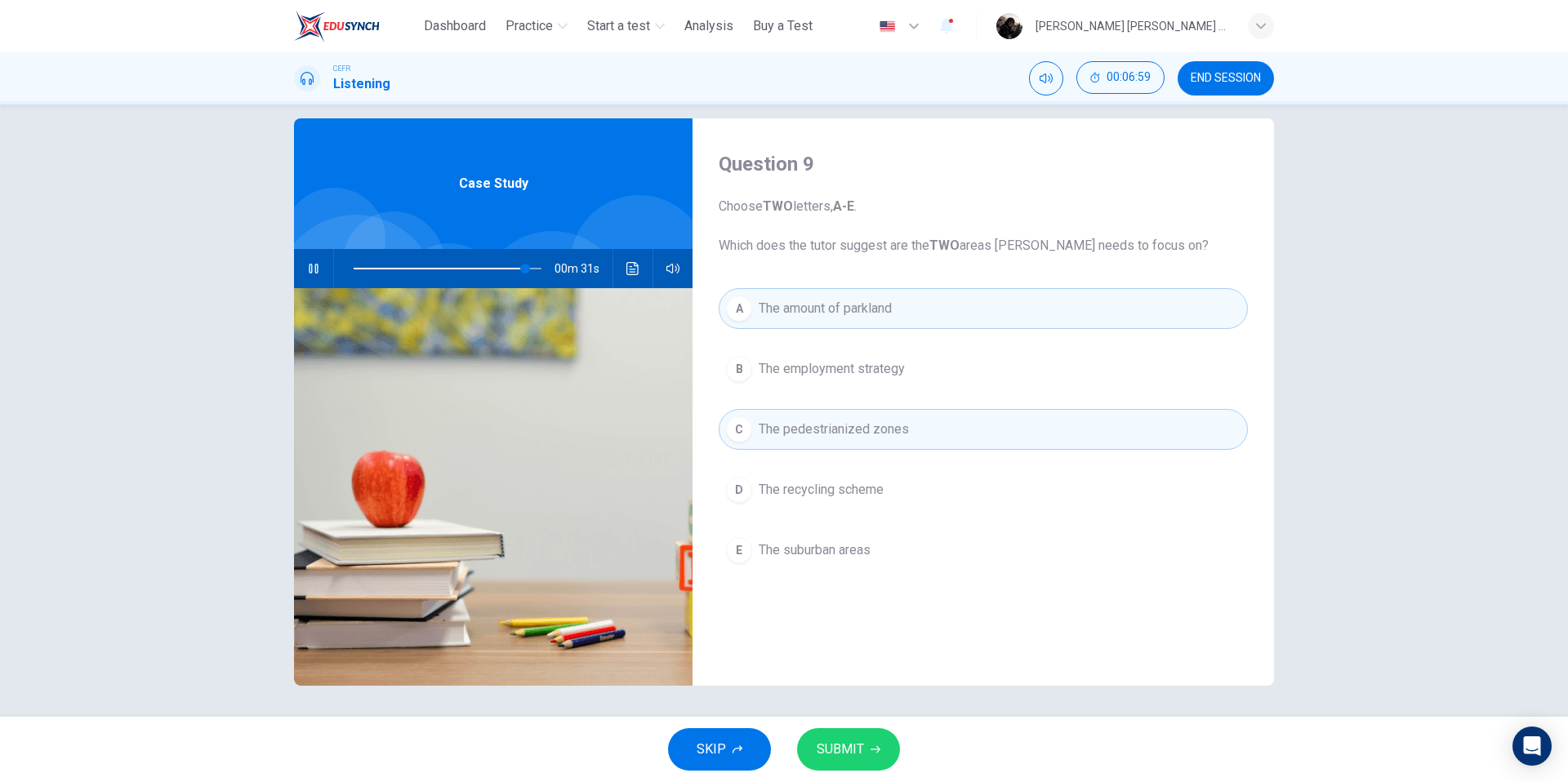
scroll to position [20, 0]
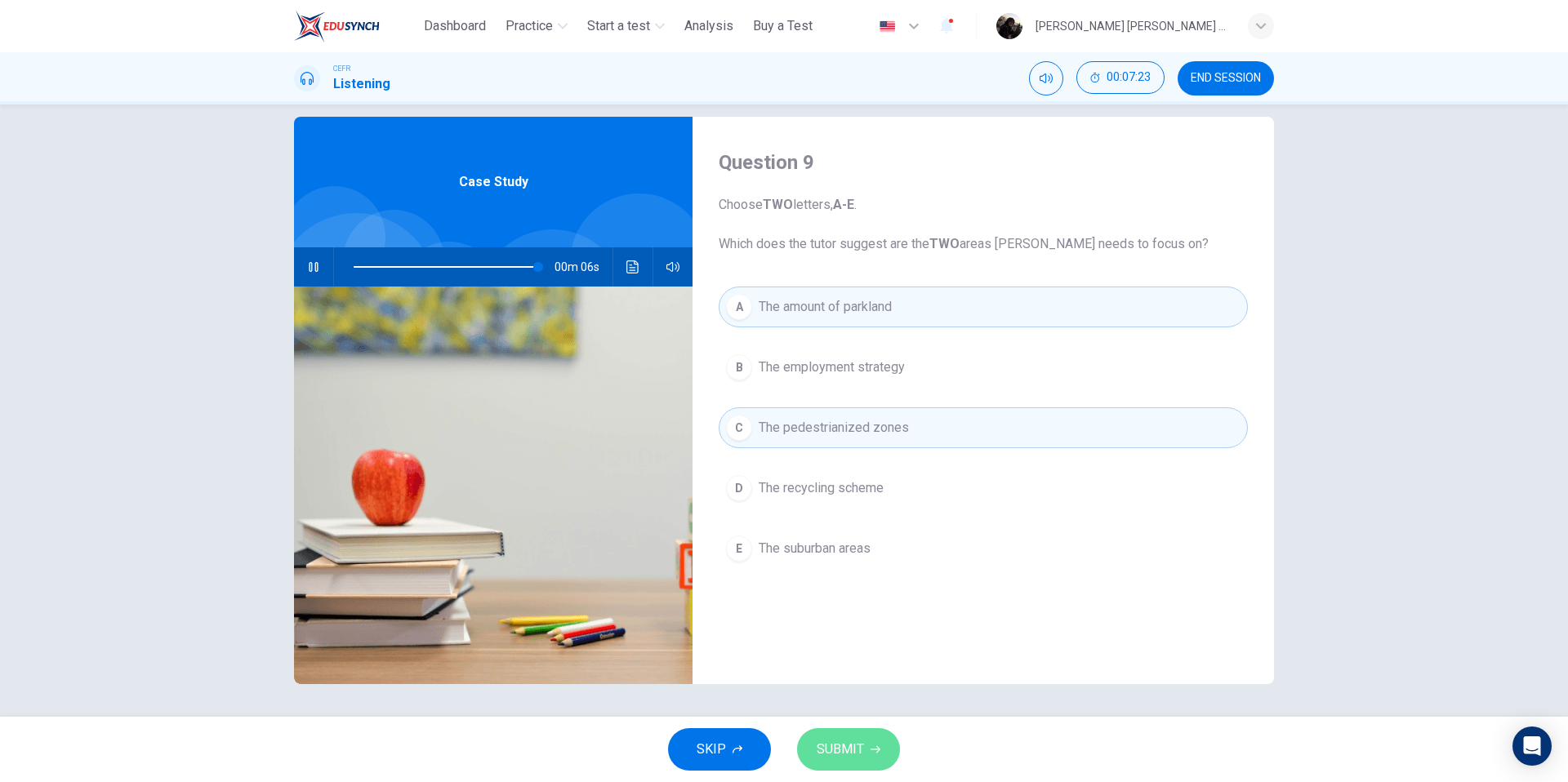
click at [848, 735] on button "SUBMIT" at bounding box center [848, 750] width 103 height 43
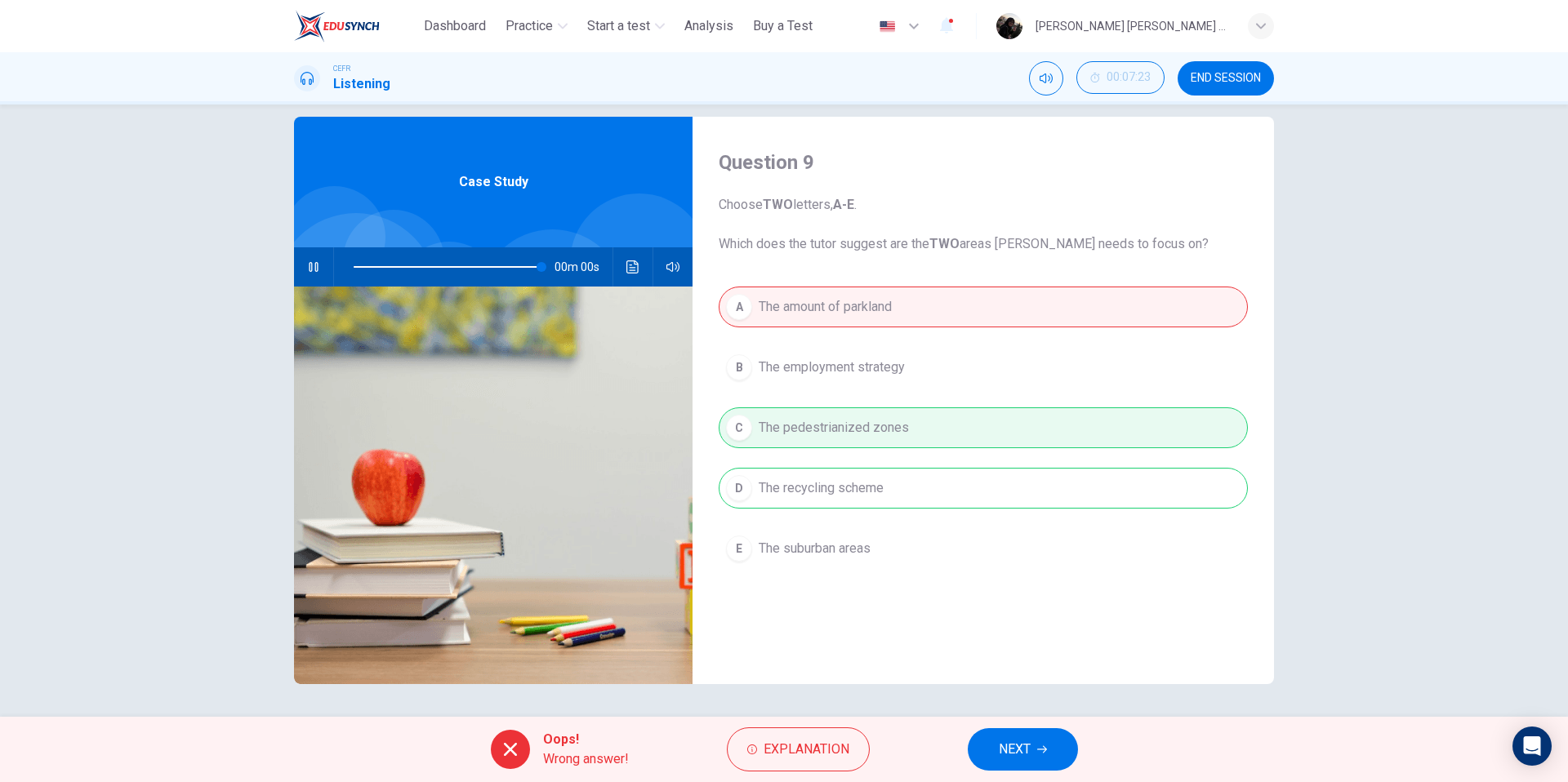
type input "*"
click at [829, 497] on div "A The amount of parkland B The employment strategy C The pedestrianized zones D…" at bounding box center [983, 444] width 529 height 316
click at [1028, 745] on span "NEXT" at bounding box center [1015, 749] width 32 height 23
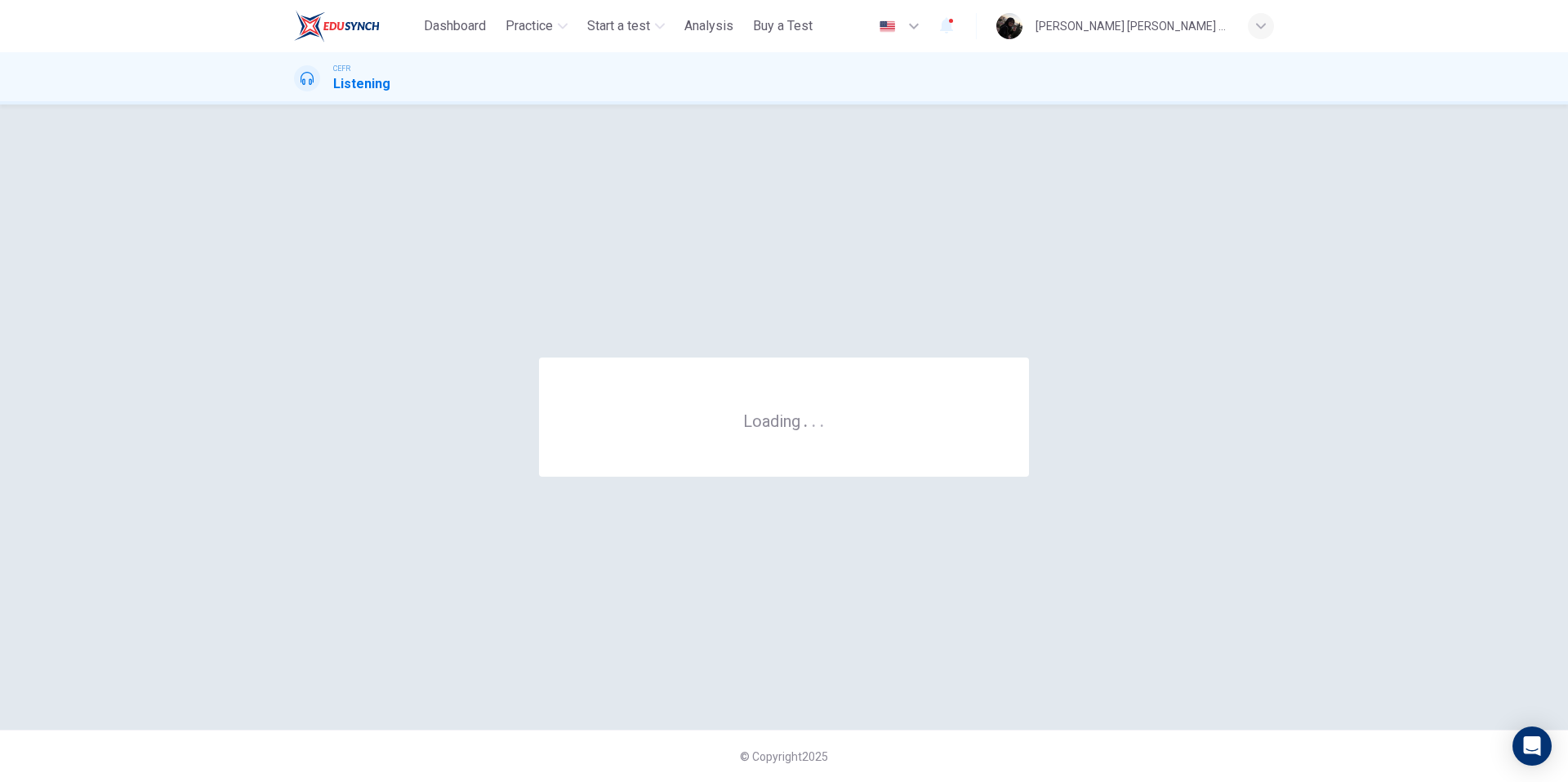
scroll to position [0, 0]
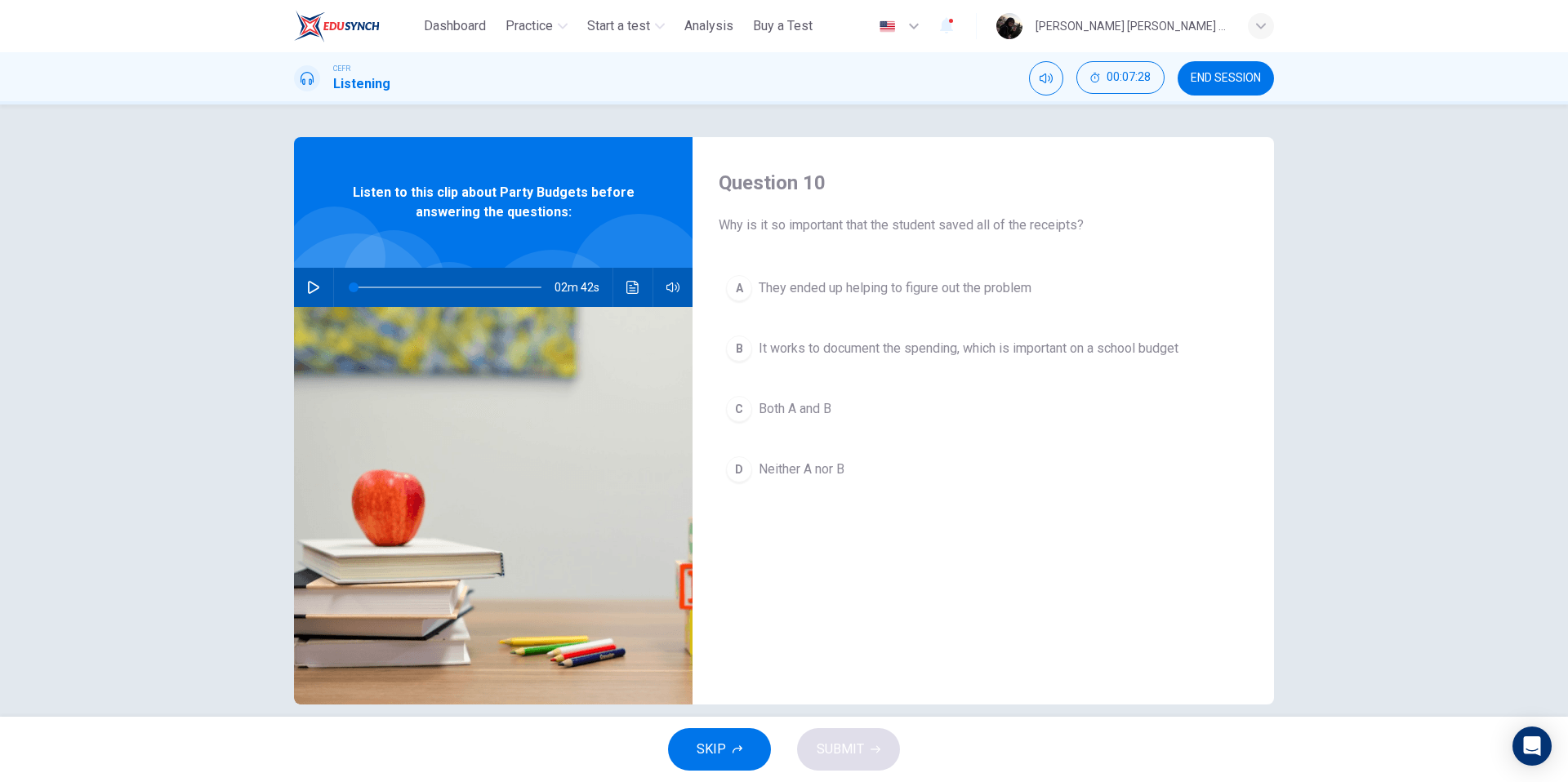
click at [320, 283] on button "button" at bounding box center [314, 288] width 26 height 39
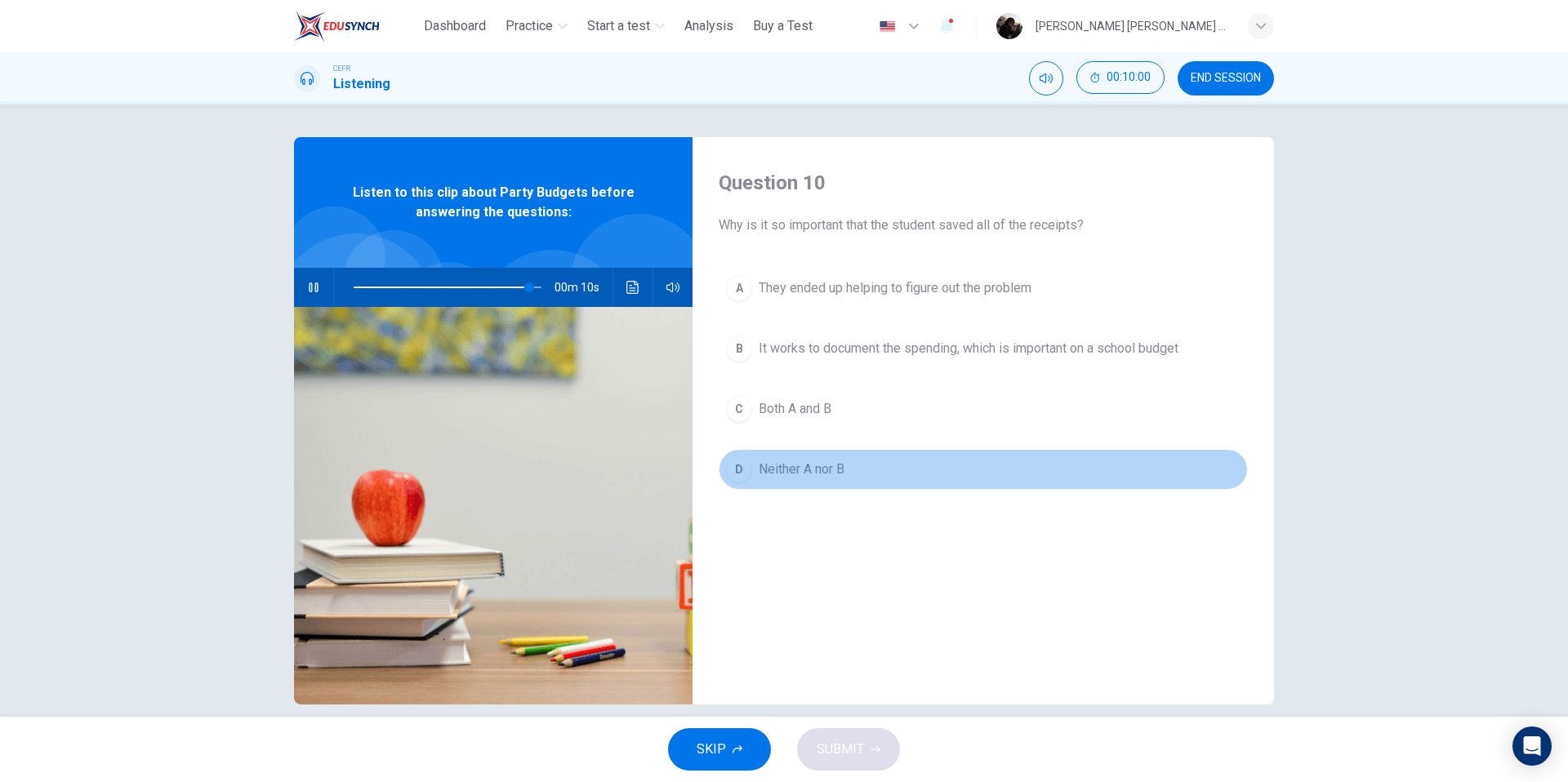
click at [789, 475] on span "Neither A nor B" at bounding box center [802, 469] width 86 height 20
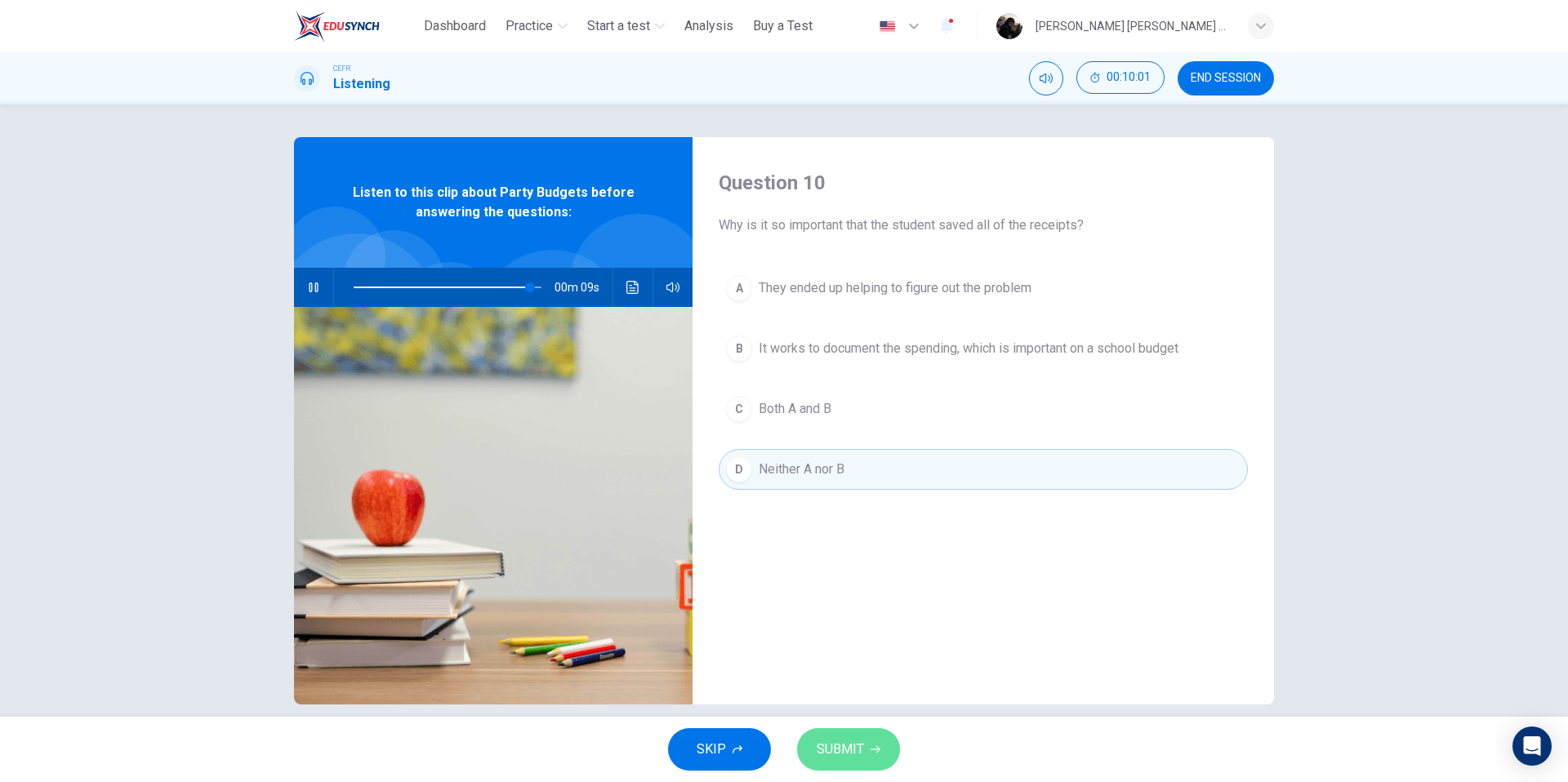
click at [836, 743] on span "SUBMIT" at bounding box center [840, 749] width 47 height 23
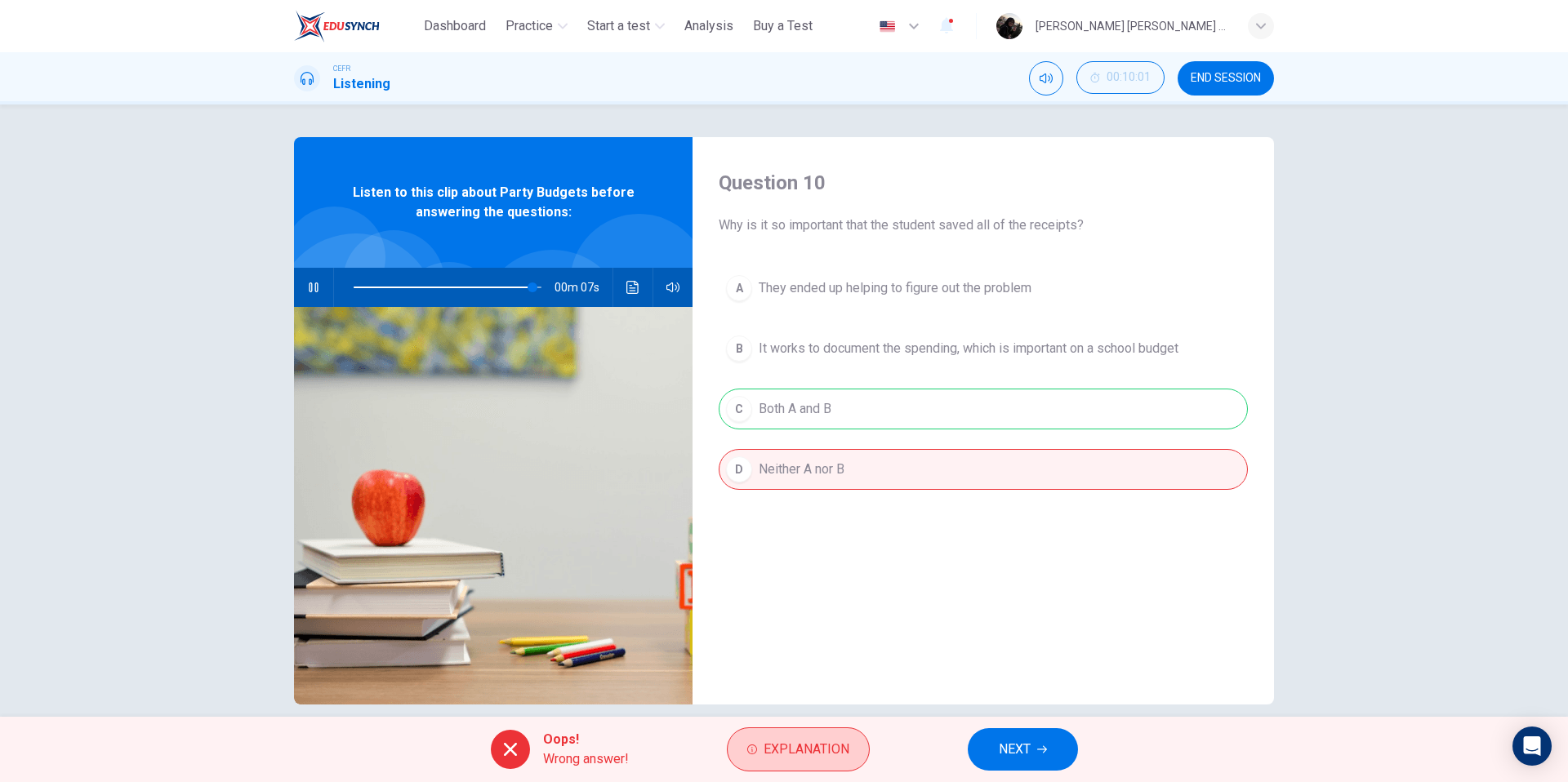
click at [835, 744] on span "Explanation" at bounding box center [806, 749] width 86 height 23
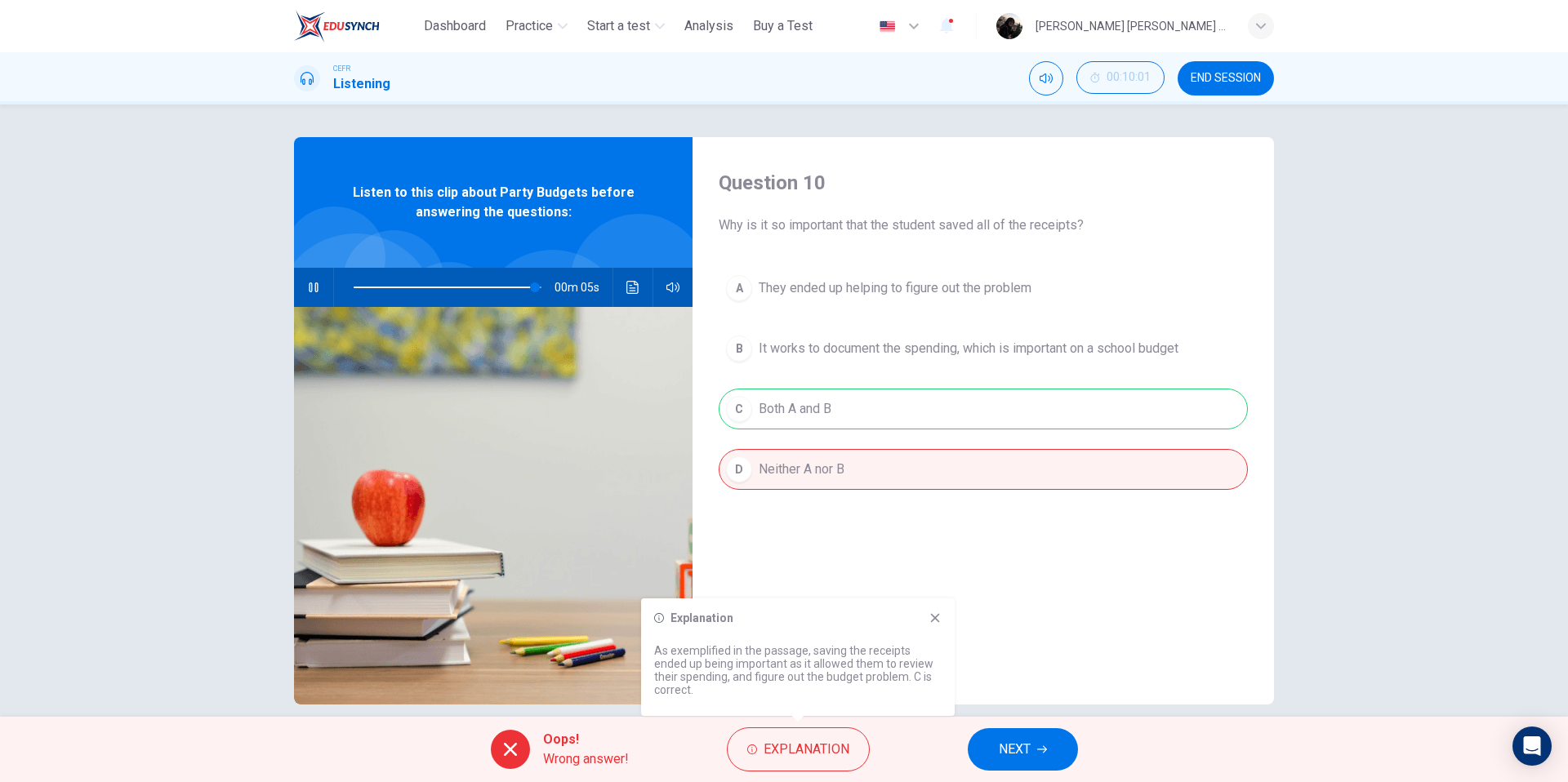
click at [934, 610] on div "Explanation As exemplified in the passage, saving the receipts ended up being i…" at bounding box center [798, 657] width 314 height 117
click at [934, 615] on icon at bounding box center [935, 618] width 13 height 13
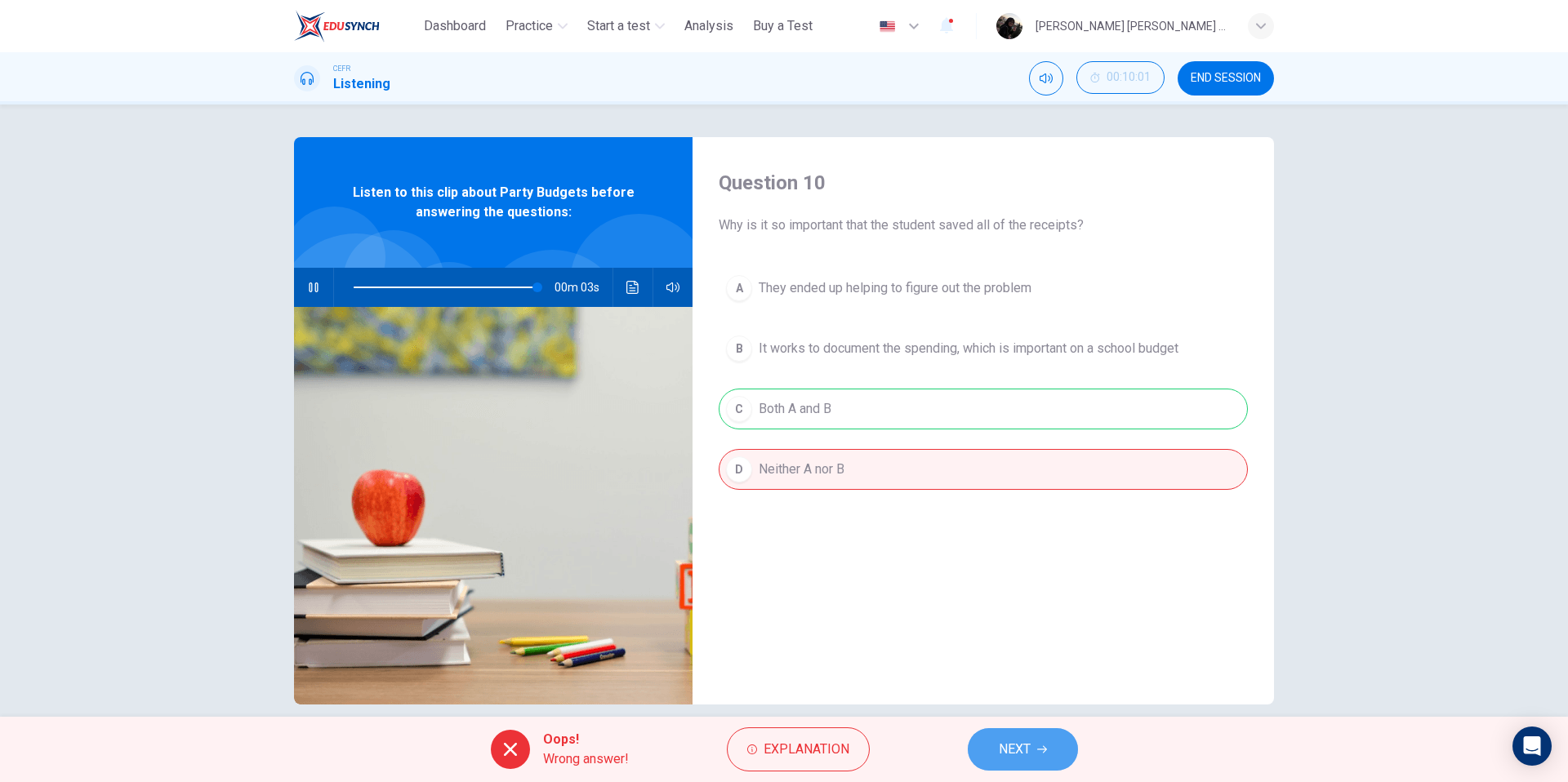
click at [987, 764] on button "NEXT" at bounding box center [1023, 750] width 110 height 43
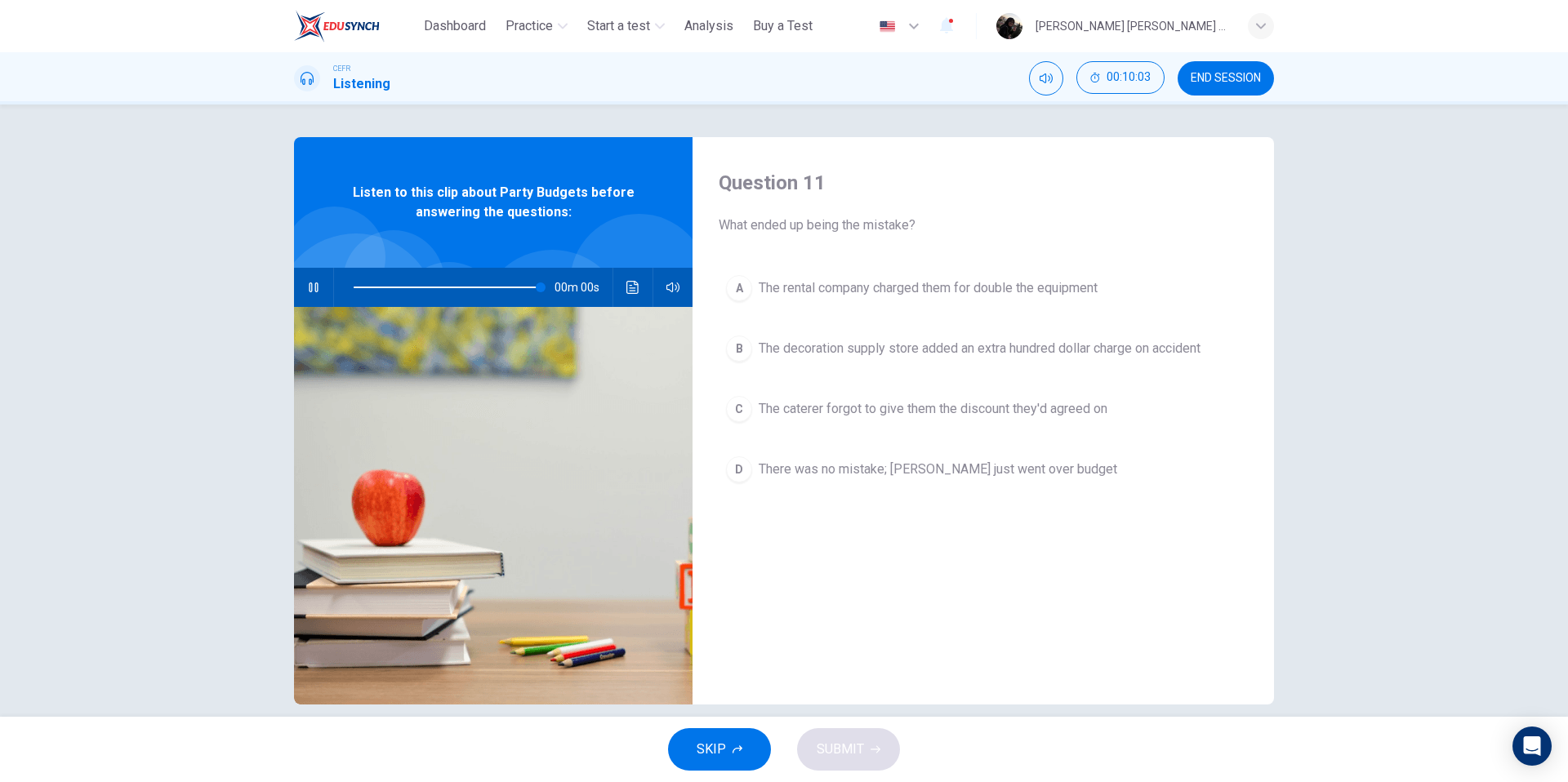
type input "*"
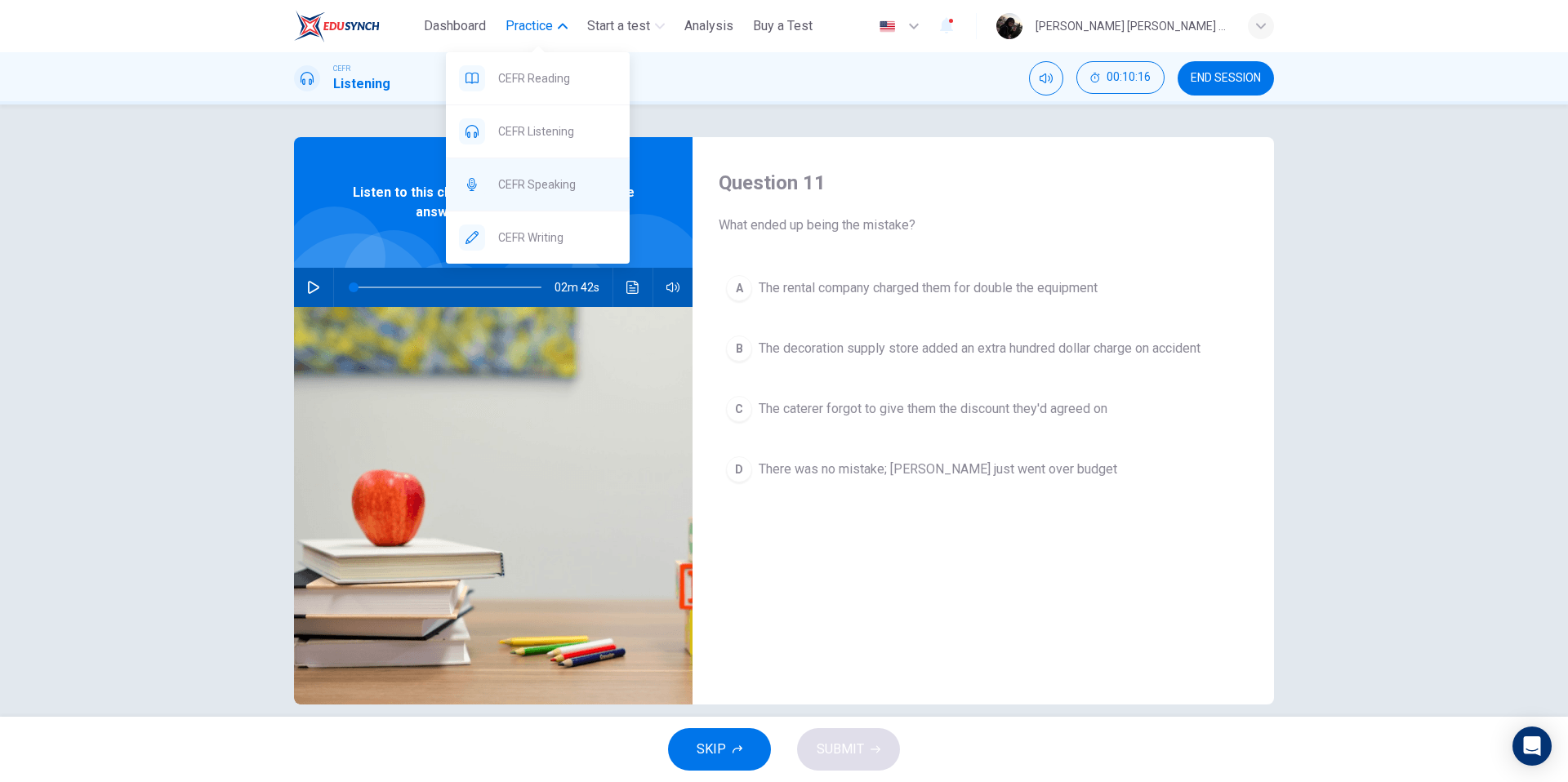
click at [560, 196] on div "CEFR Speaking" at bounding box center [537, 184] width 183 height 52
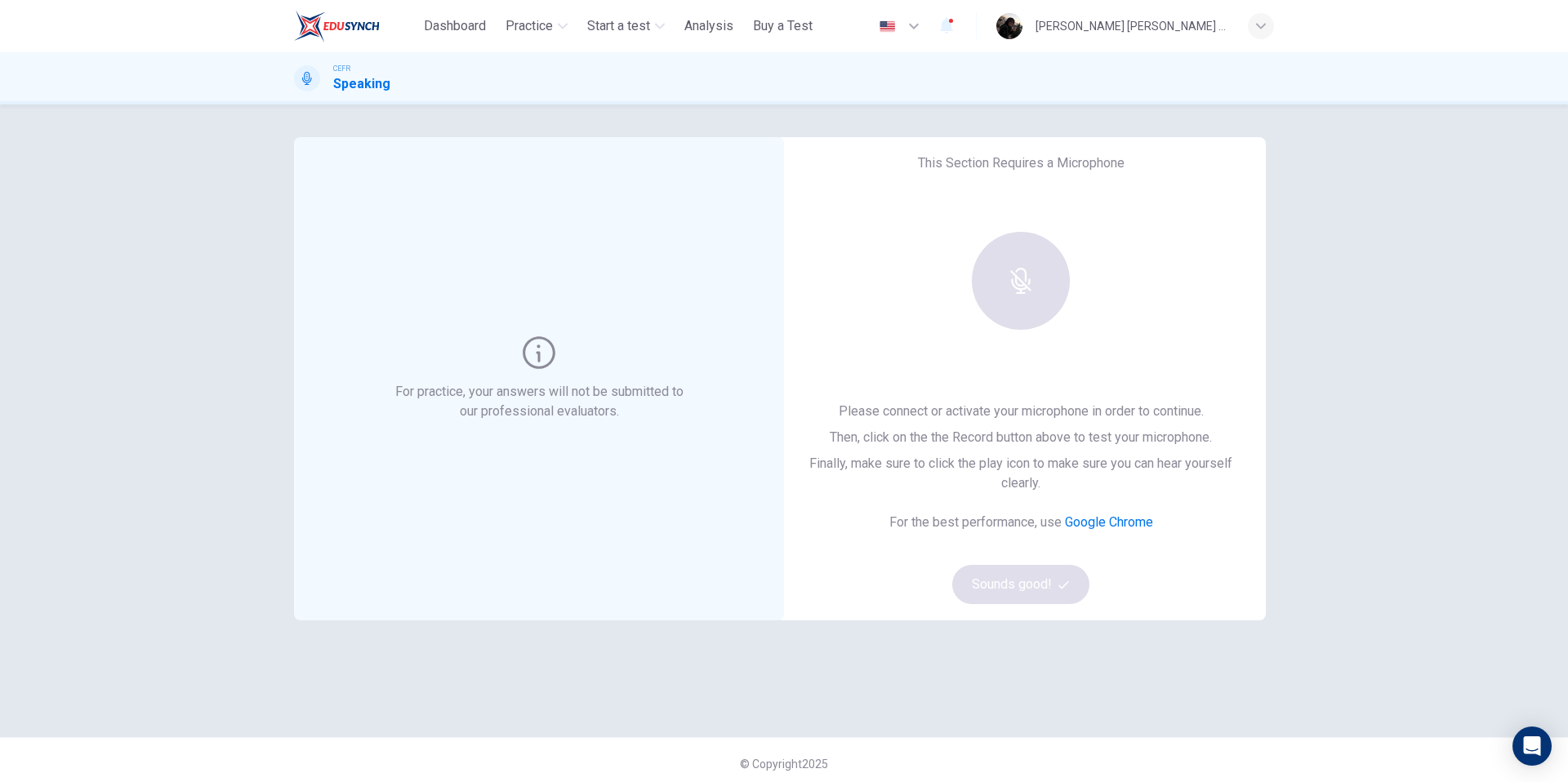
click at [1021, 570] on div "Please connect or activate your microphone in order to continue. Then, click on…" at bounding box center [1021, 504] width 438 height 203
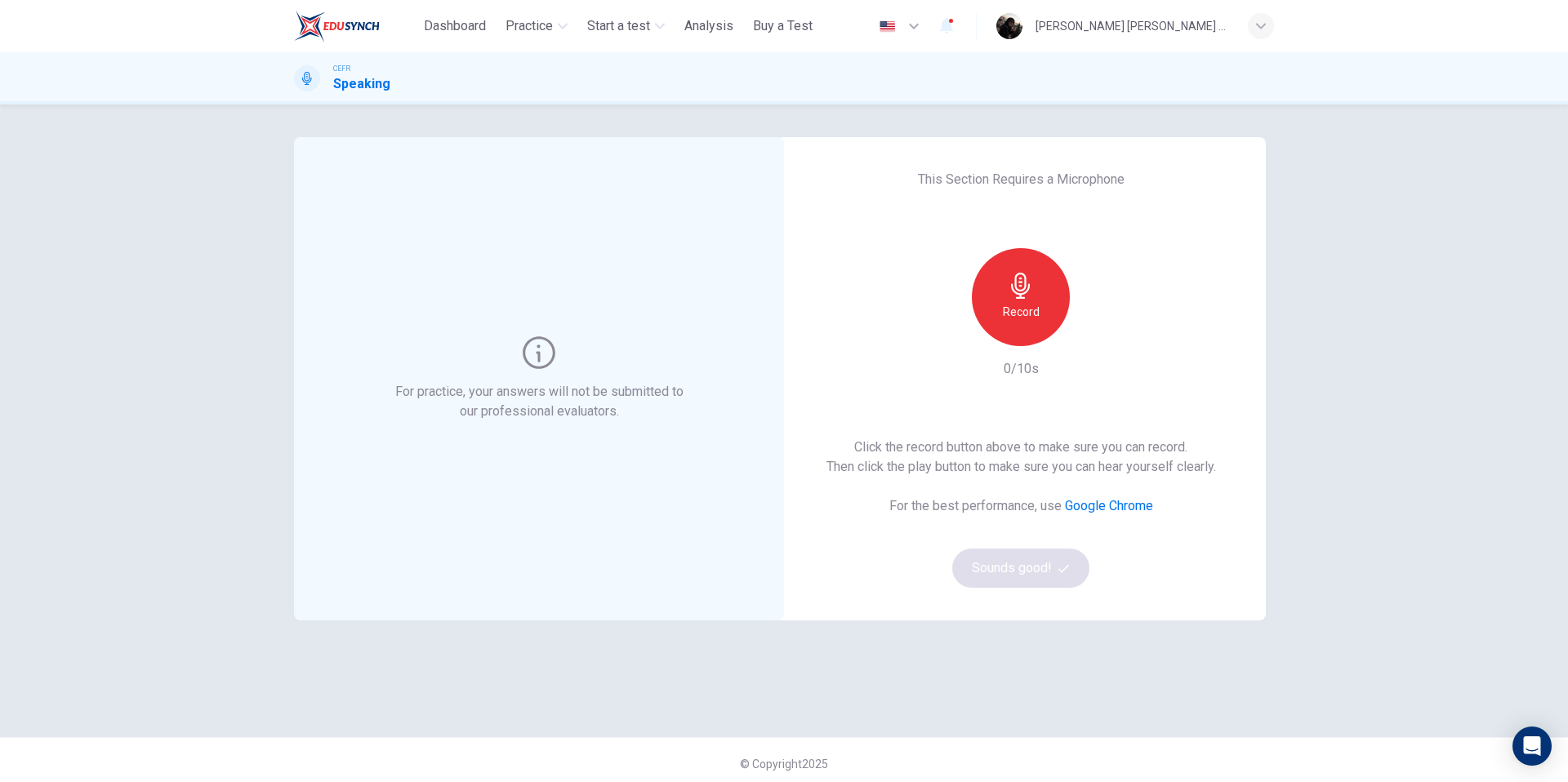
click at [1018, 315] on h6 "Record" at bounding box center [1021, 312] width 36 height 20
click at [1035, 303] on div "Record" at bounding box center [1021, 297] width 98 height 98
click at [1048, 573] on button "Sounds good!" at bounding box center [1021, 569] width 137 height 39
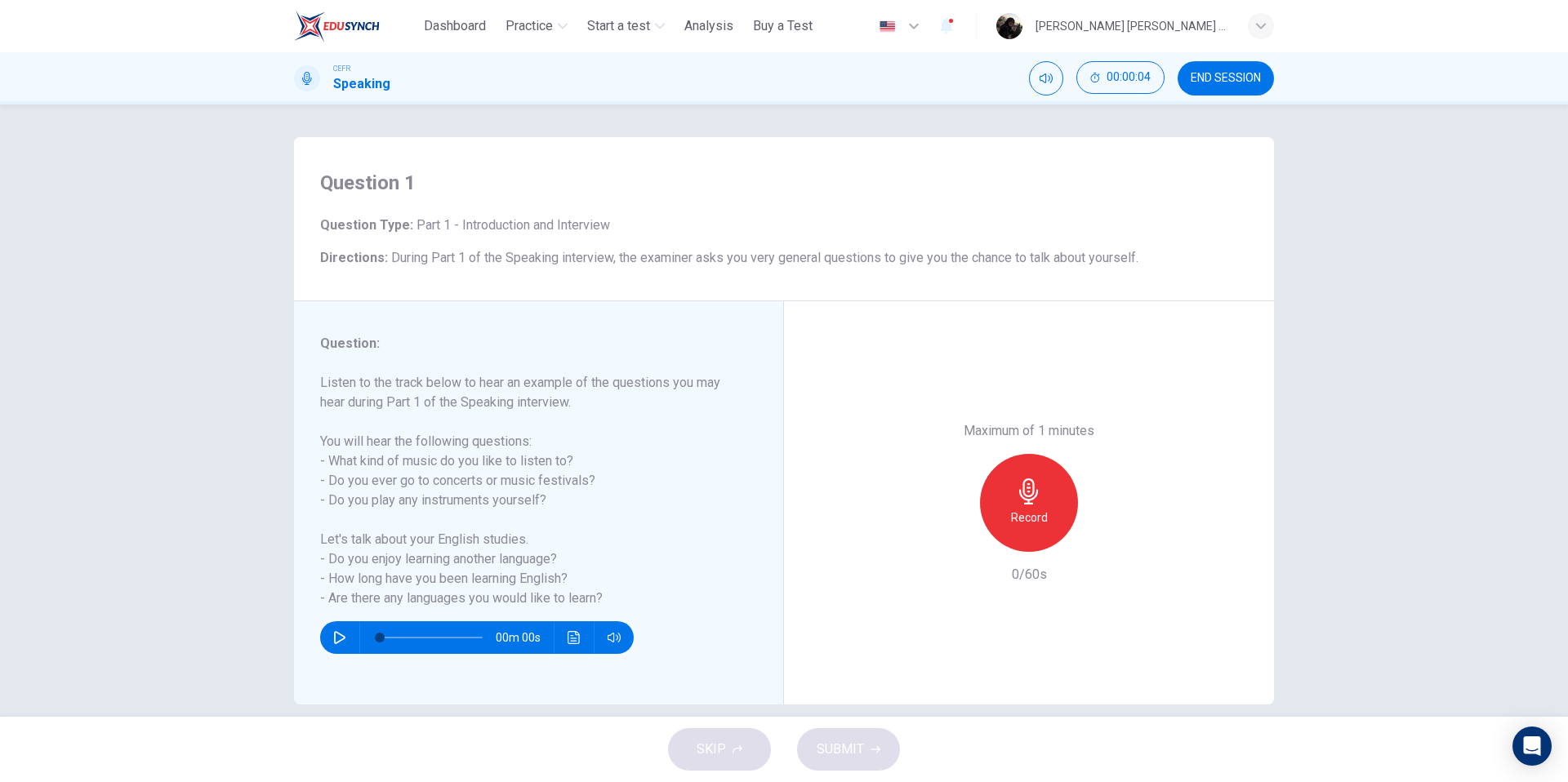
click at [342, 636] on icon "button" at bounding box center [340, 638] width 11 height 13
click at [340, 638] on icon "button" at bounding box center [340, 638] width 13 height 13
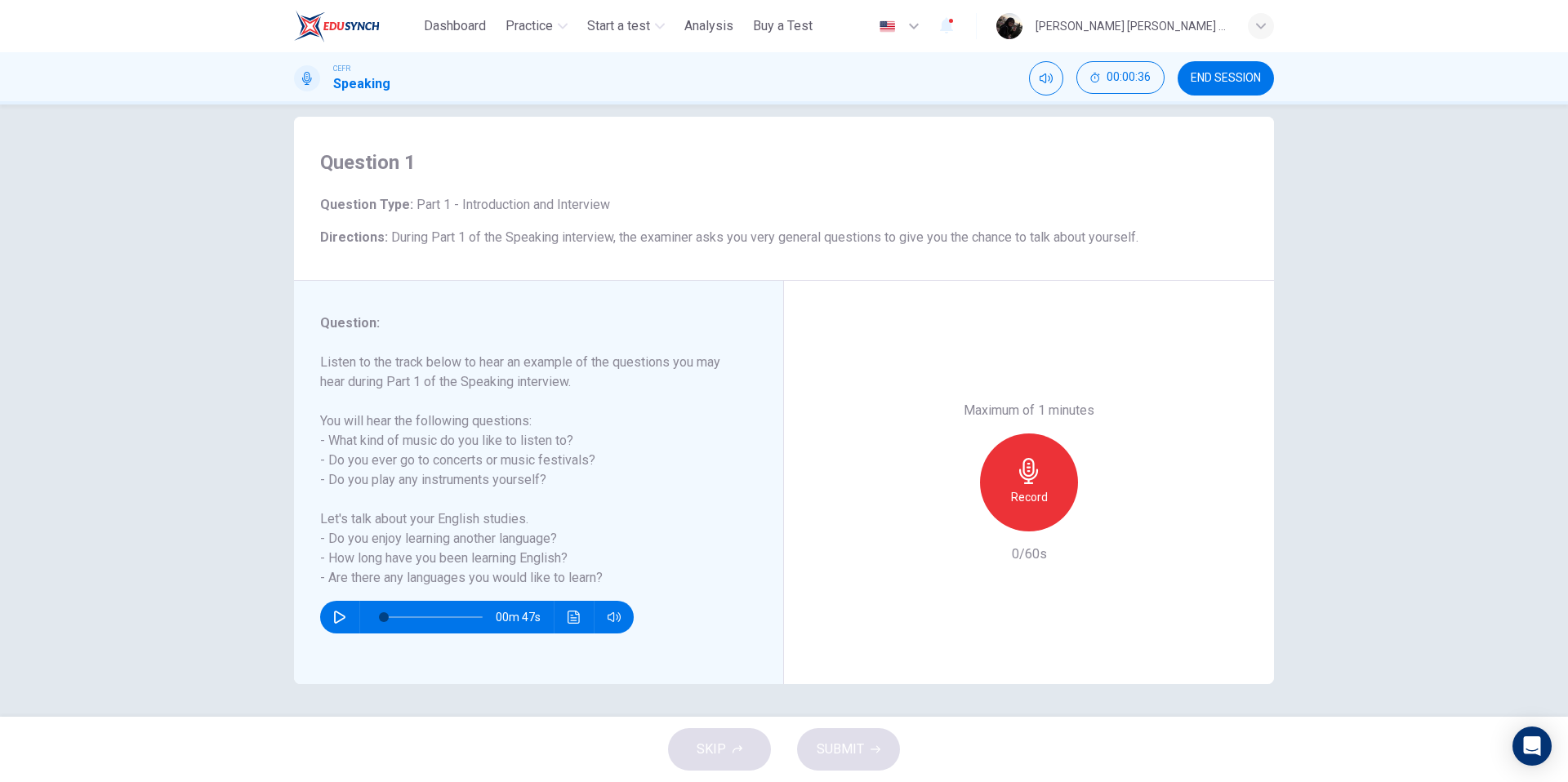
type input "*"
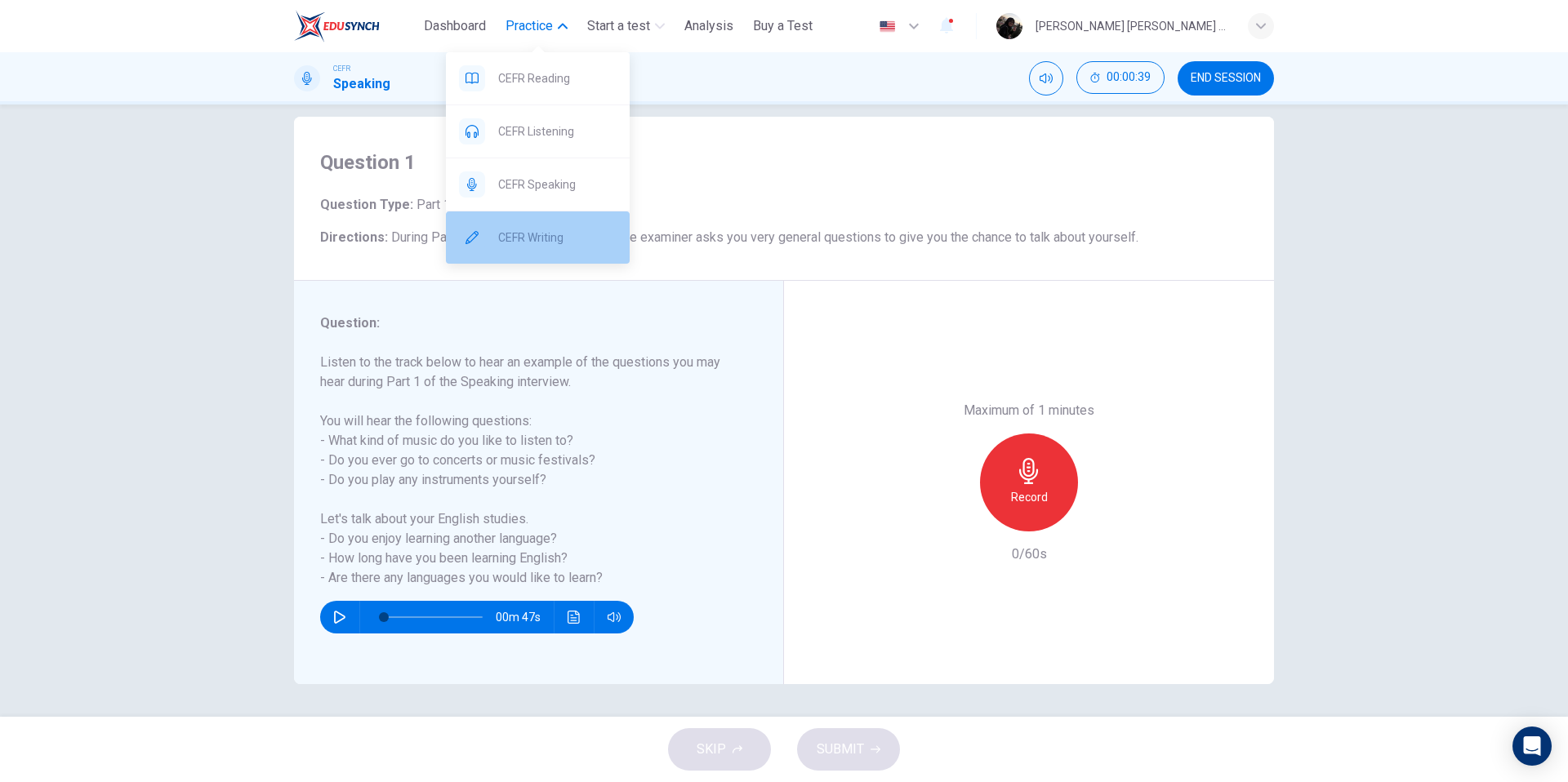
click at [558, 232] on span "CEFR Writing" at bounding box center [557, 237] width 118 height 20
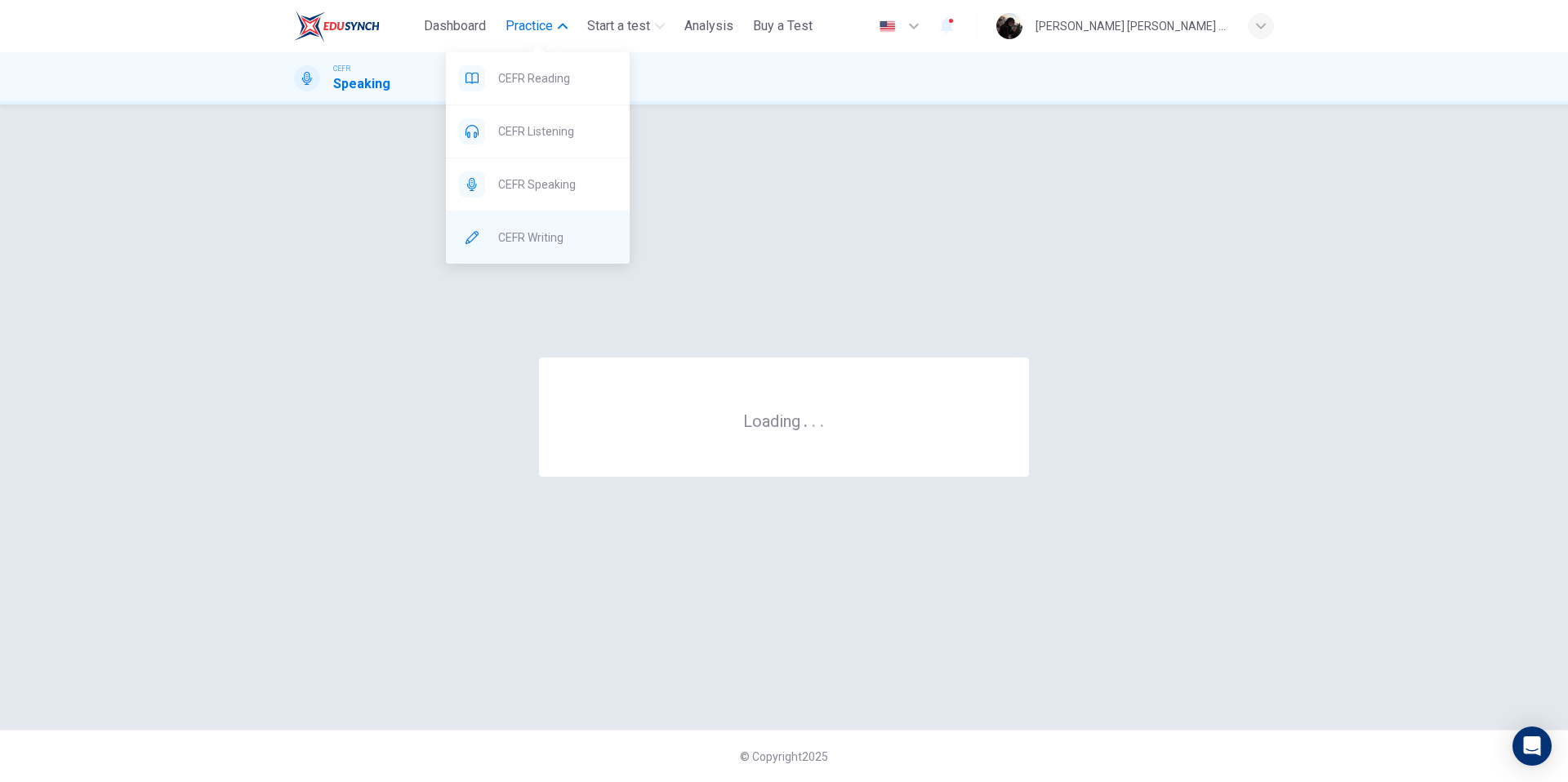
scroll to position [0, 0]
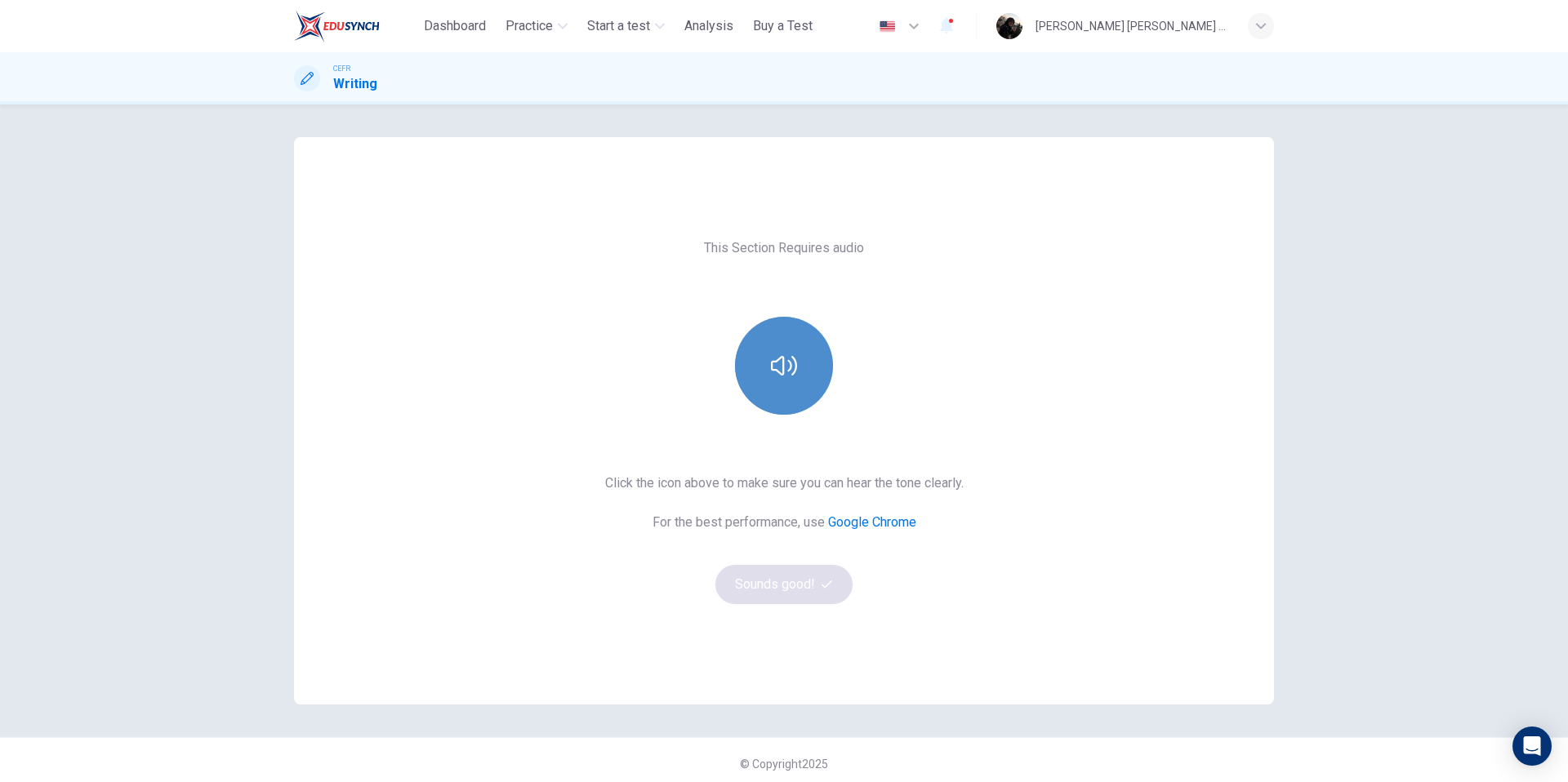
click at [823, 356] on button "button" at bounding box center [784, 365] width 98 height 98
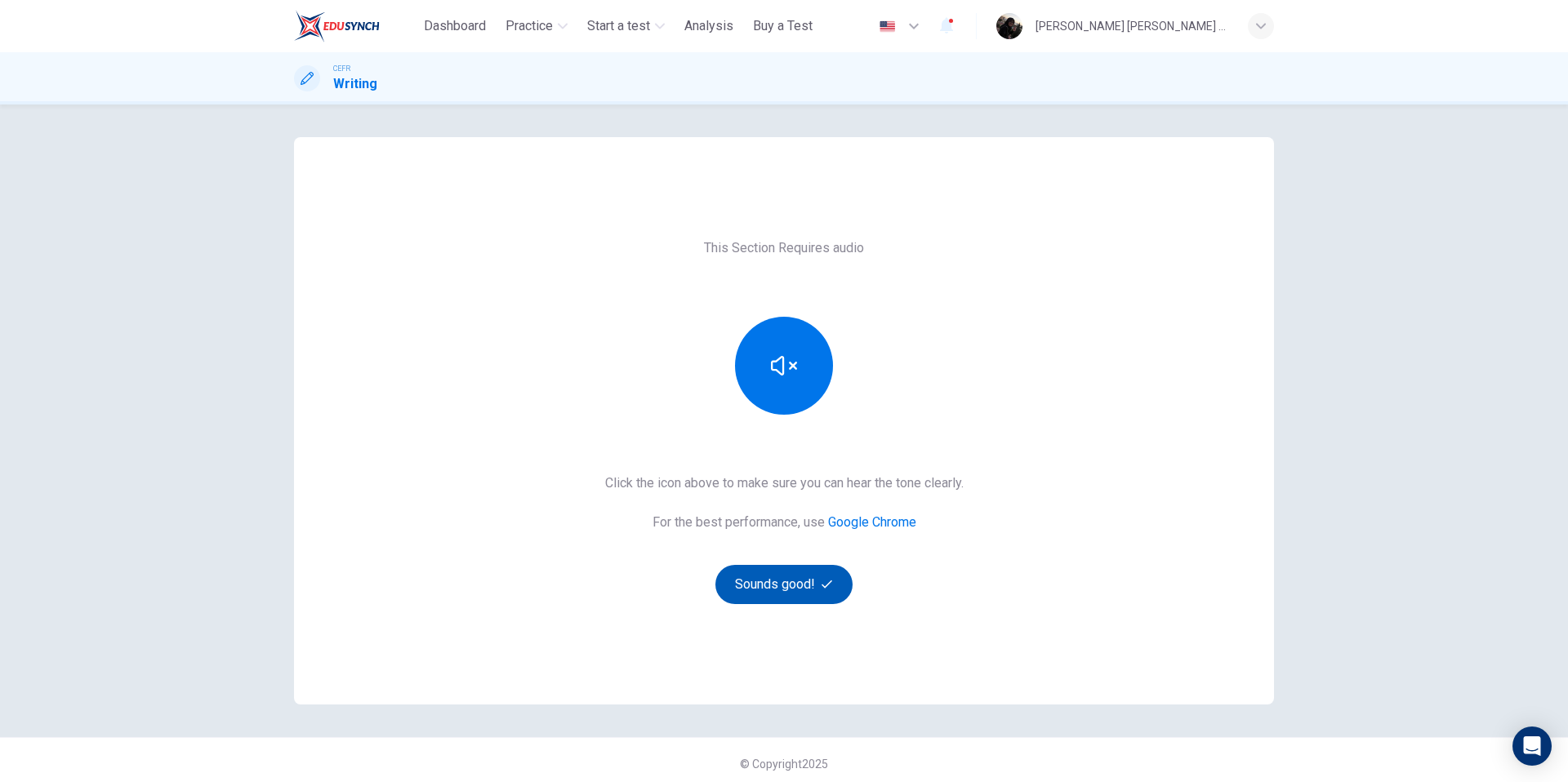
click at [804, 600] on button "Sounds good!" at bounding box center [784, 585] width 137 height 39
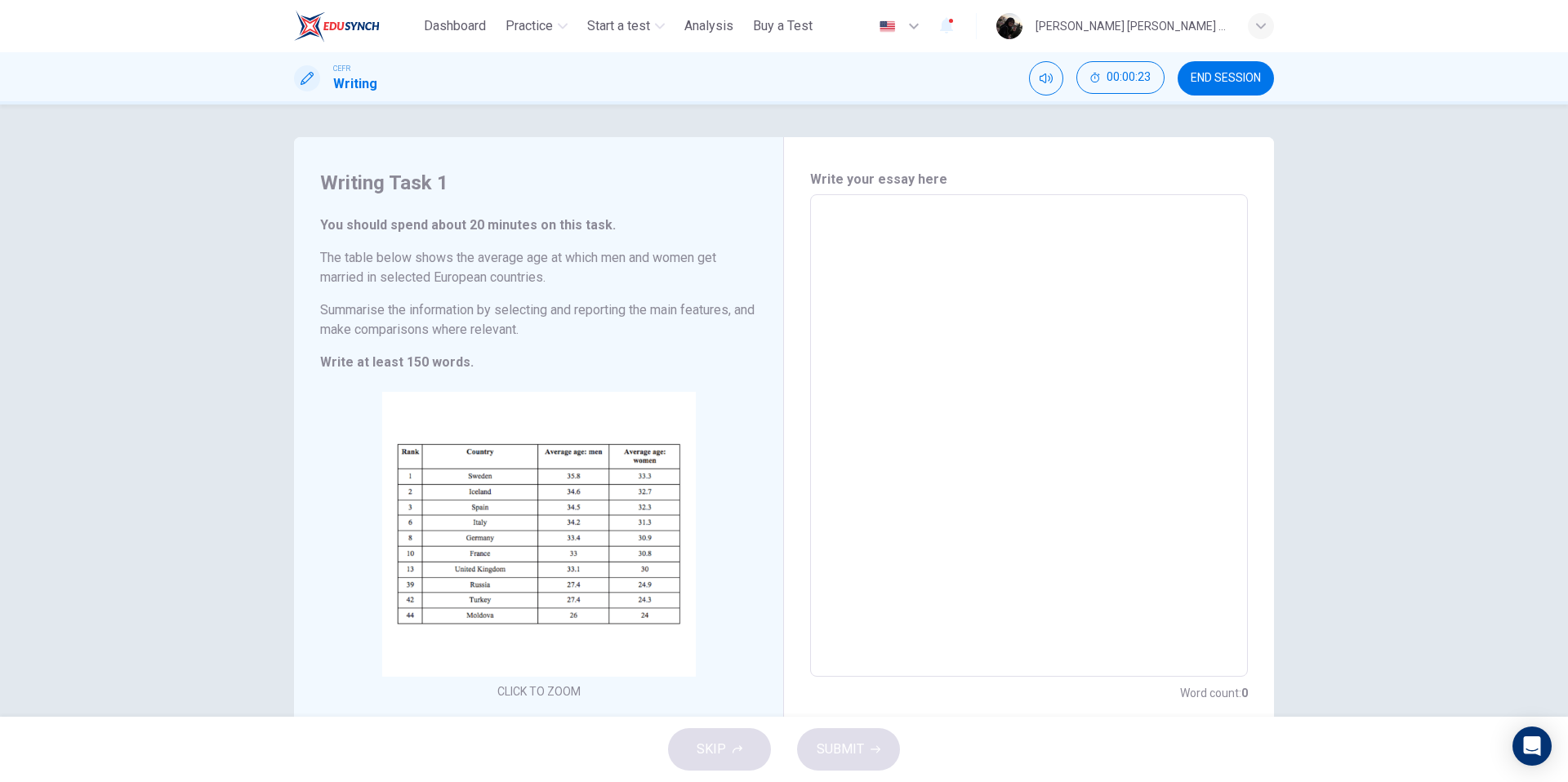
click at [922, 386] on textarea at bounding box center [1030, 437] width 415 height 456
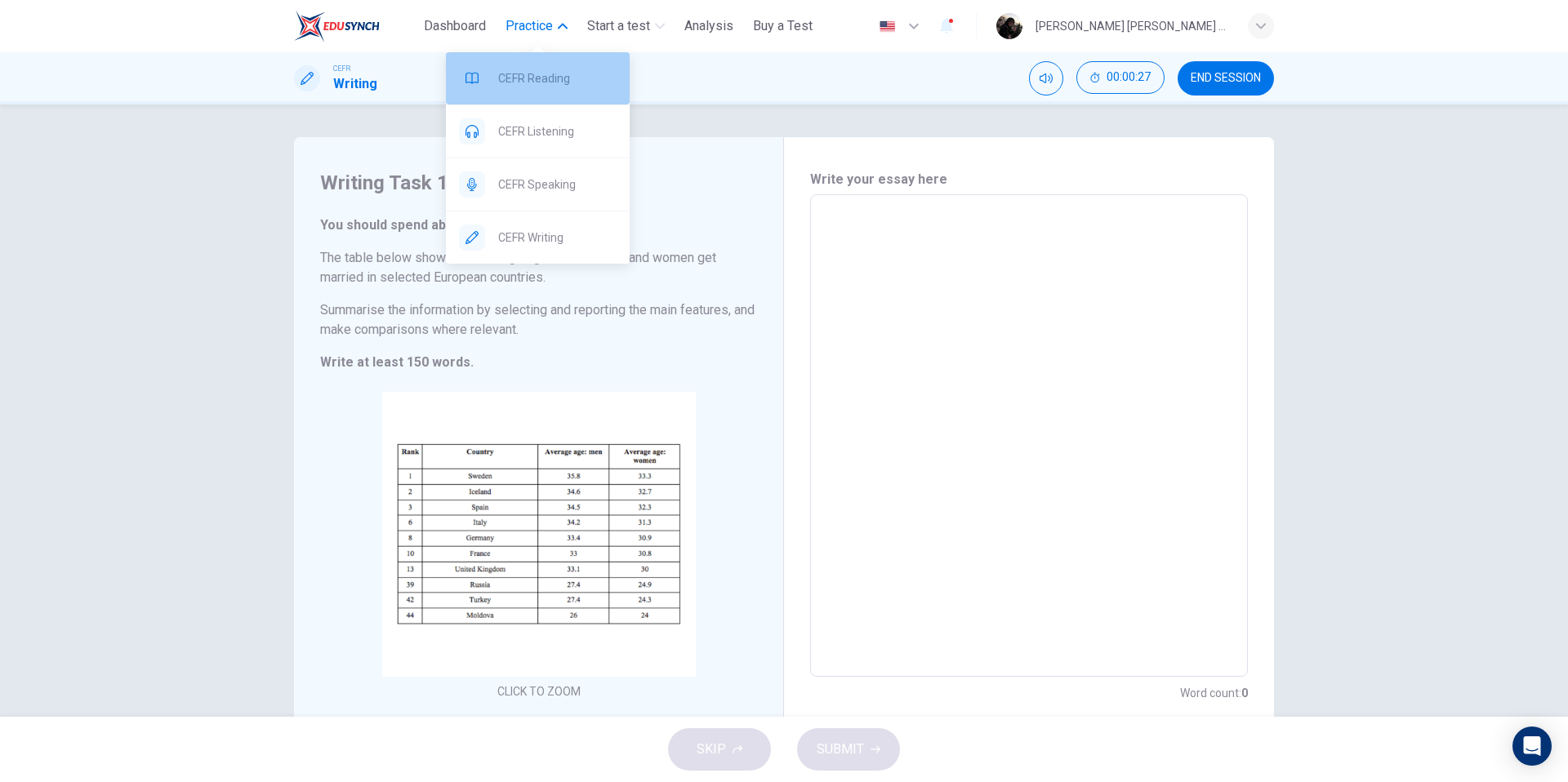
click at [535, 83] on span "CEFR Reading" at bounding box center [557, 78] width 118 height 20
